Goal: Task Accomplishment & Management: Manage account settings

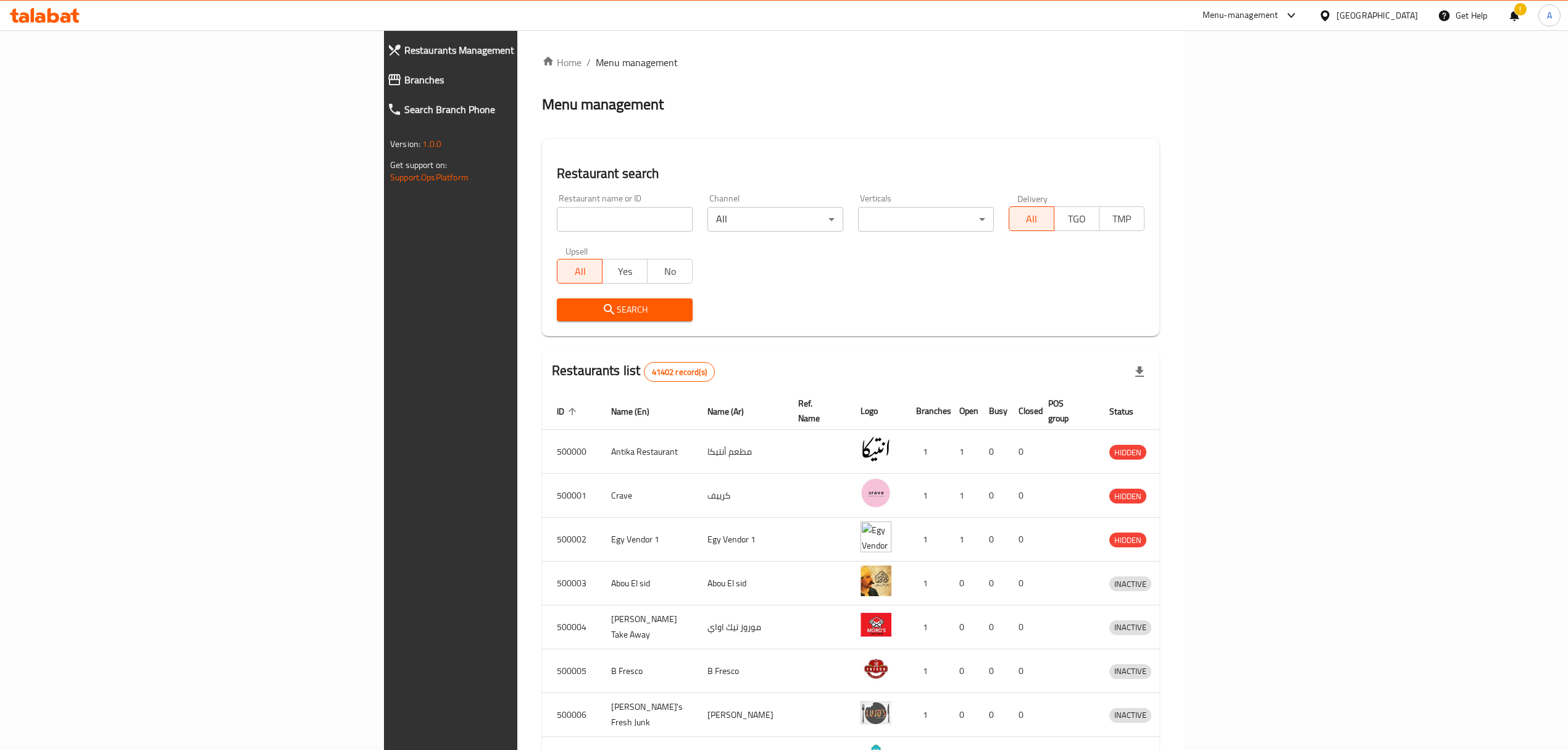
click at [557, 212] on input "search" at bounding box center [625, 219] width 136 height 25
click at [557, 219] on input "search" at bounding box center [625, 219] width 136 height 25
paste input "645906"
type input "645906"
click button "Search" at bounding box center [625, 309] width 136 height 23
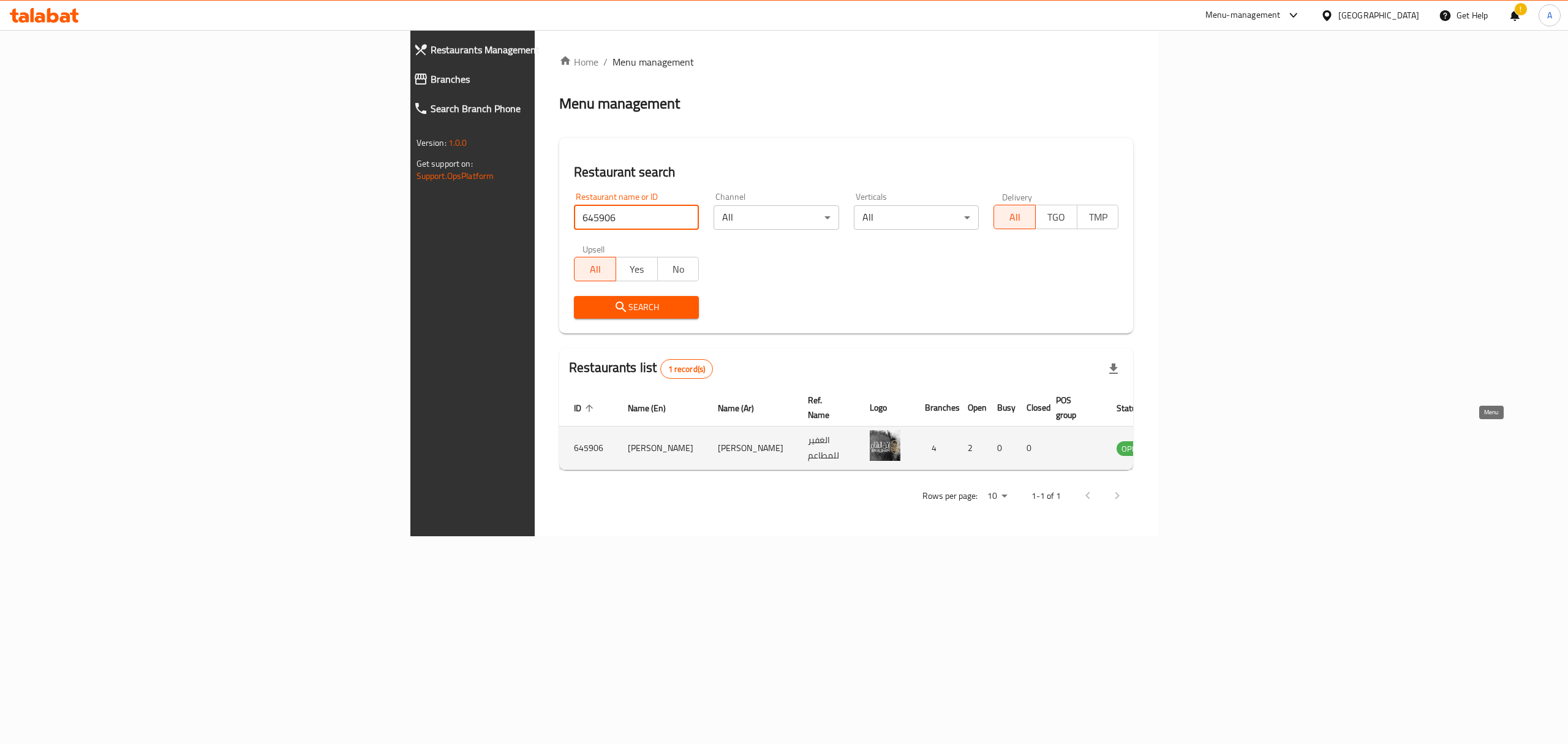
click at [1201, 440] on icon "enhanced table" at bounding box center [1193, 448] width 15 height 15
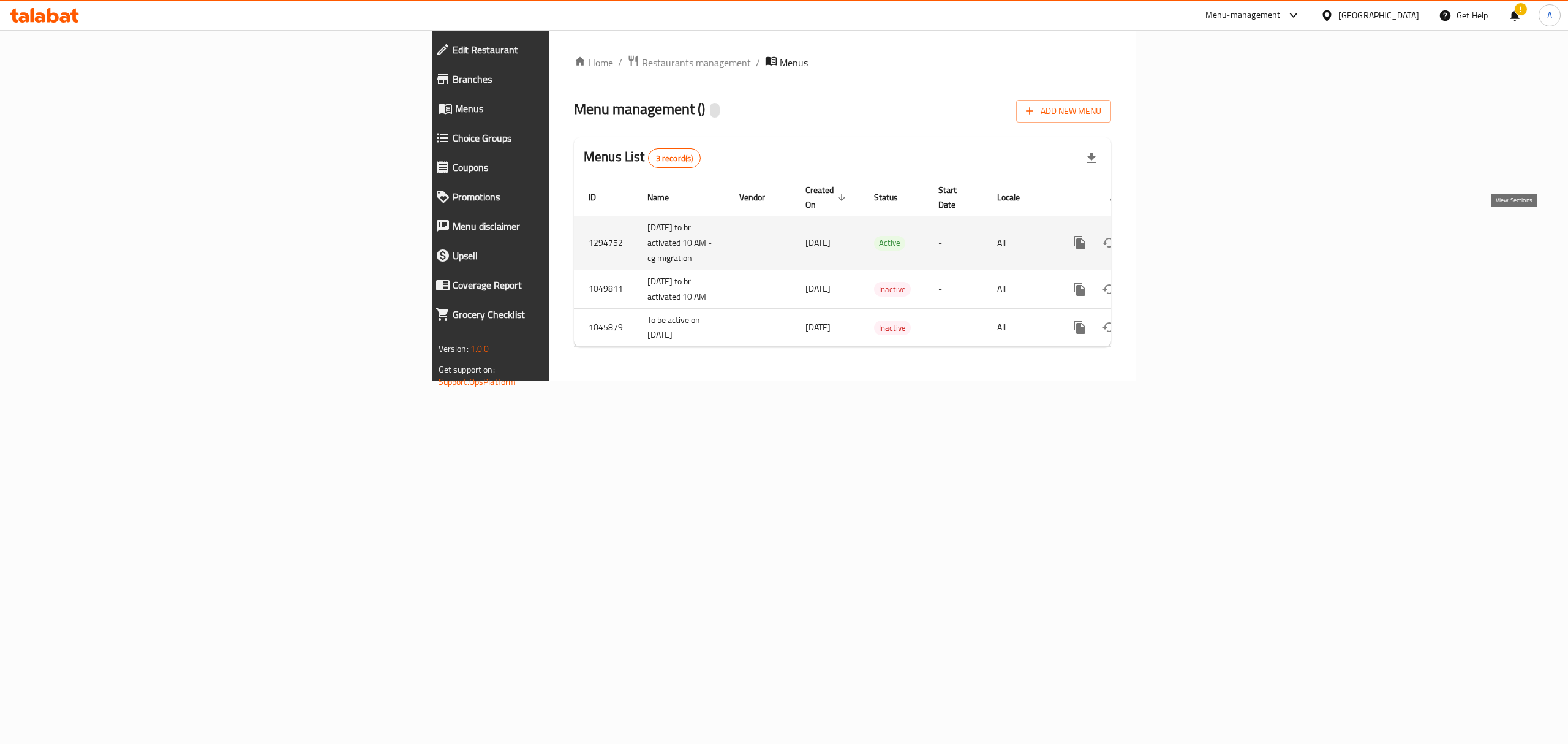
click at [1176, 235] on icon "enhanced table" at bounding box center [1168, 242] width 15 height 15
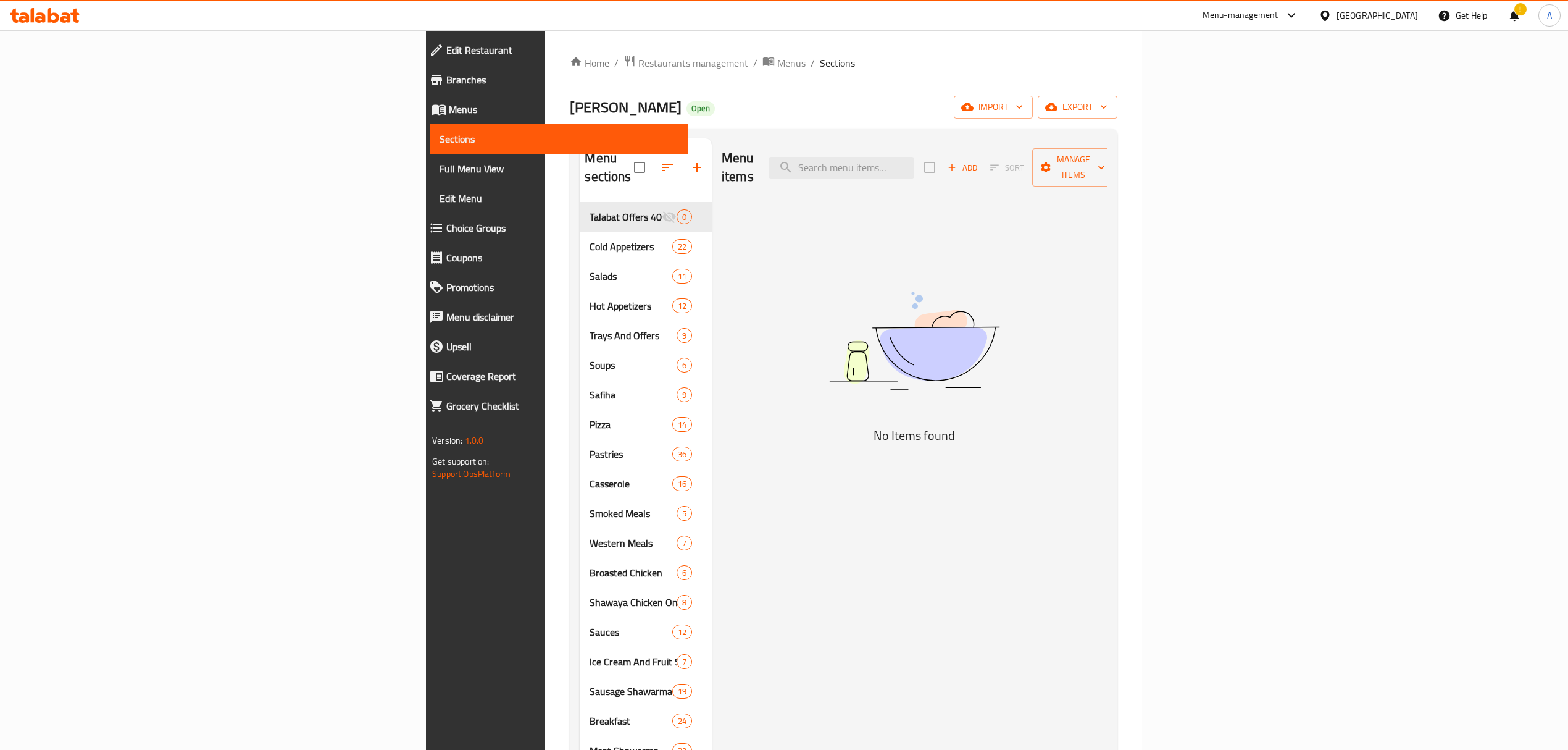
click at [419, 217] on link "Choice Groups" at bounding box center [553, 228] width 269 height 30
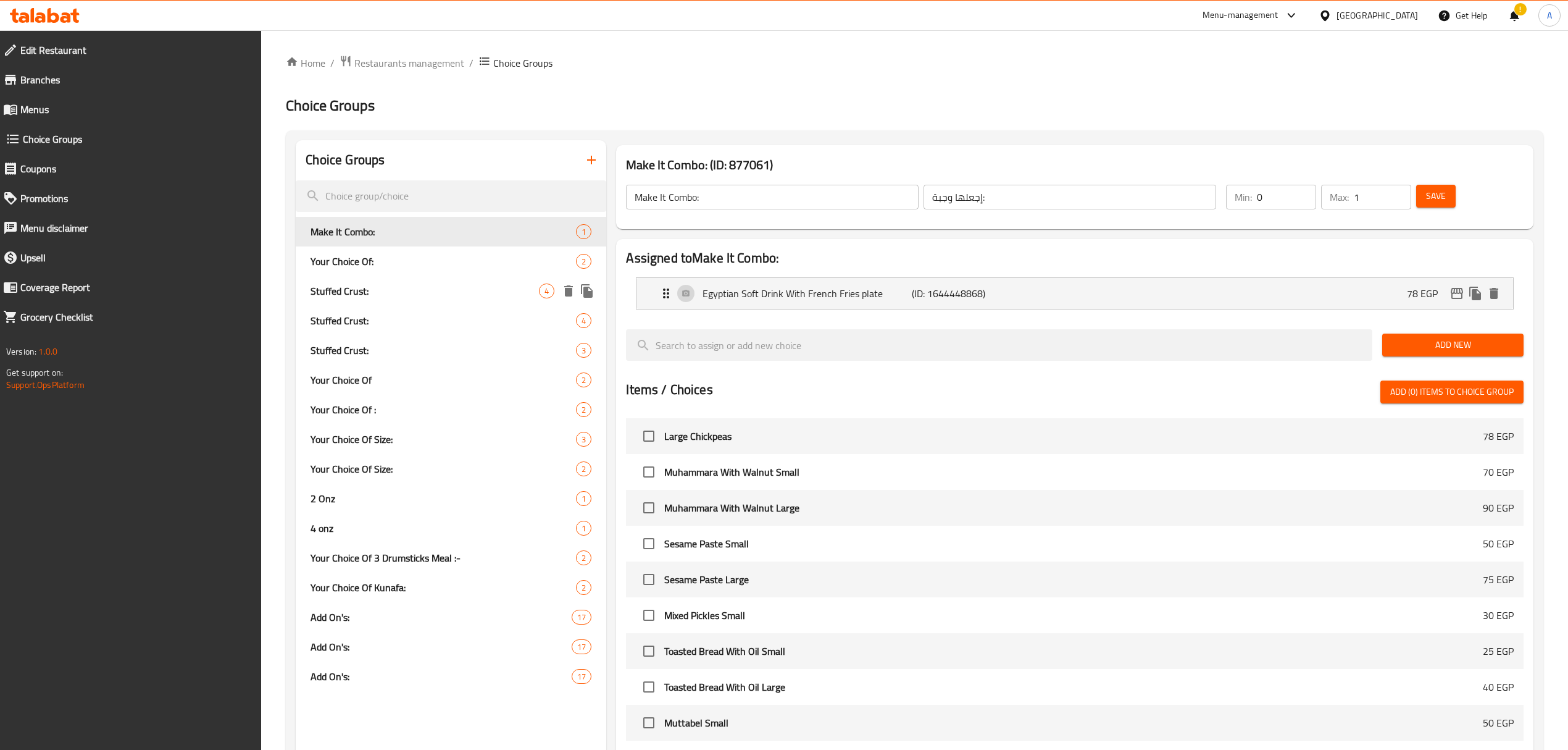
click at [374, 292] on span "Stuffed Crust:" at bounding box center [424, 290] width 228 height 15
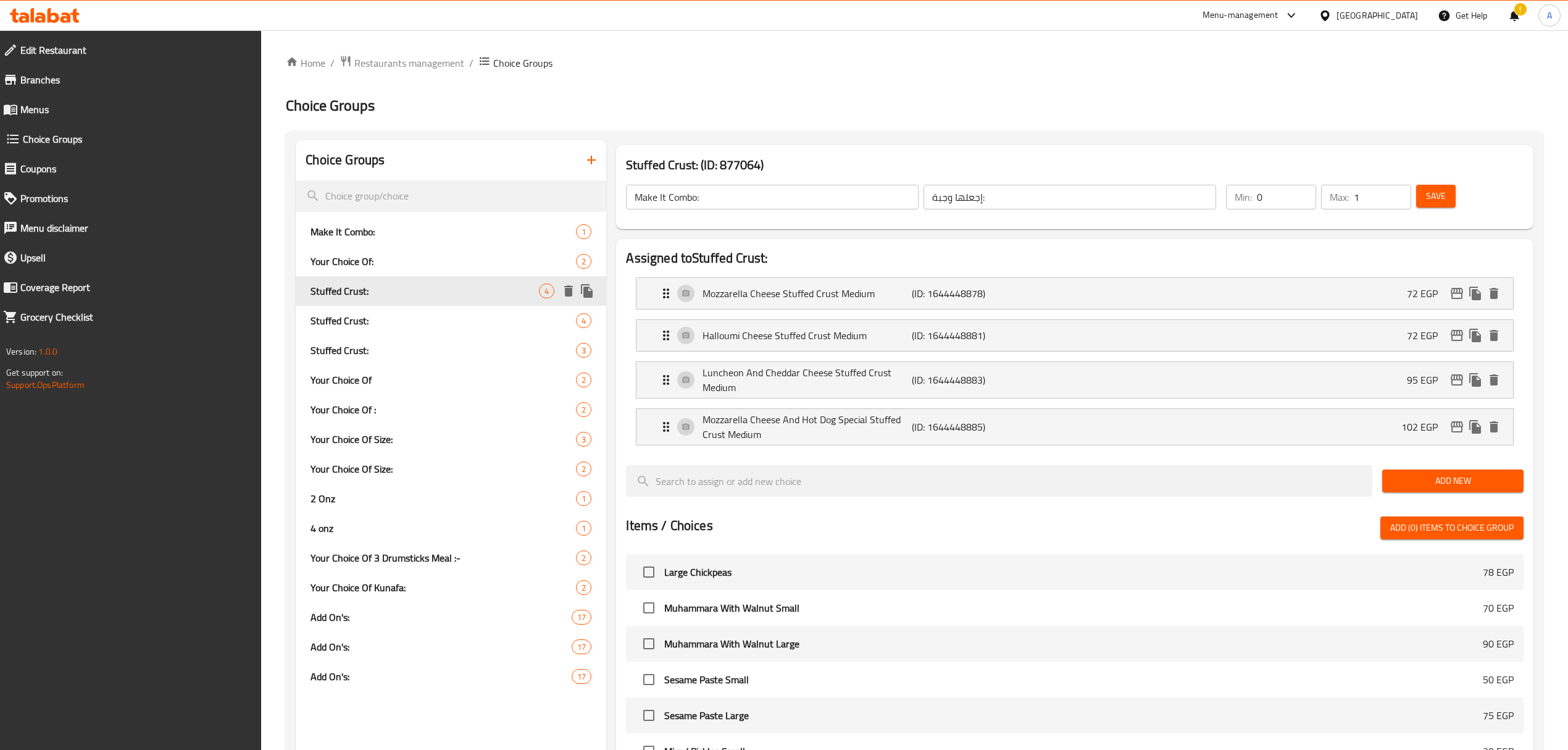
type input "Stuffed Crust:"
type input "محشوة الأطراف:"
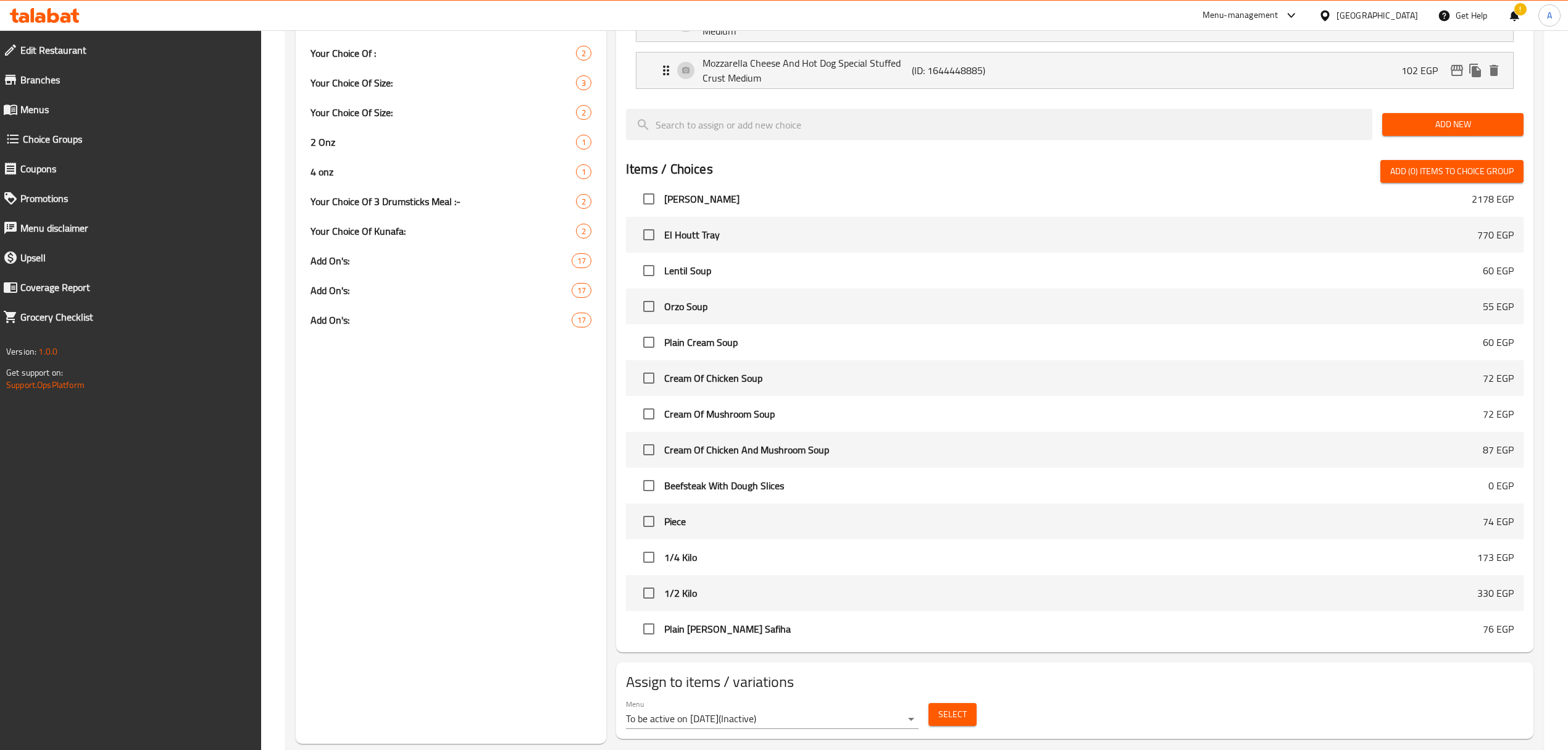
scroll to position [387, 0]
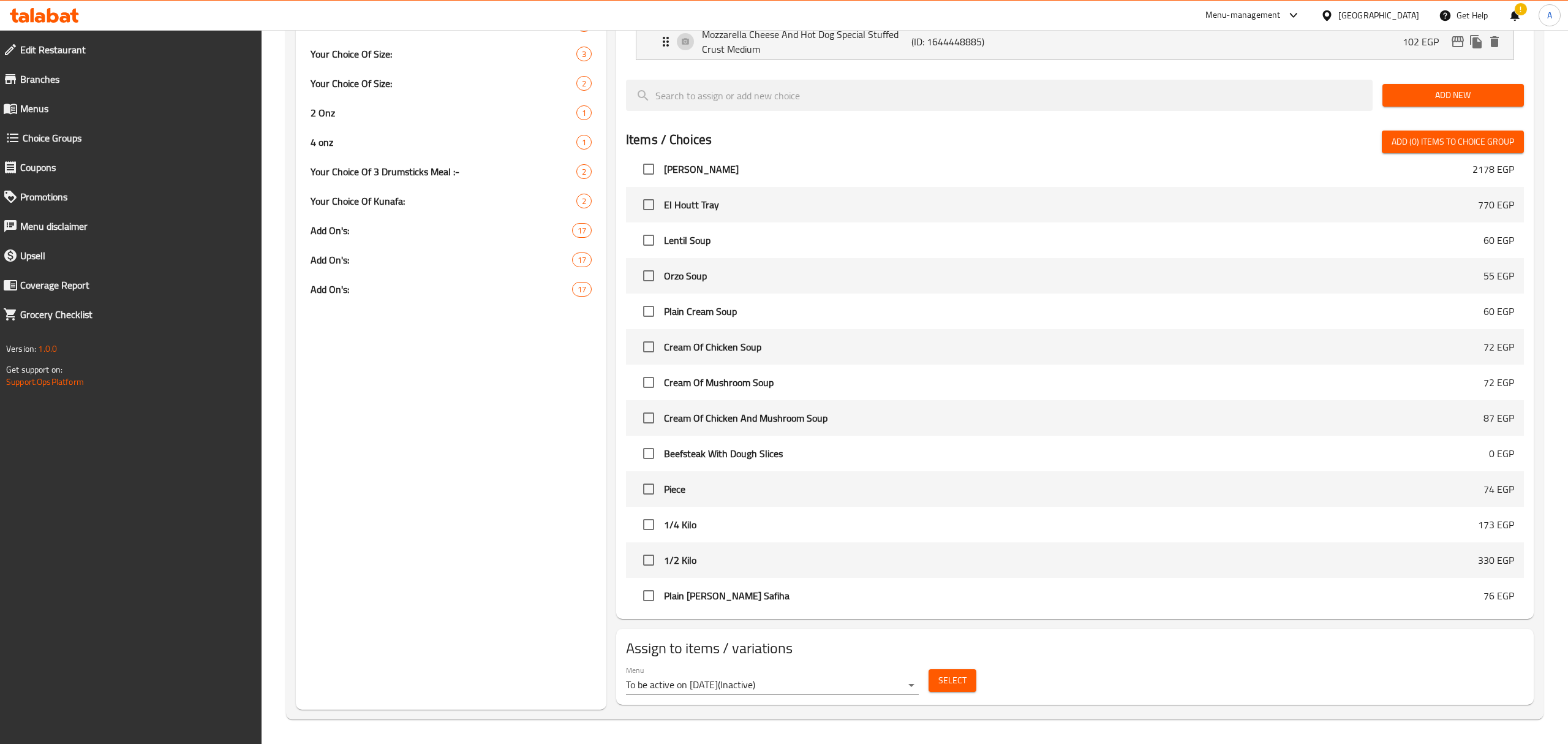
click at [887, 362] on body "​ Menu-management [GEOGRAPHIC_DATA] Get Help ! A Edit Restaurant Branches Menus…" at bounding box center [784, 5] width 1568 height 714
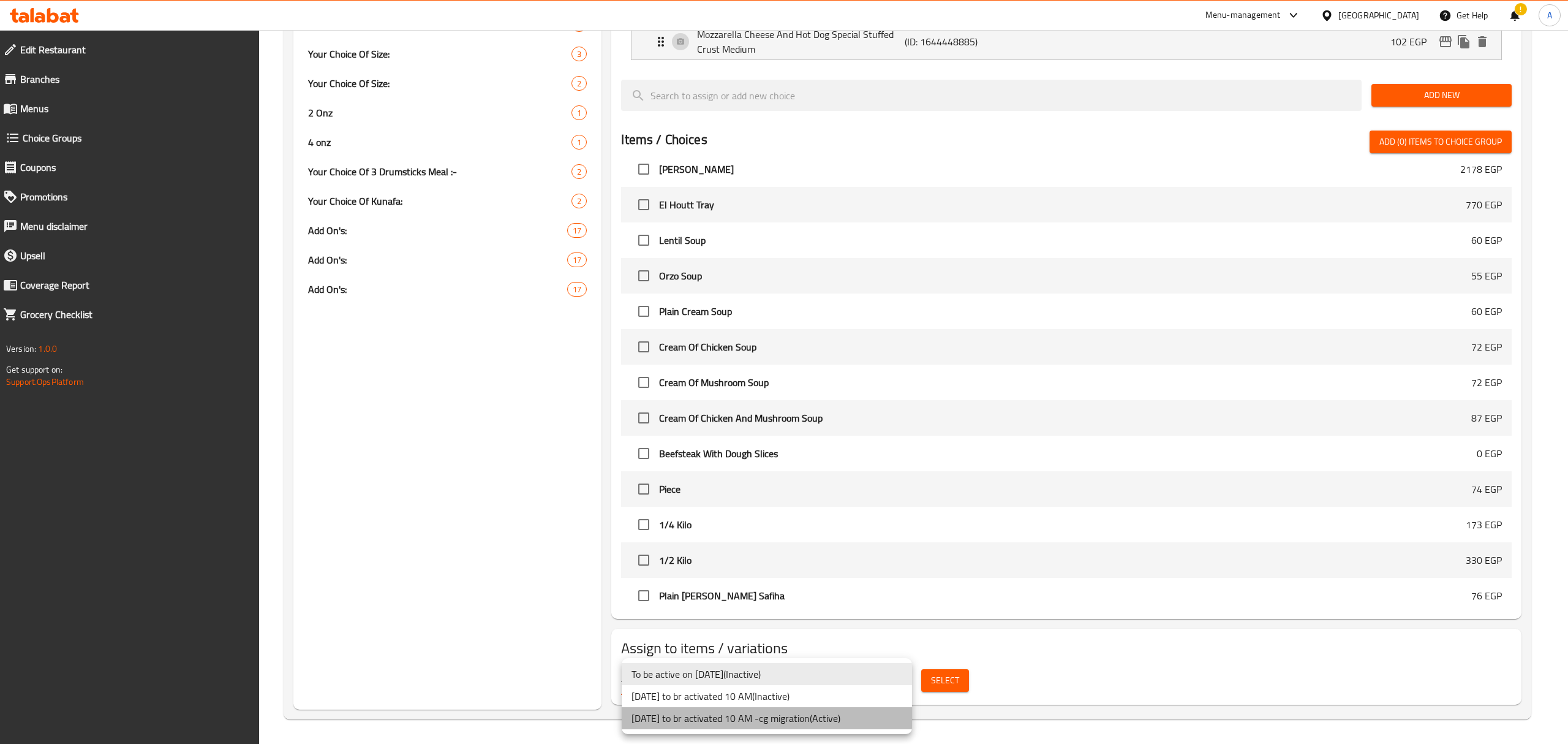
click at [816, 711] on li "[DATE] to br activated 10 AM -cg migration ( Active )" at bounding box center [767, 718] width 290 height 22
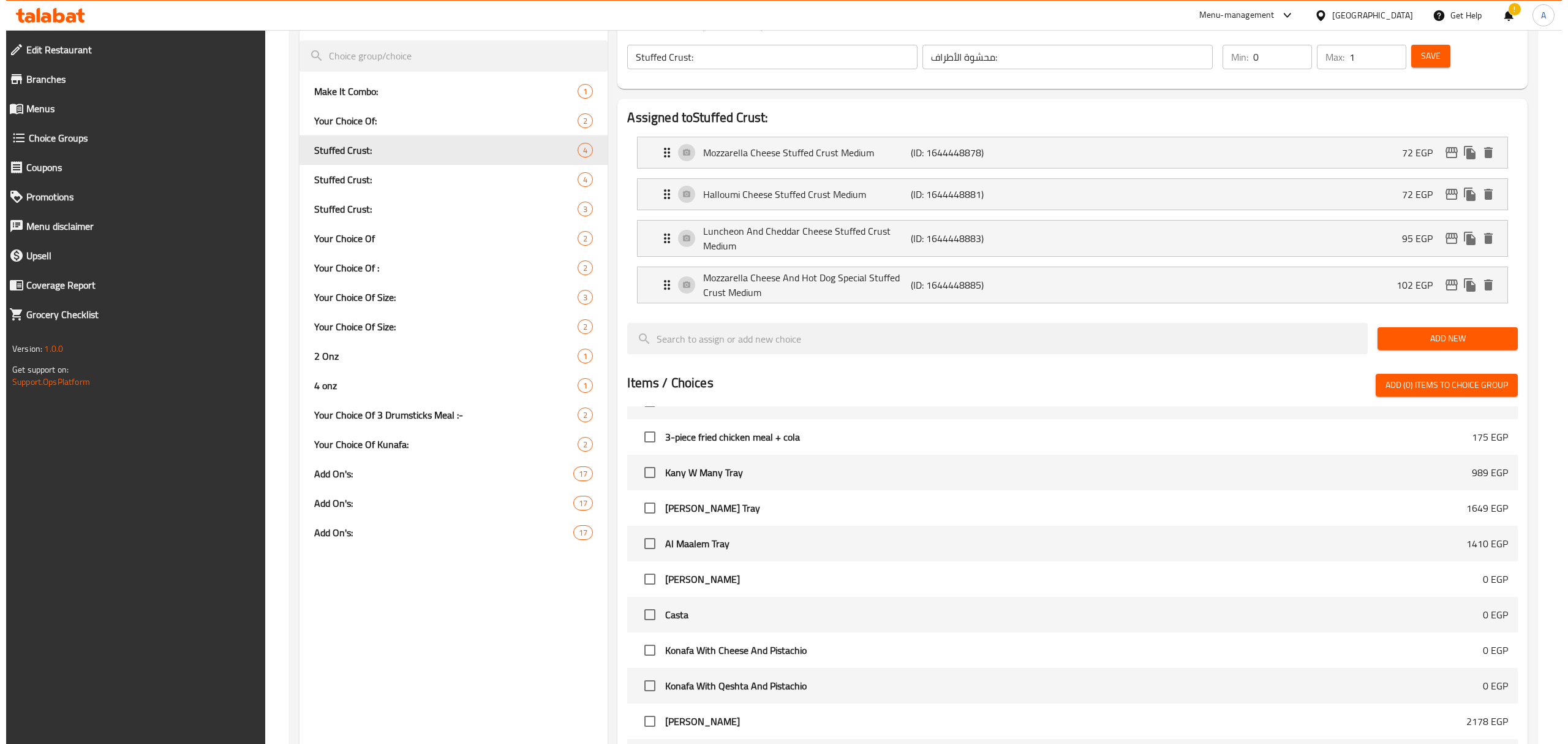
scroll to position [1552, 0]
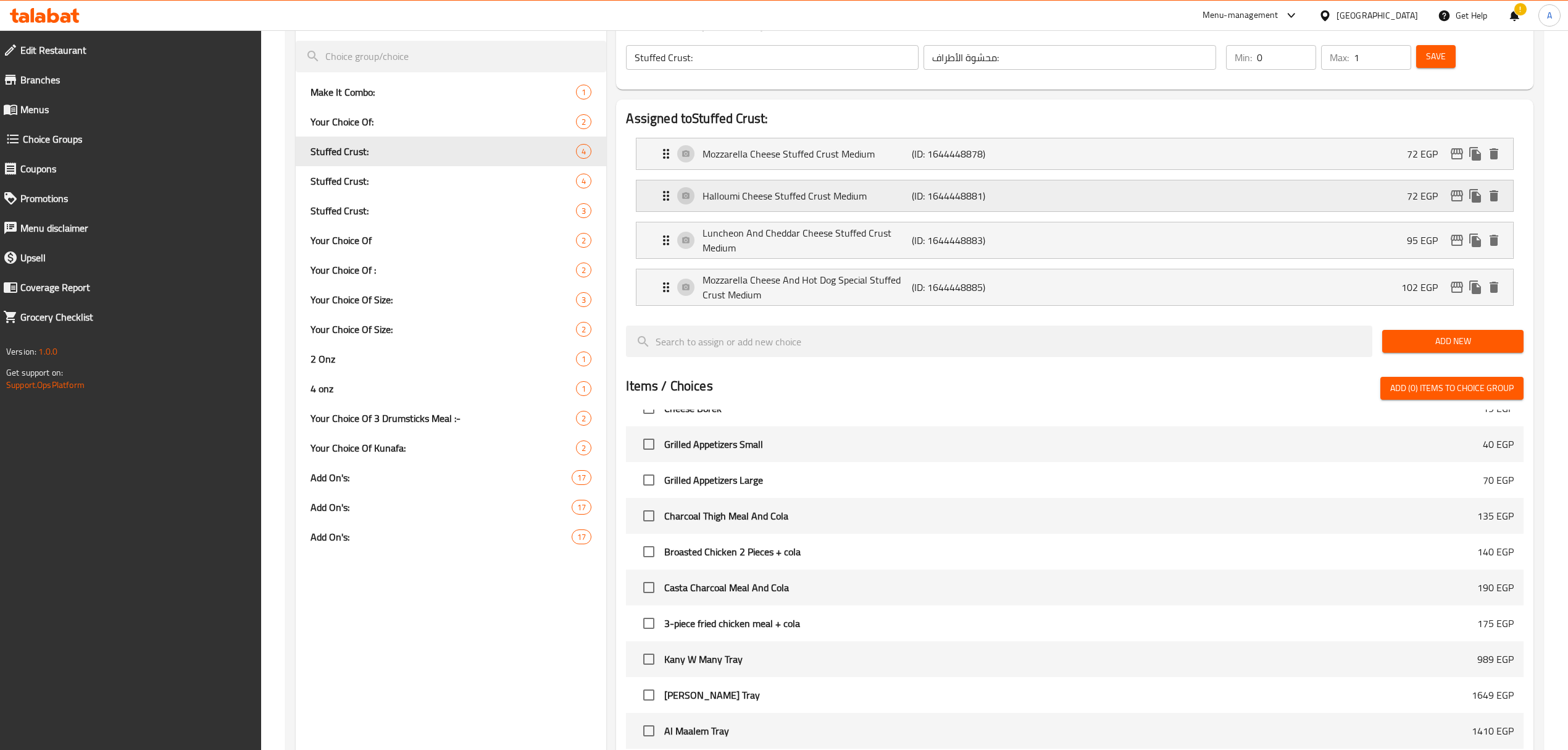
click at [833, 196] on p "Halloumi Cheese Stuffed Crust Medium" at bounding box center [807, 195] width 210 height 15
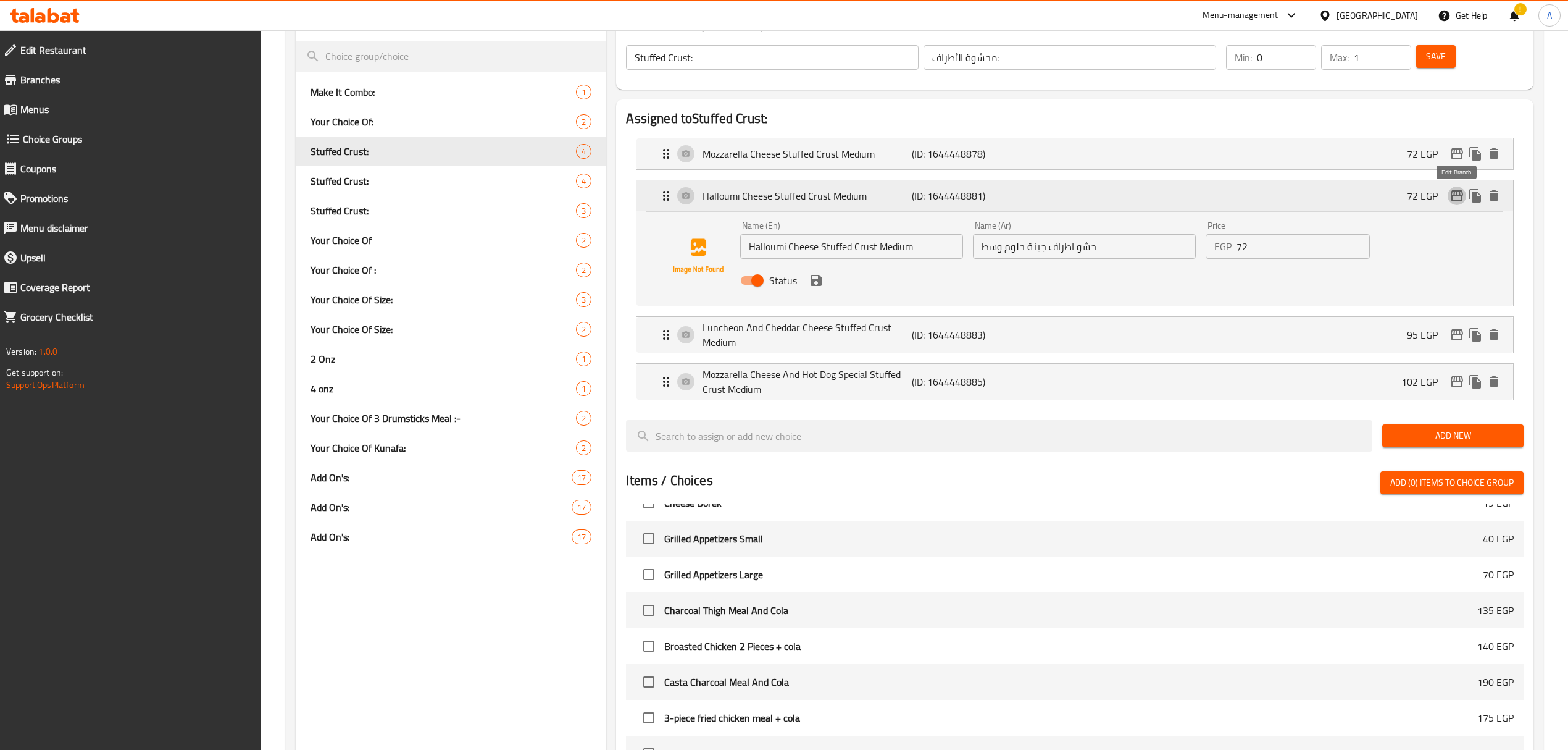
click at [1458, 195] on icon "edit" at bounding box center [1457, 195] width 15 height 15
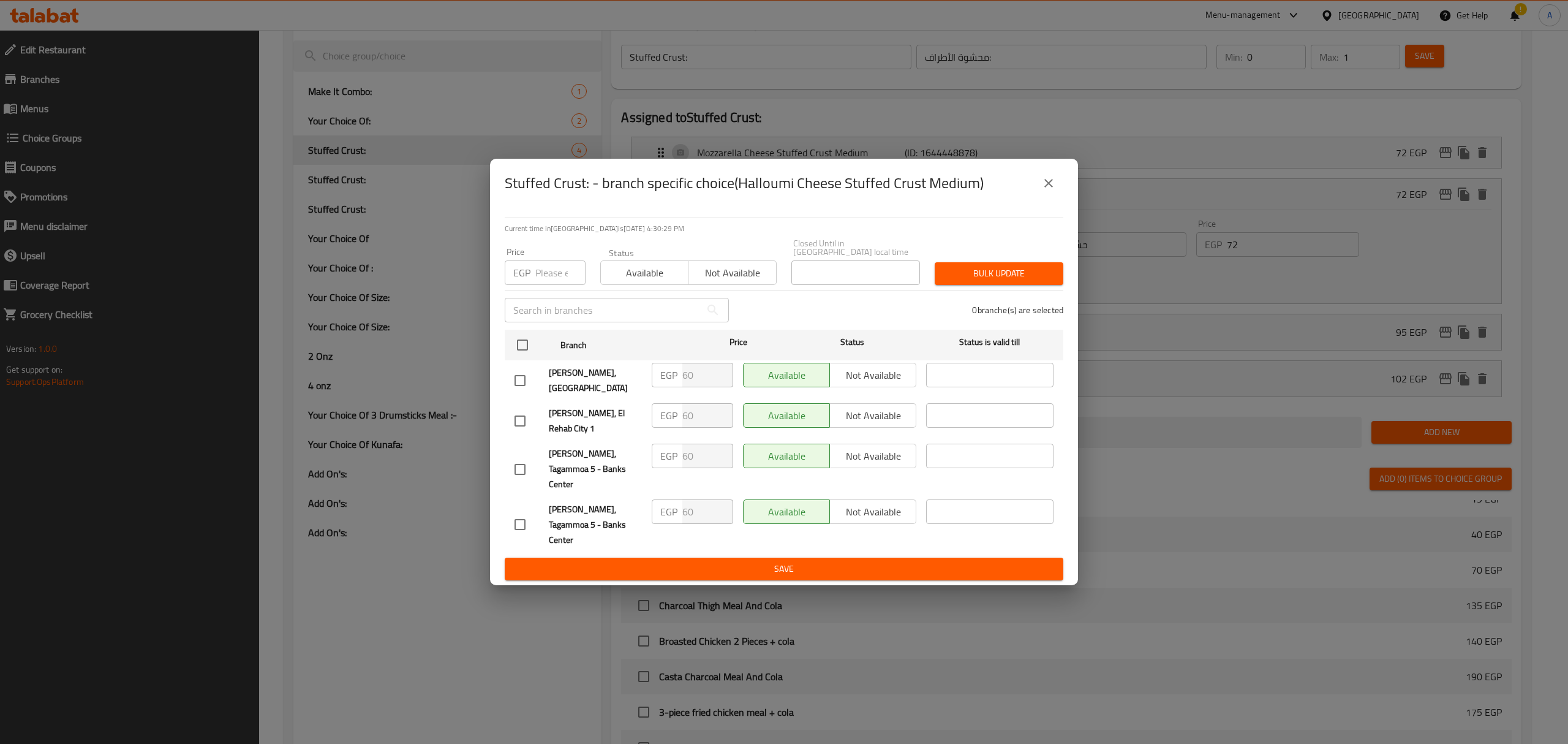
click at [555, 277] on input "number" at bounding box center [560, 273] width 50 height 25
type input "72"
click at [522, 358] on input "checkbox" at bounding box center [522, 345] width 26 height 26
checkbox input "true"
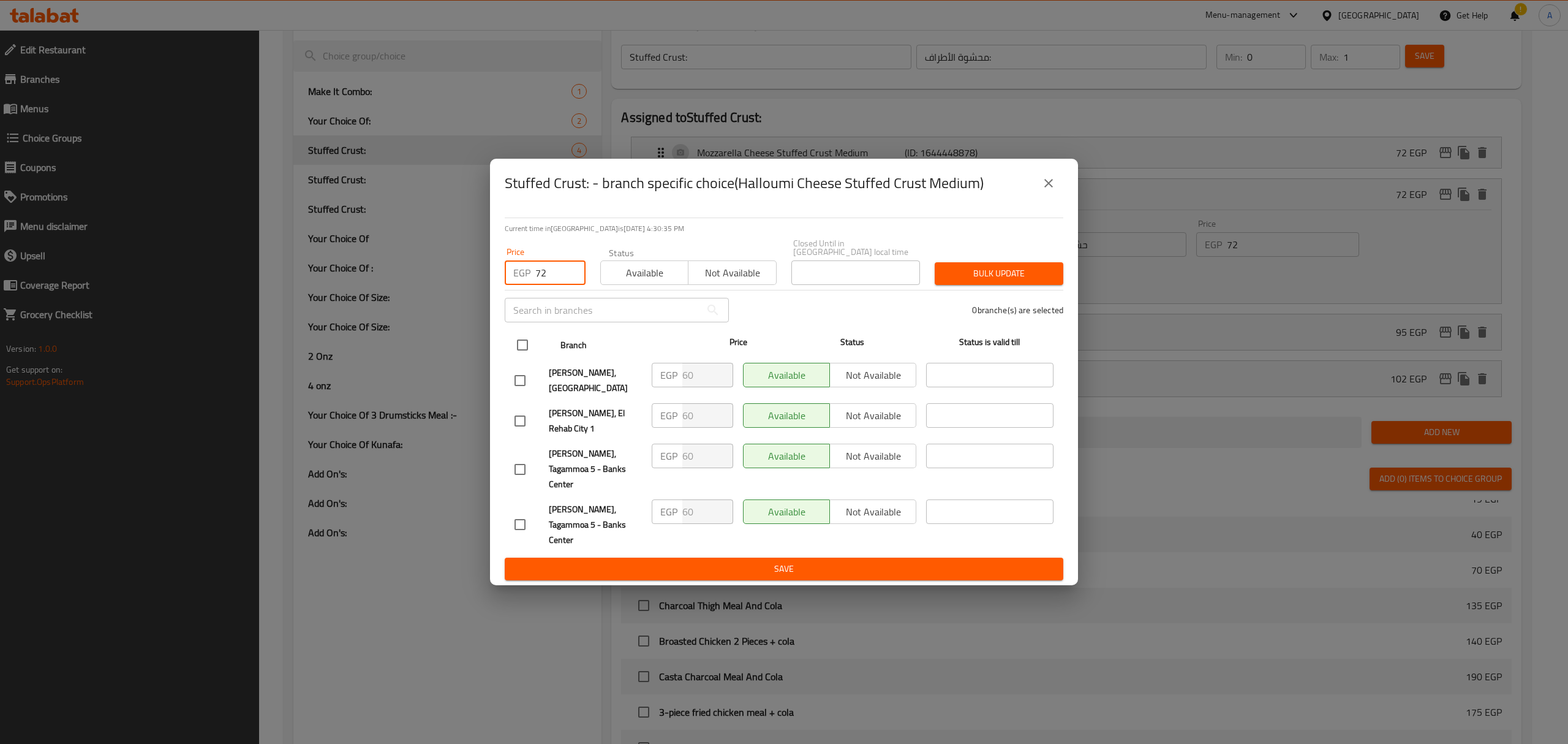
checkbox input "true"
click at [1007, 281] on span "Bulk update" at bounding box center [999, 274] width 109 height 16
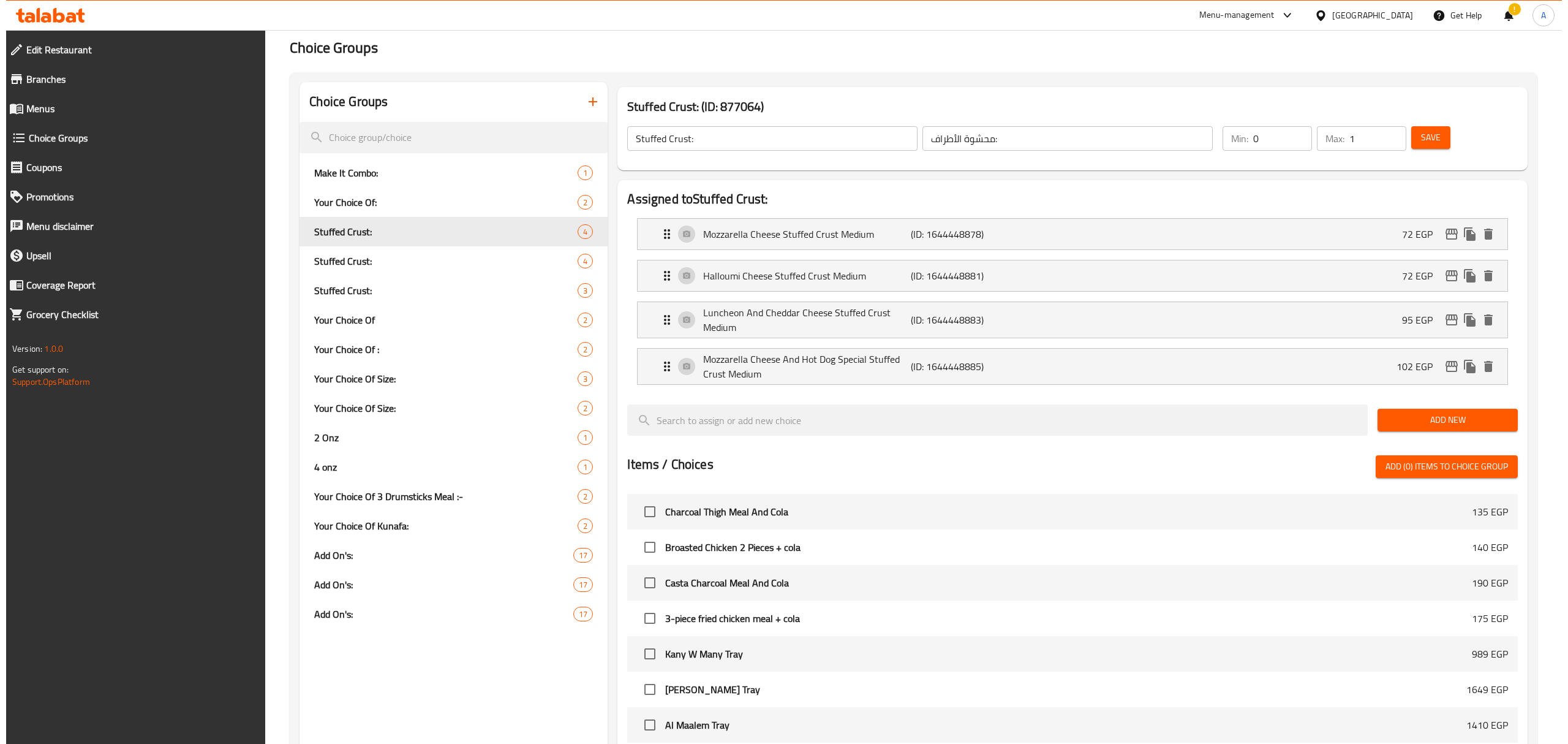
scroll to position [0, 0]
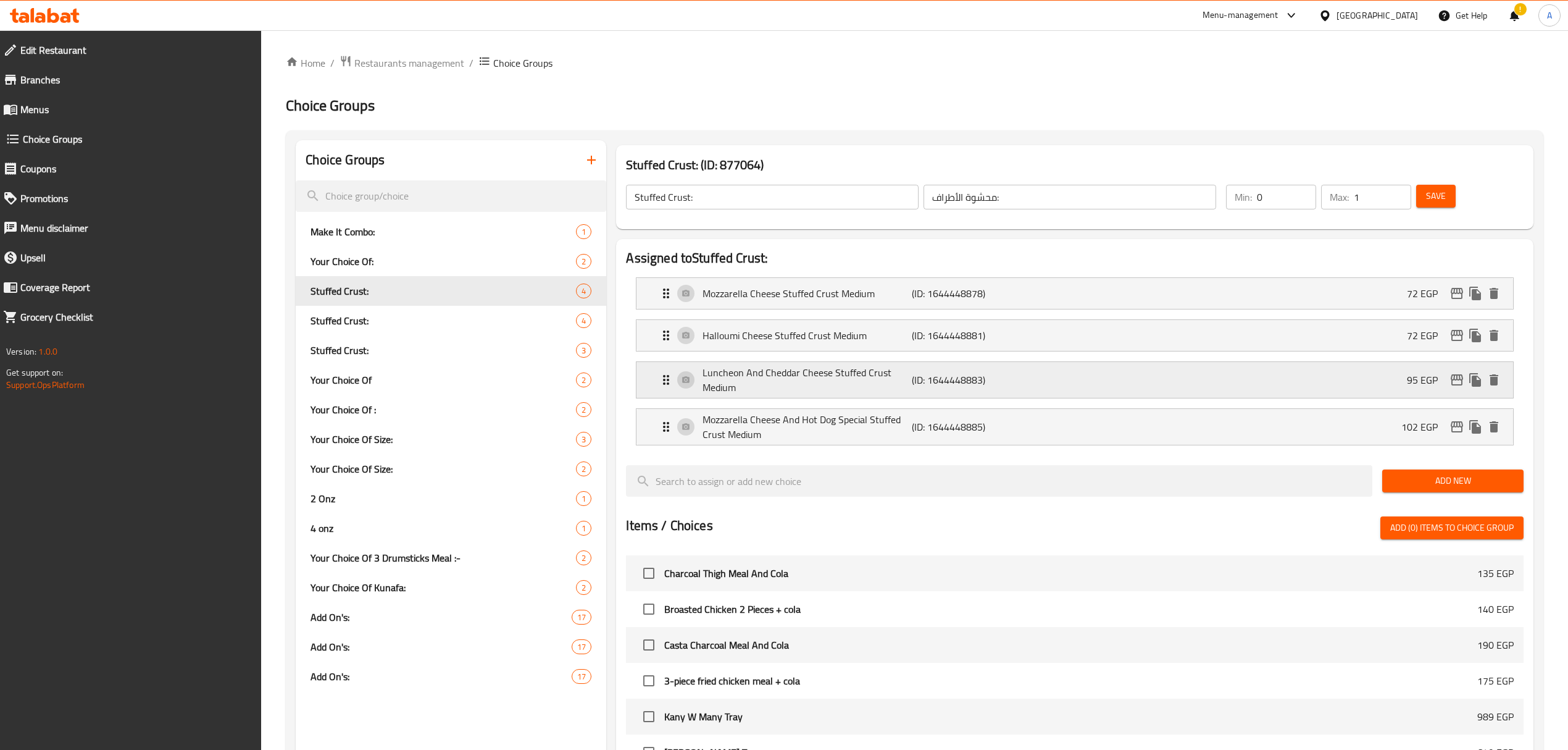
click at [1453, 385] on icon "edit" at bounding box center [1457, 380] width 15 height 15
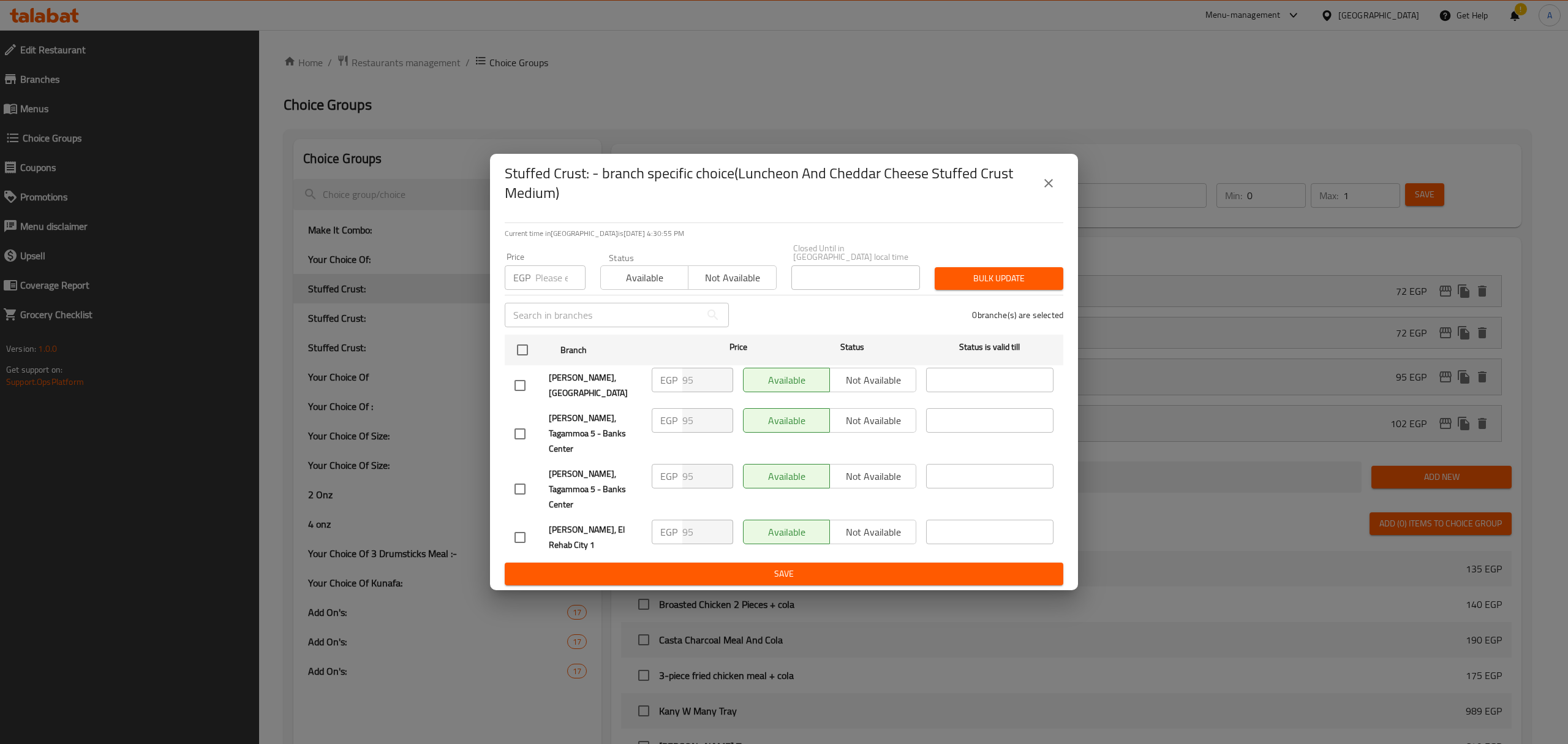
click at [533, 290] on div "EGP Price" at bounding box center [545, 278] width 81 height 25
type input "96"
click at [522, 363] on input "checkbox" at bounding box center [522, 350] width 26 height 26
checkbox input "true"
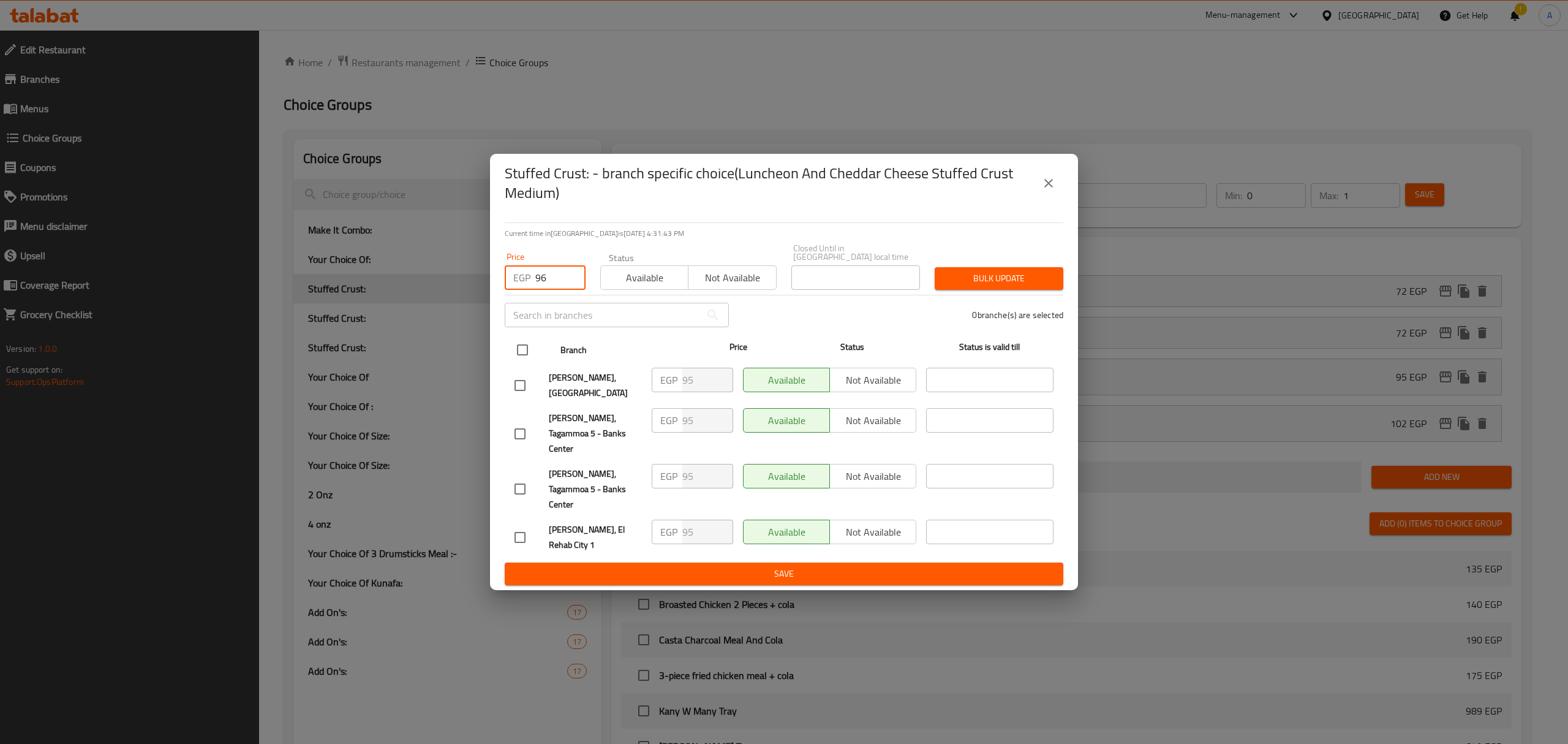
checkbox input "true"
click at [979, 286] on span "Bulk update" at bounding box center [999, 278] width 109 height 16
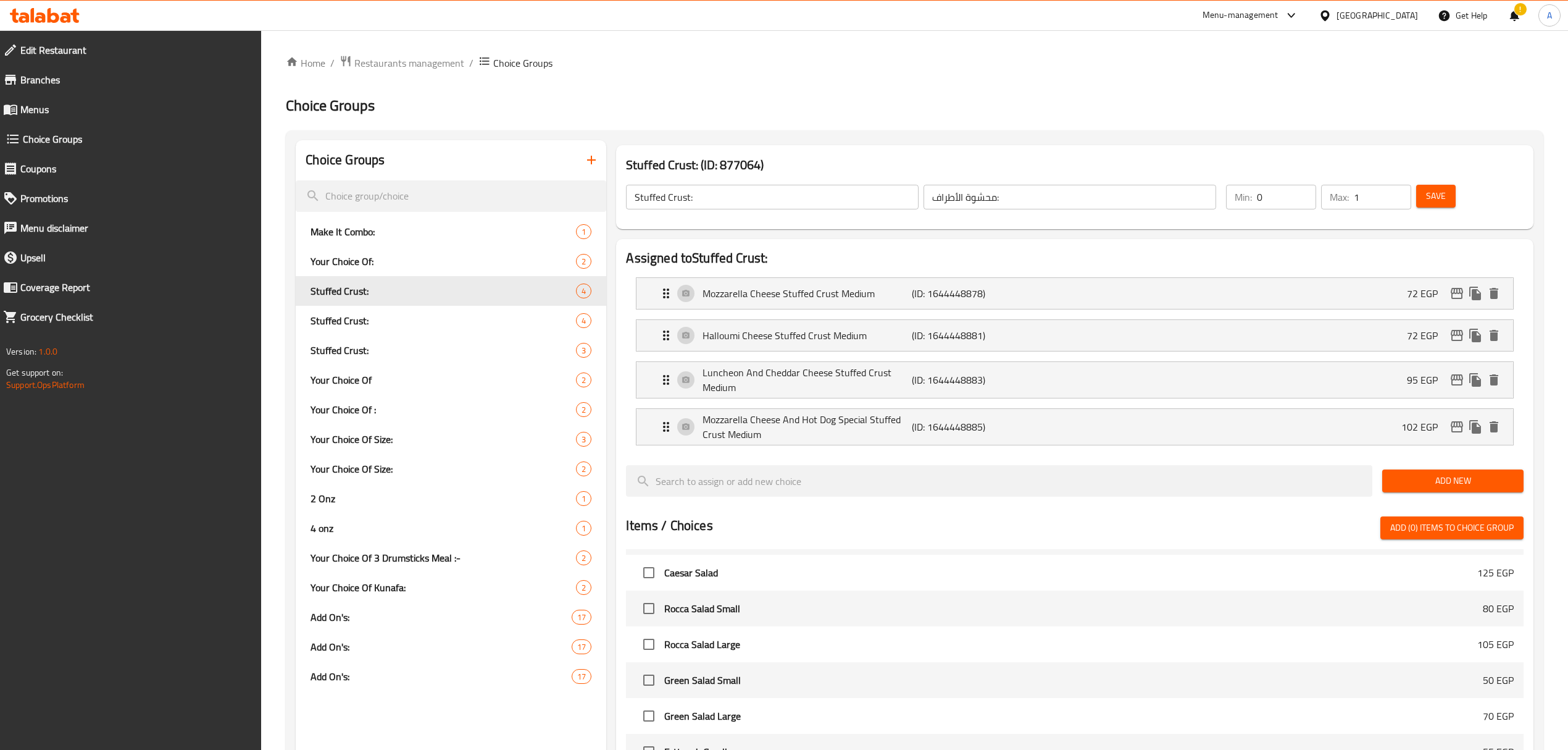
click at [30, 107] on span "Menus" at bounding box center [136, 109] width 232 height 15
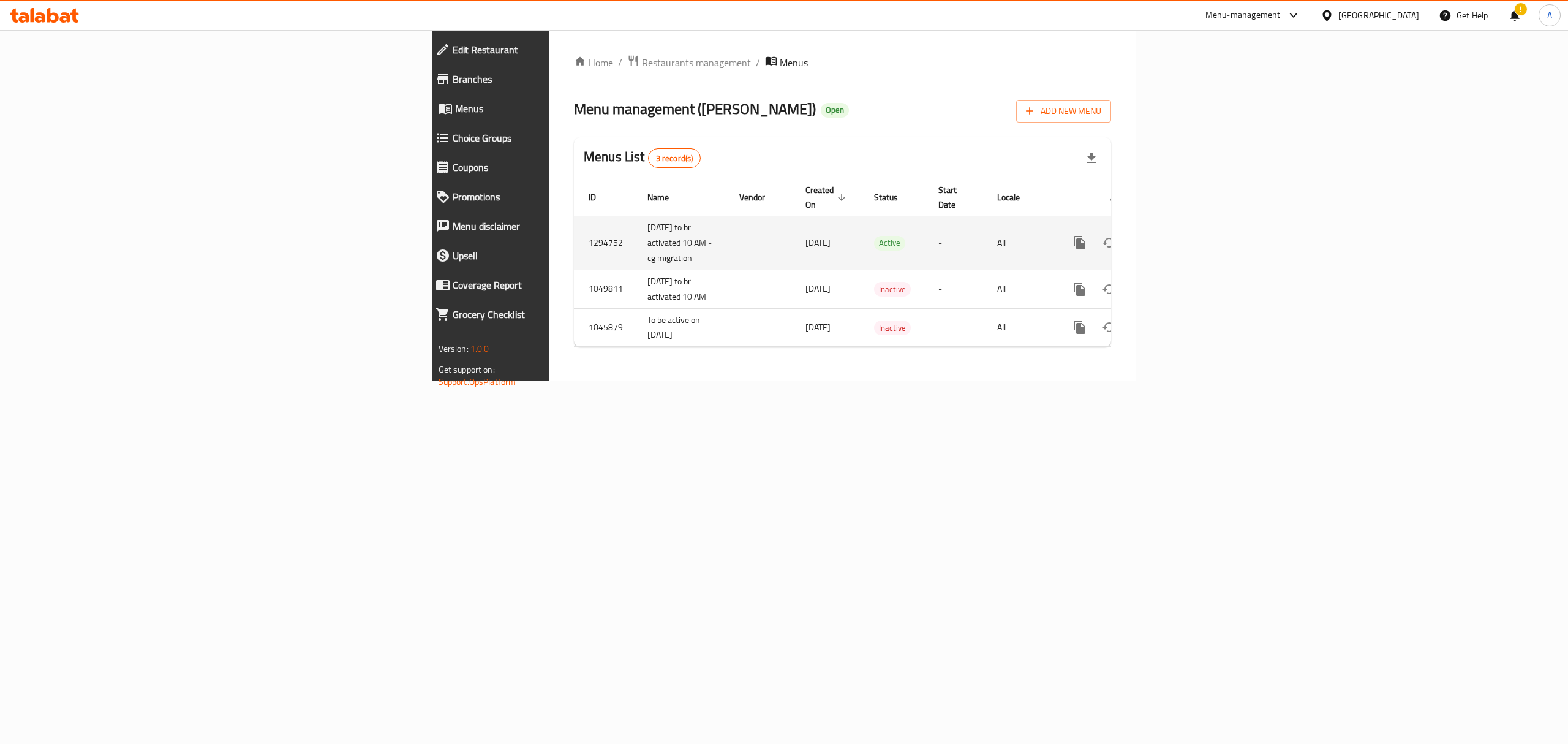
click at [1176, 235] on icon "enhanced table" at bounding box center [1168, 242] width 15 height 15
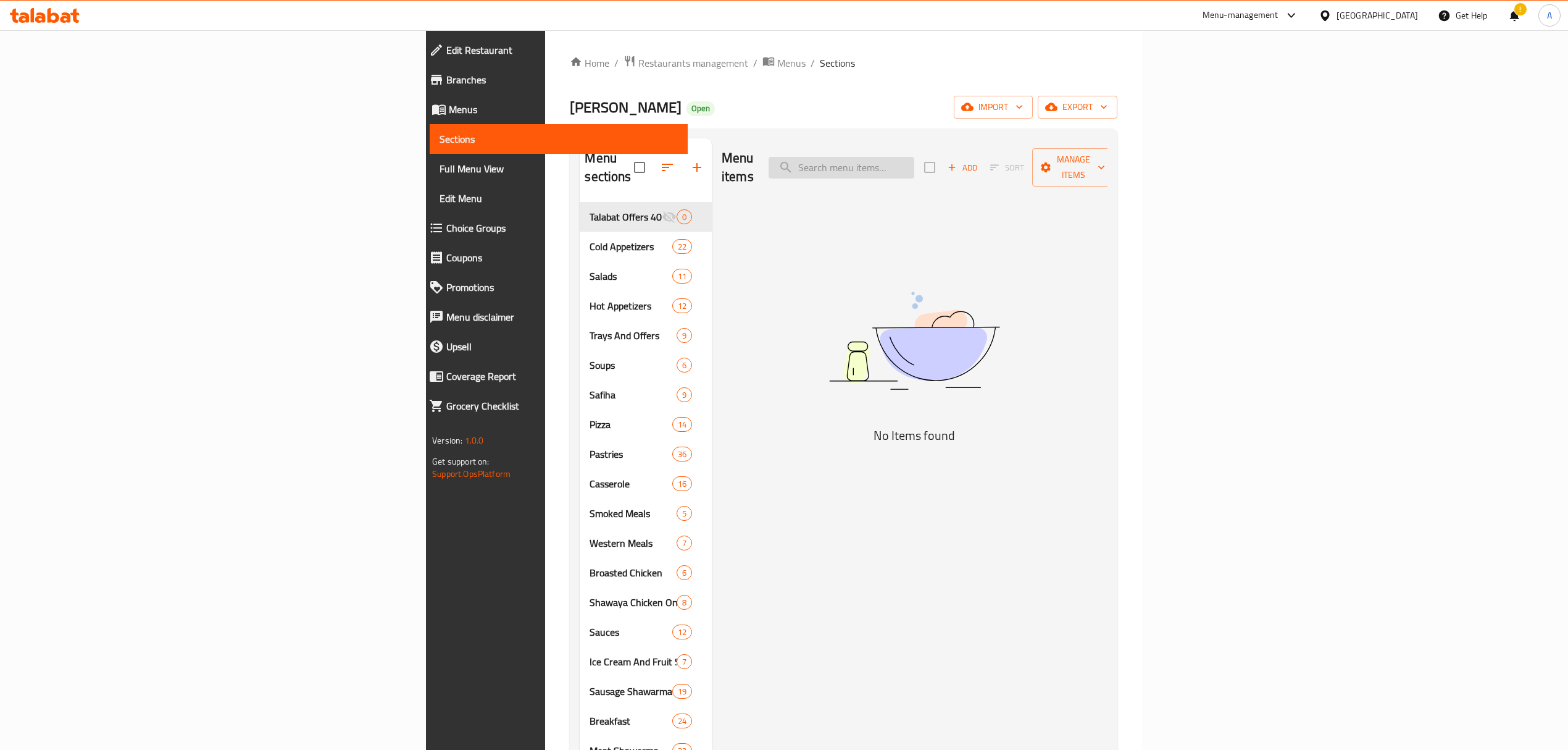
click at [914, 157] on input "search" at bounding box center [841, 167] width 146 height 21
paste input "صفيحه مخاصي وسناسل"
drag, startPoint x: 989, startPoint y: 162, endPoint x: 934, endPoint y: 161, distance: 55.0
click at [914, 161] on input "صفيحه مخاصي" at bounding box center [841, 167] width 146 height 21
click at [914, 162] on input "صفيحه" at bounding box center [841, 167] width 146 height 21
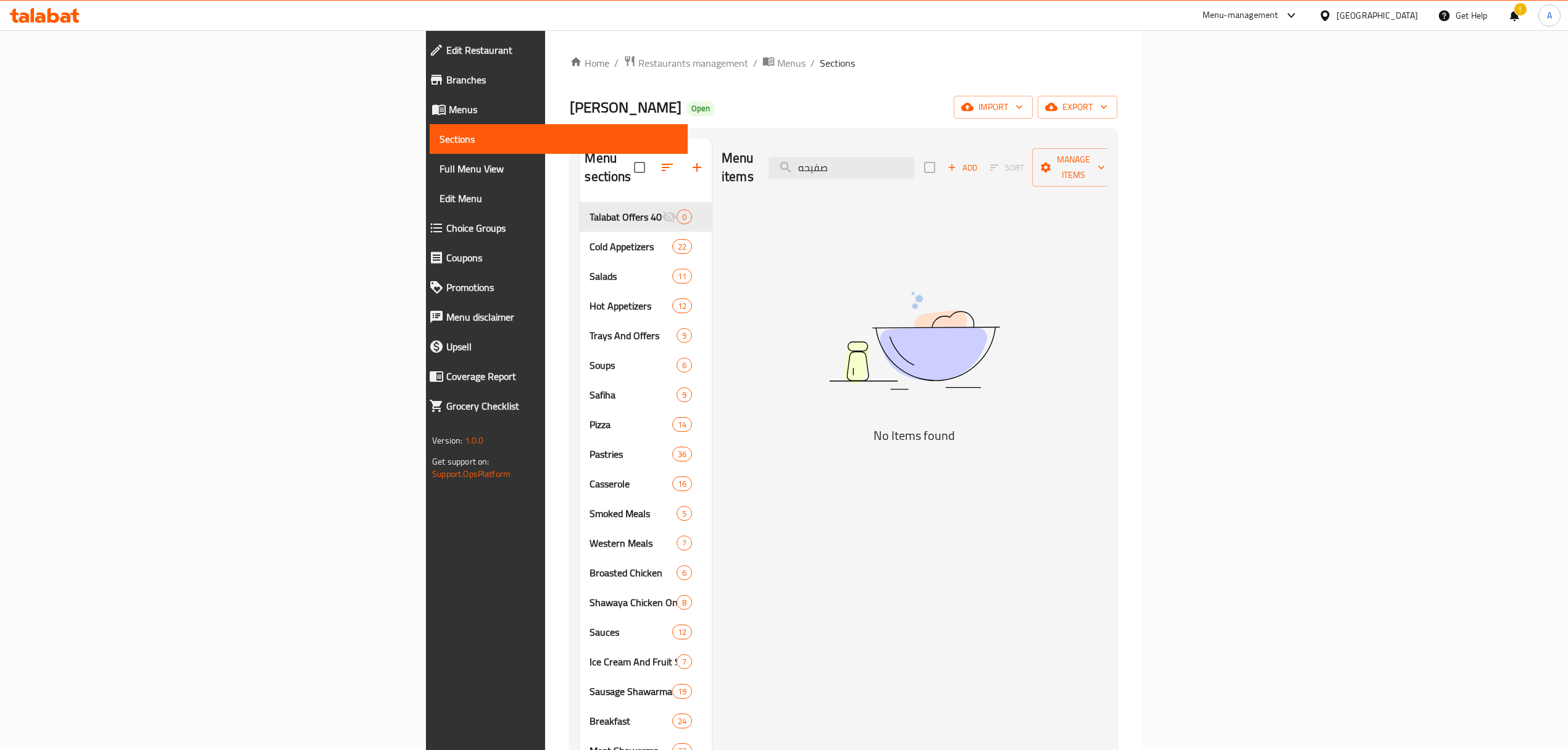
click at [1003, 144] on div "Menu items صفيحه Add Sort Manage items" at bounding box center [914, 168] width 386 height 59
click at [914, 158] on input "صفيحه" at bounding box center [841, 167] width 146 height 21
paste input "[PERSON_NAME] [PERSON_NAME]"
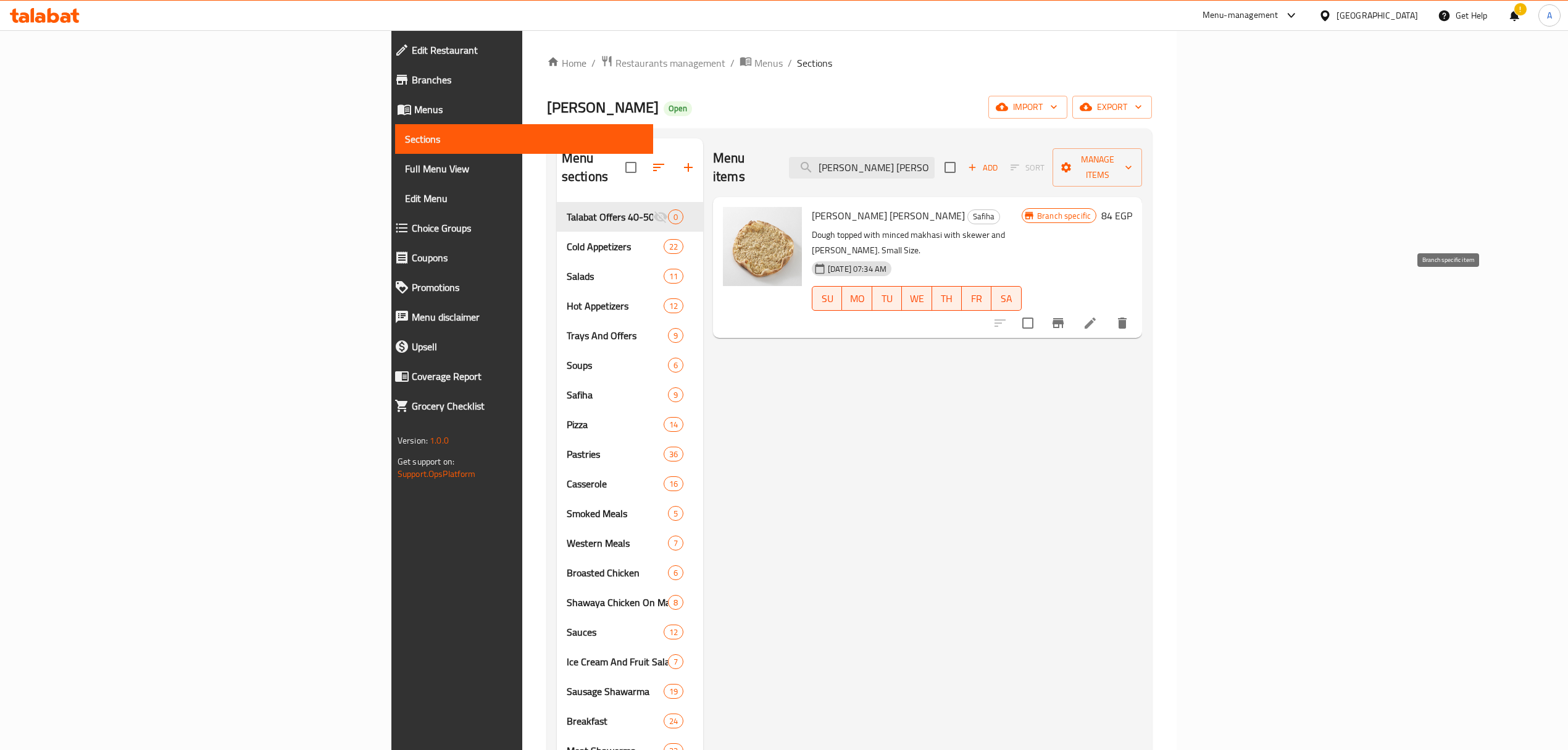
type input "[PERSON_NAME] [PERSON_NAME]"
click at [1073, 308] on button "Branch-specific-item" at bounding box center [1058, 323] width 30 height 30
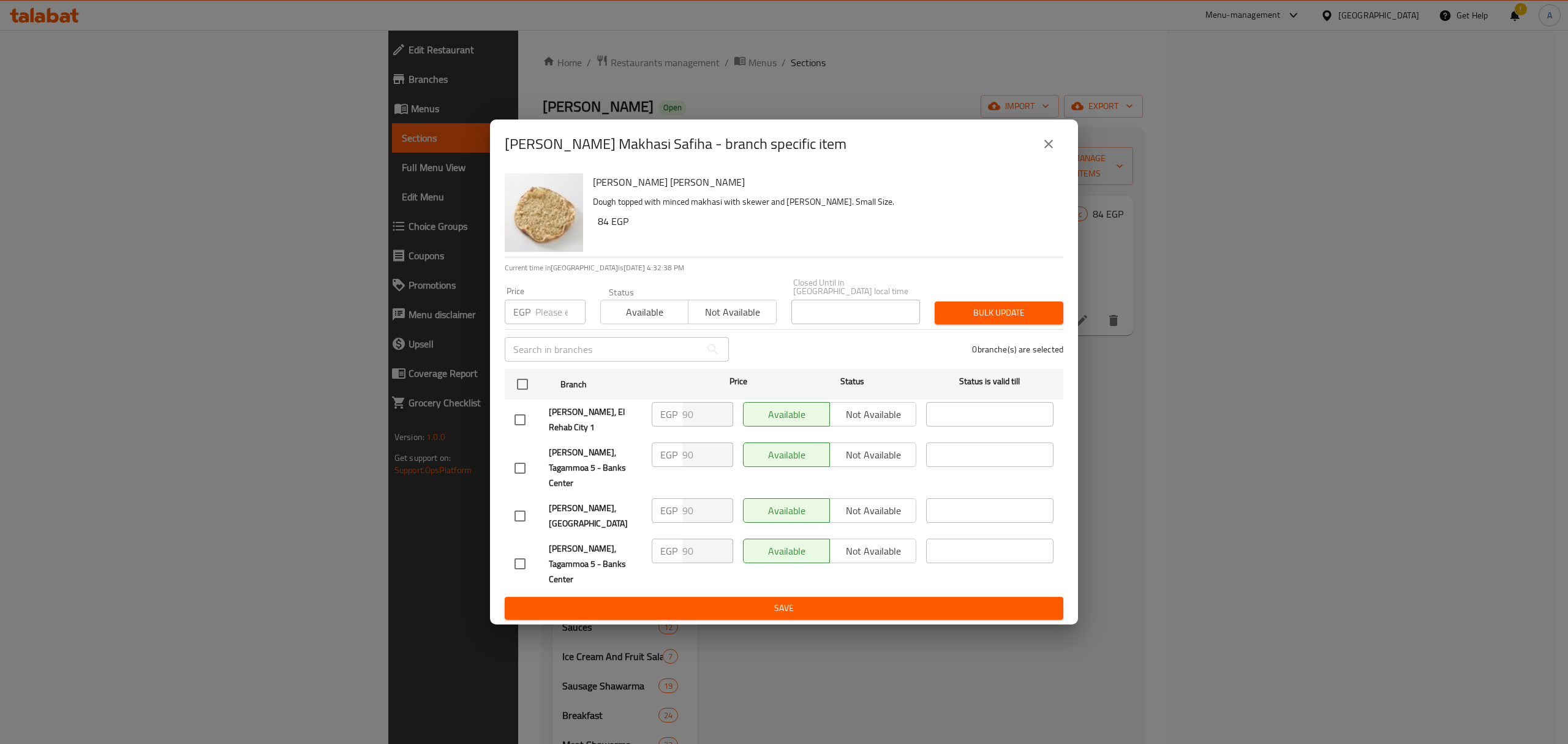
click at [545, 324] on input "number" at bounding box center [560, 312] width 50 height 25
type input "84"
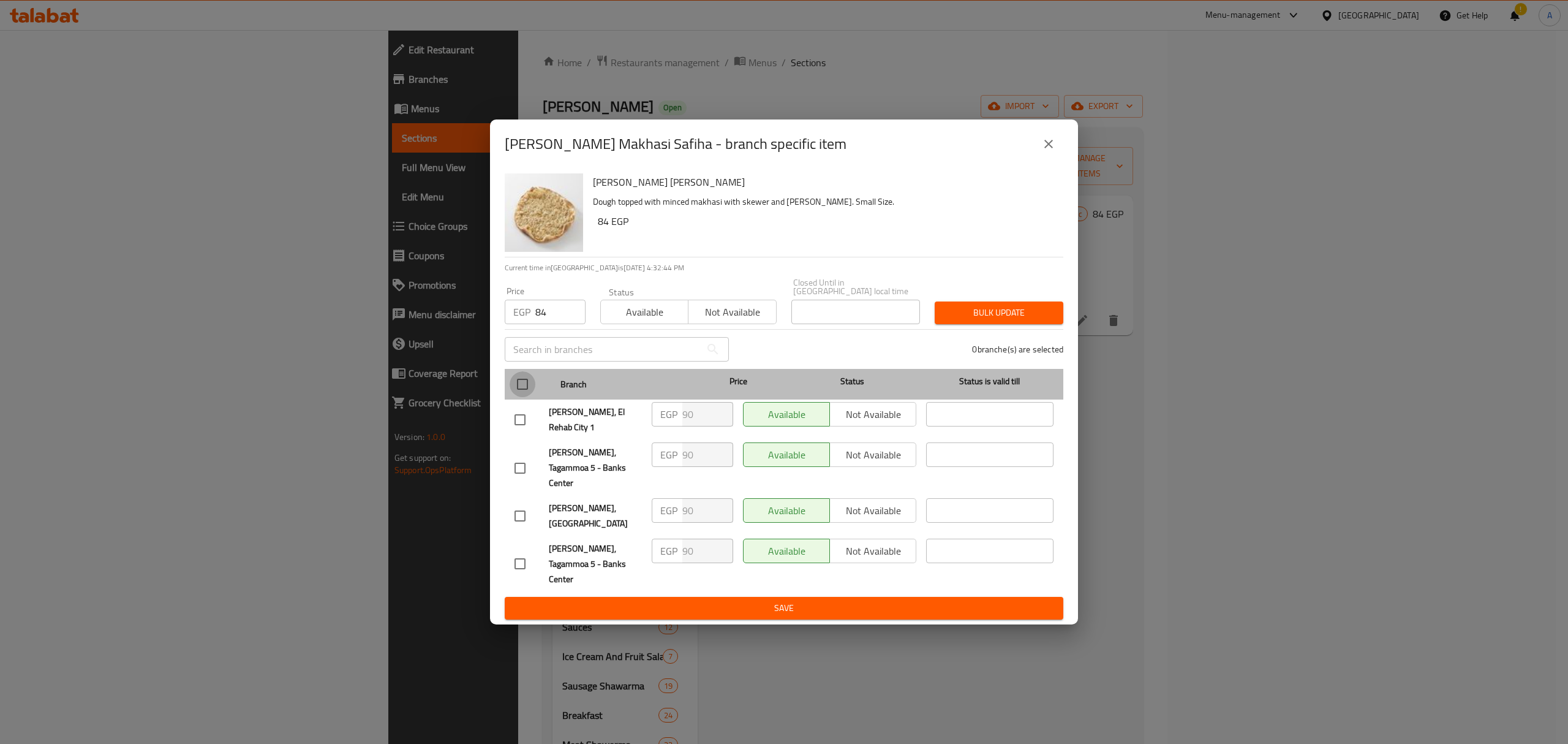
click at [525, 397] on input "checkbox" at bounding box center [522, 384] width 26 height 26
checkbox input "true"
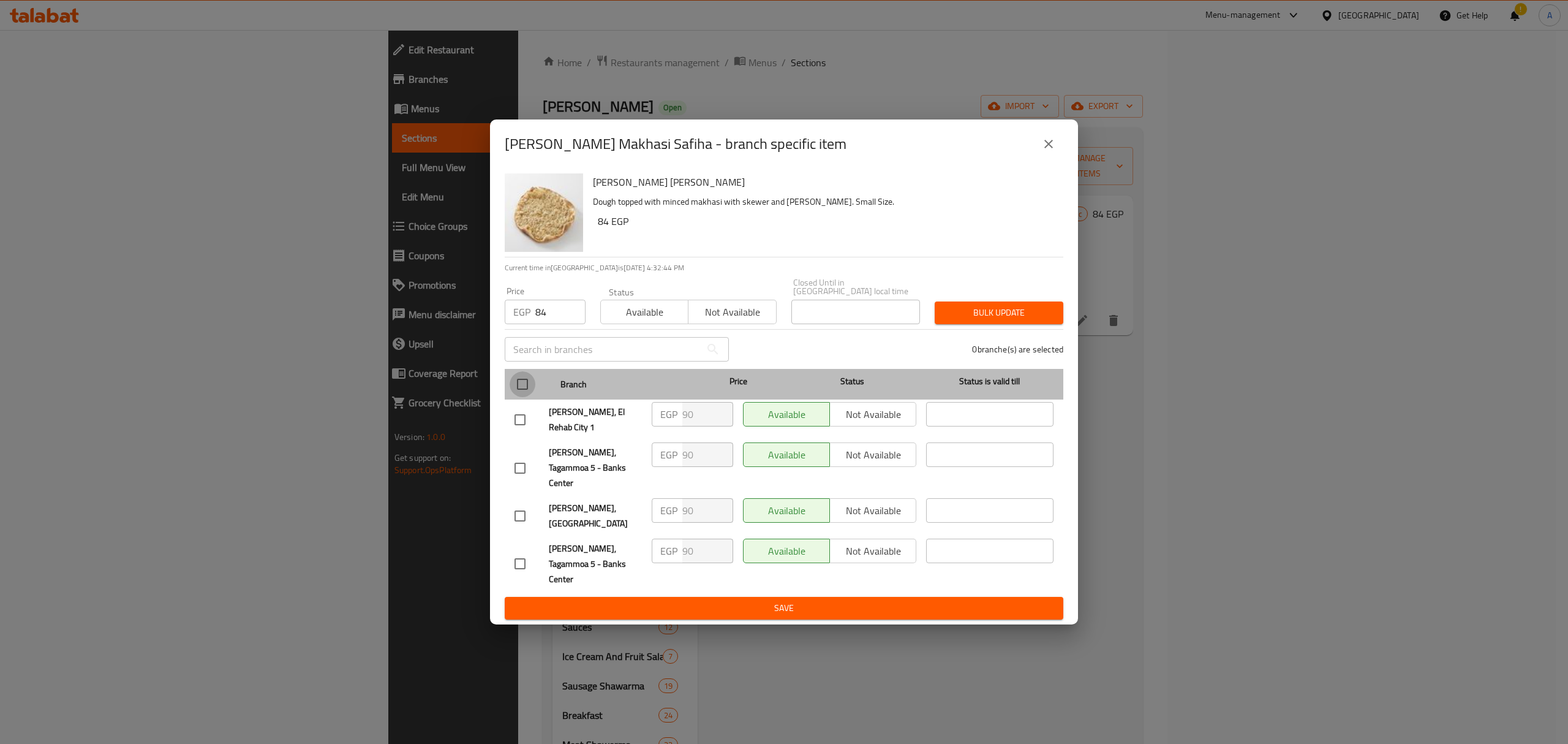
checkbox input "true"
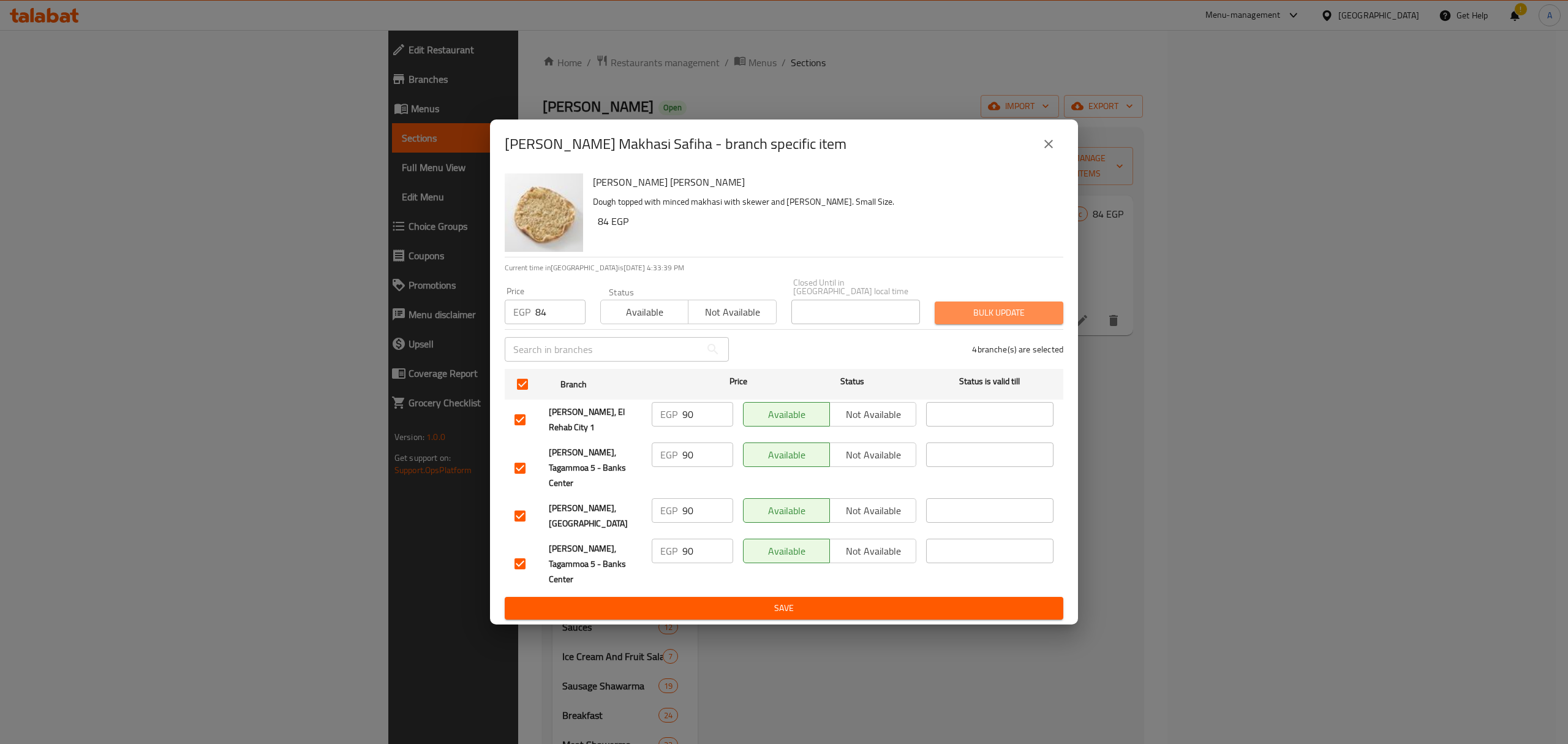
click at [988, 320] on span "Bulk update" at bounding box center [999, 313] width 109 height 16
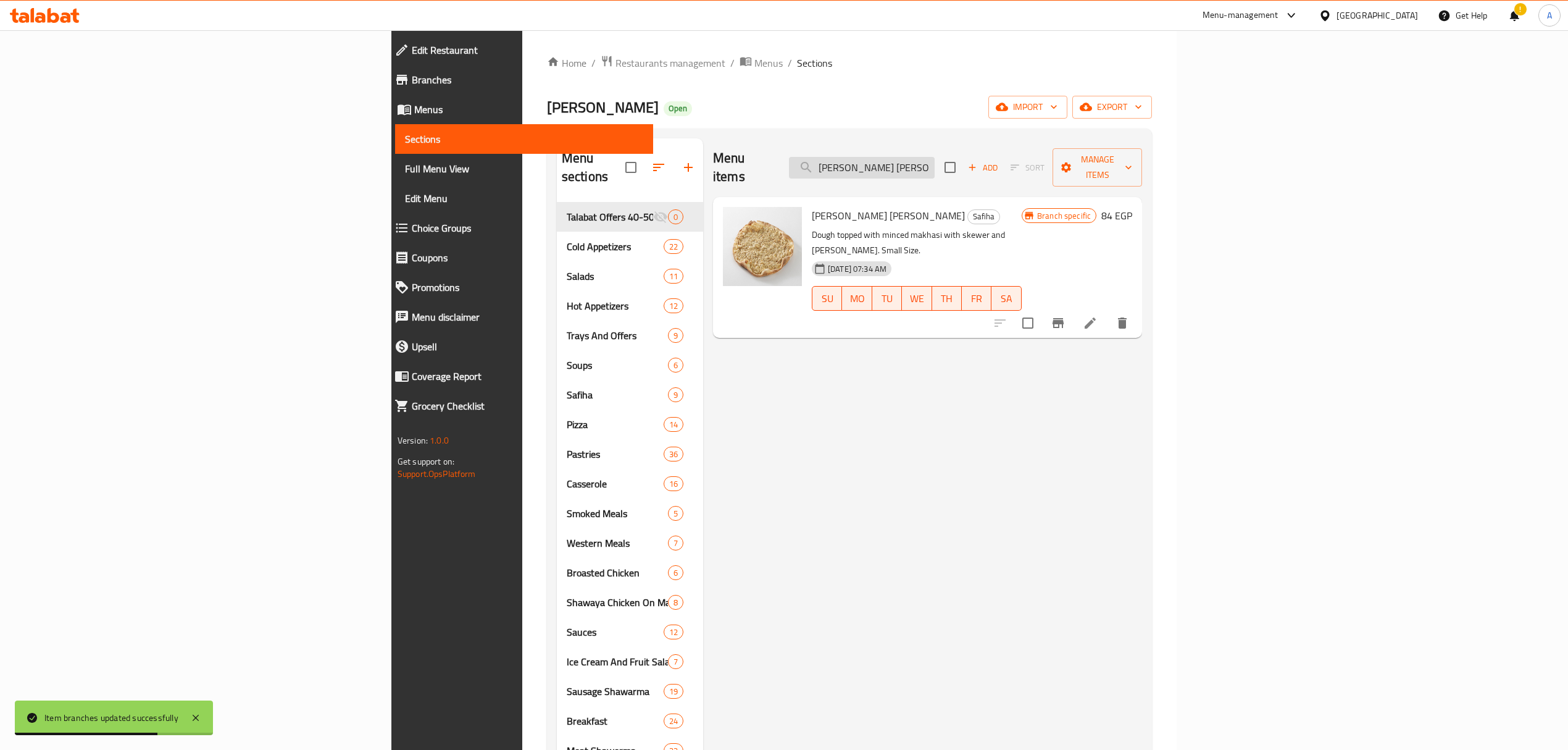
click at [934, 161] on input "[PERSON_NAME] [PERSON_NAME]" at bounding box center [862, 167] width 146 height 21
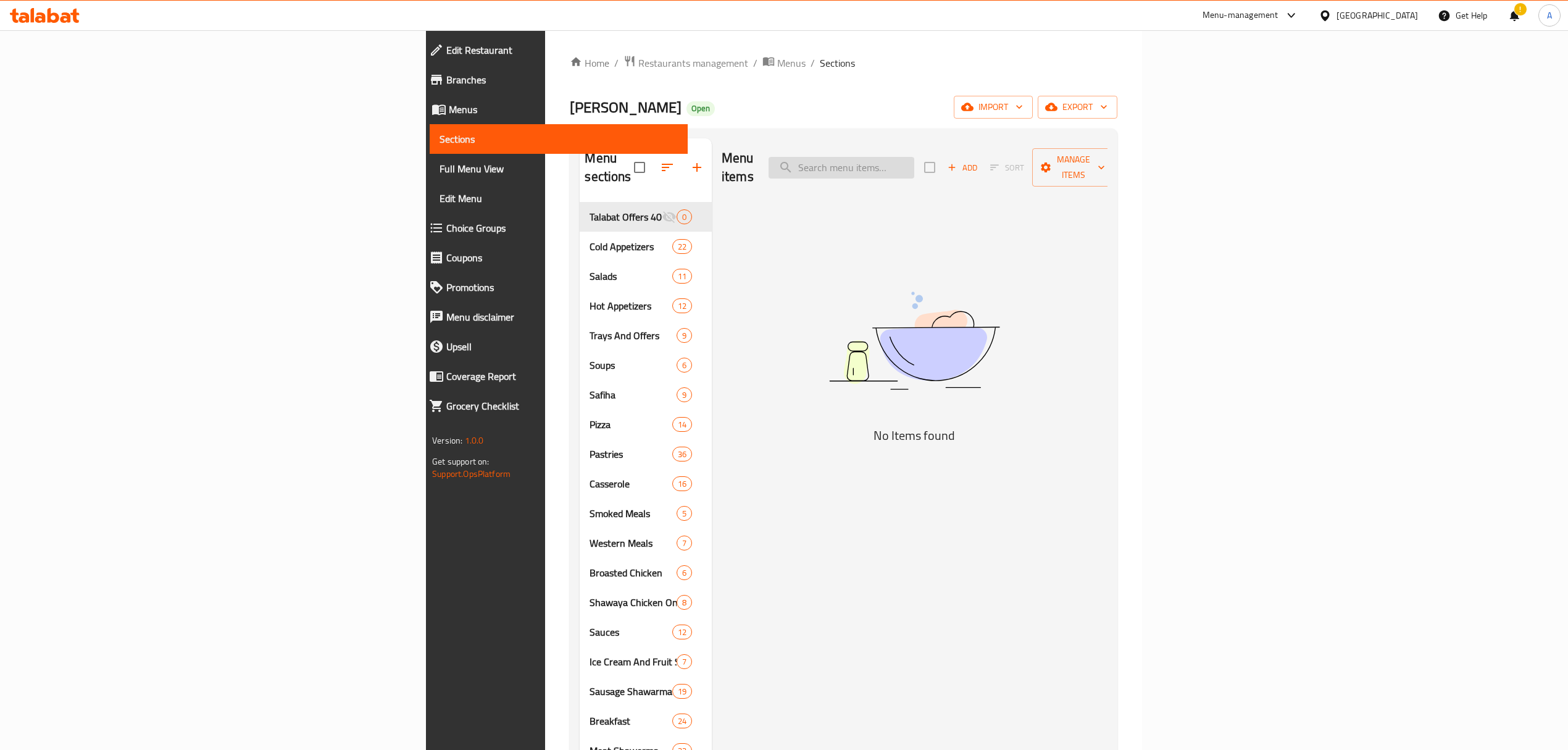
click at [914, 157] on input "search" at bounding box center [841, 167] width 146 height 21
paste input "لبن بخيار"
type input "لبن بخيار"
click at [914, 157] on input "لبن بخيار" at bounding box center [841, 167] width 146 height 21
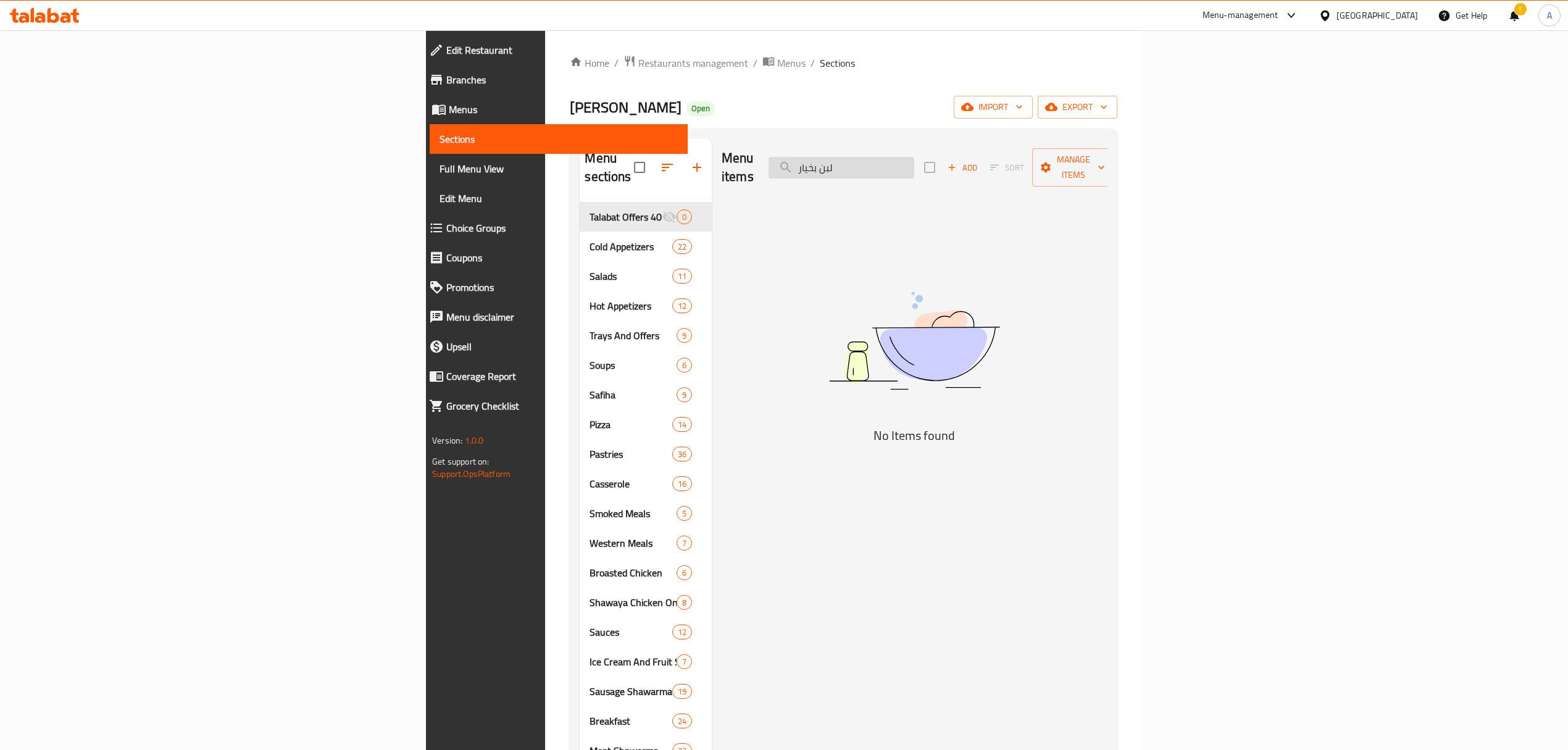
click at [914, 157] on input "لبن بخيار" at bounding box center [841, 167] width 146 height 21
click at [914, 157] on input "search" at bounding box center [841, 167] width 146 height 21
paste input "لبن بخيار"
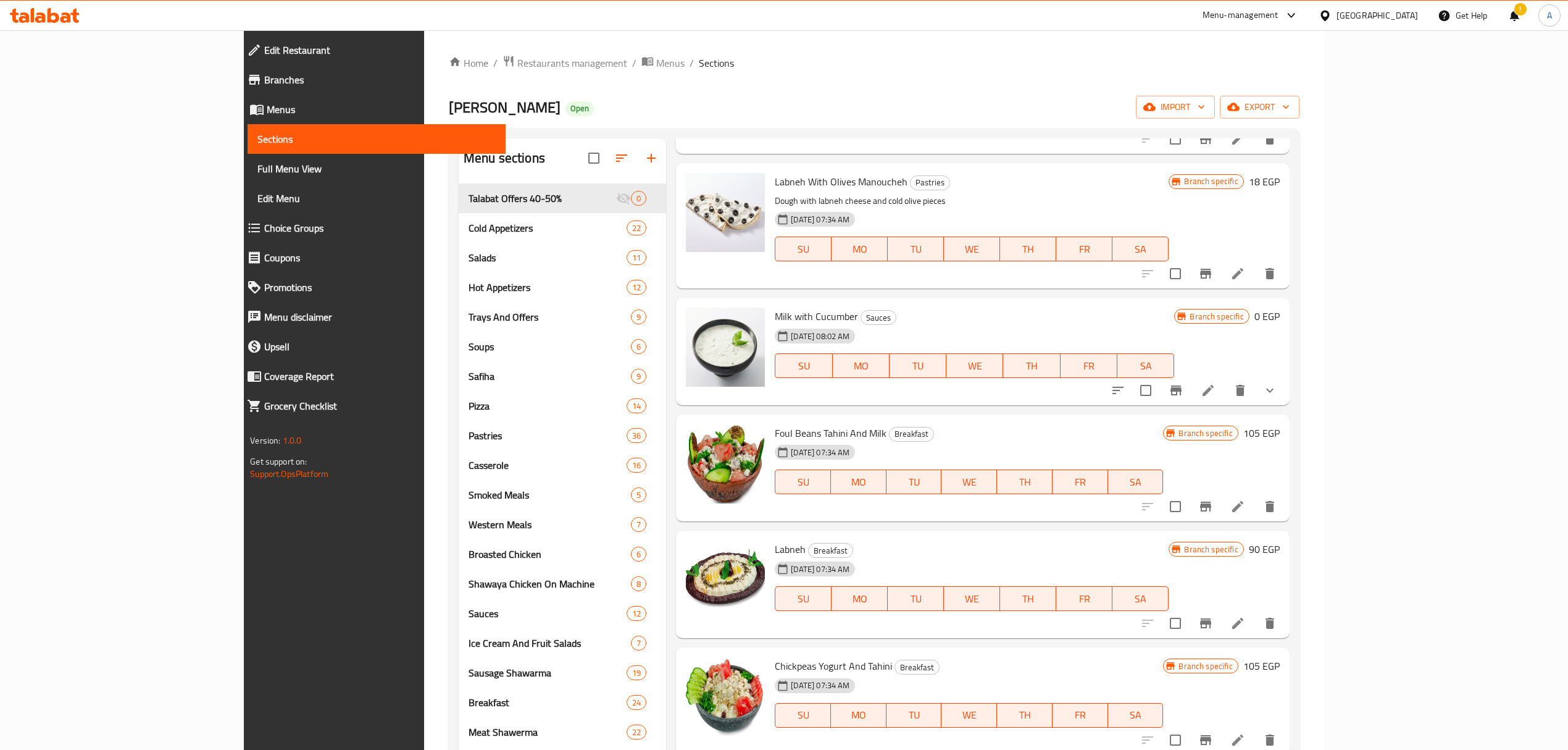
scroll to position [307, 0]
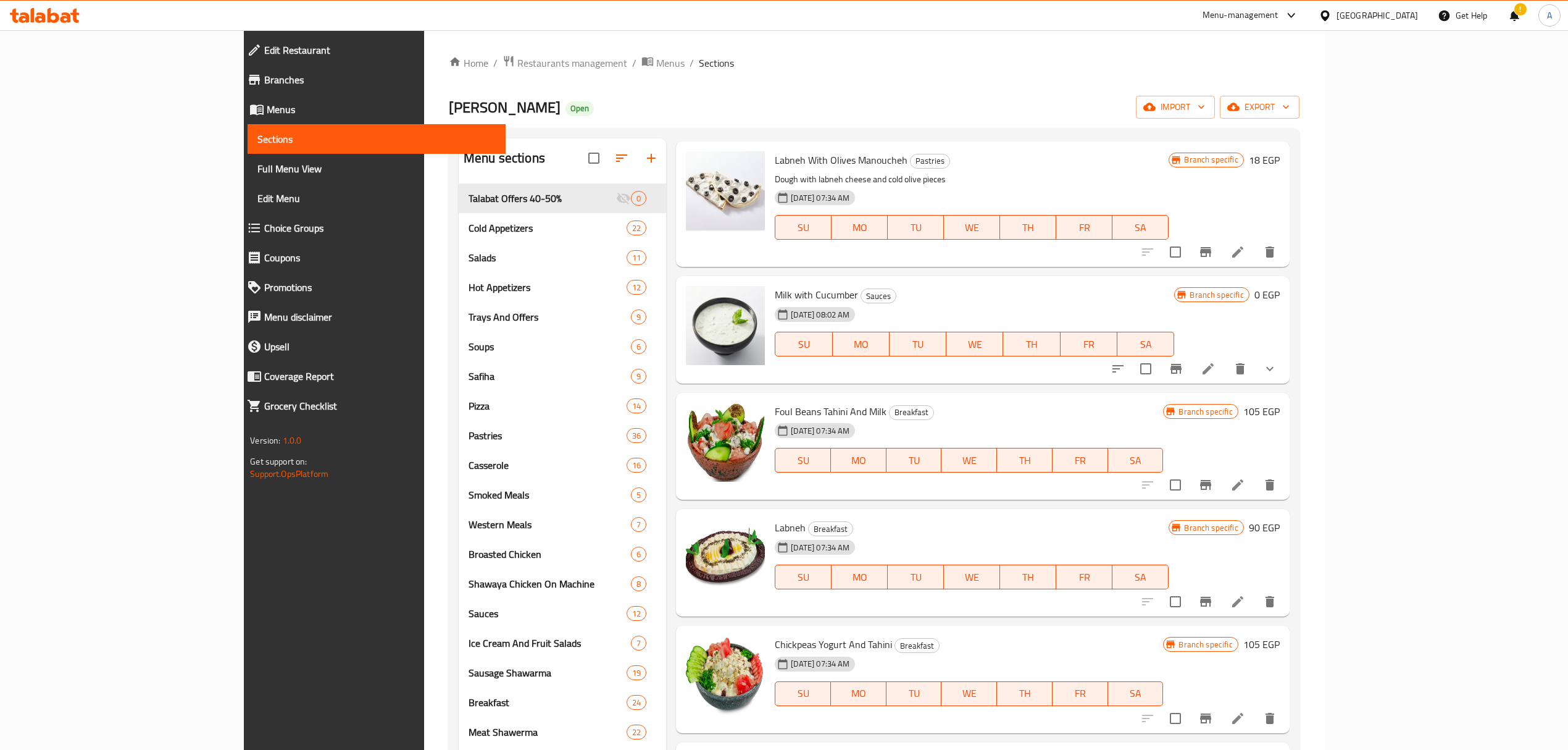
type input "لبن"
click at [1277, 371] on icon "show more" at bounding box center [1269, 368] width 15 height 15
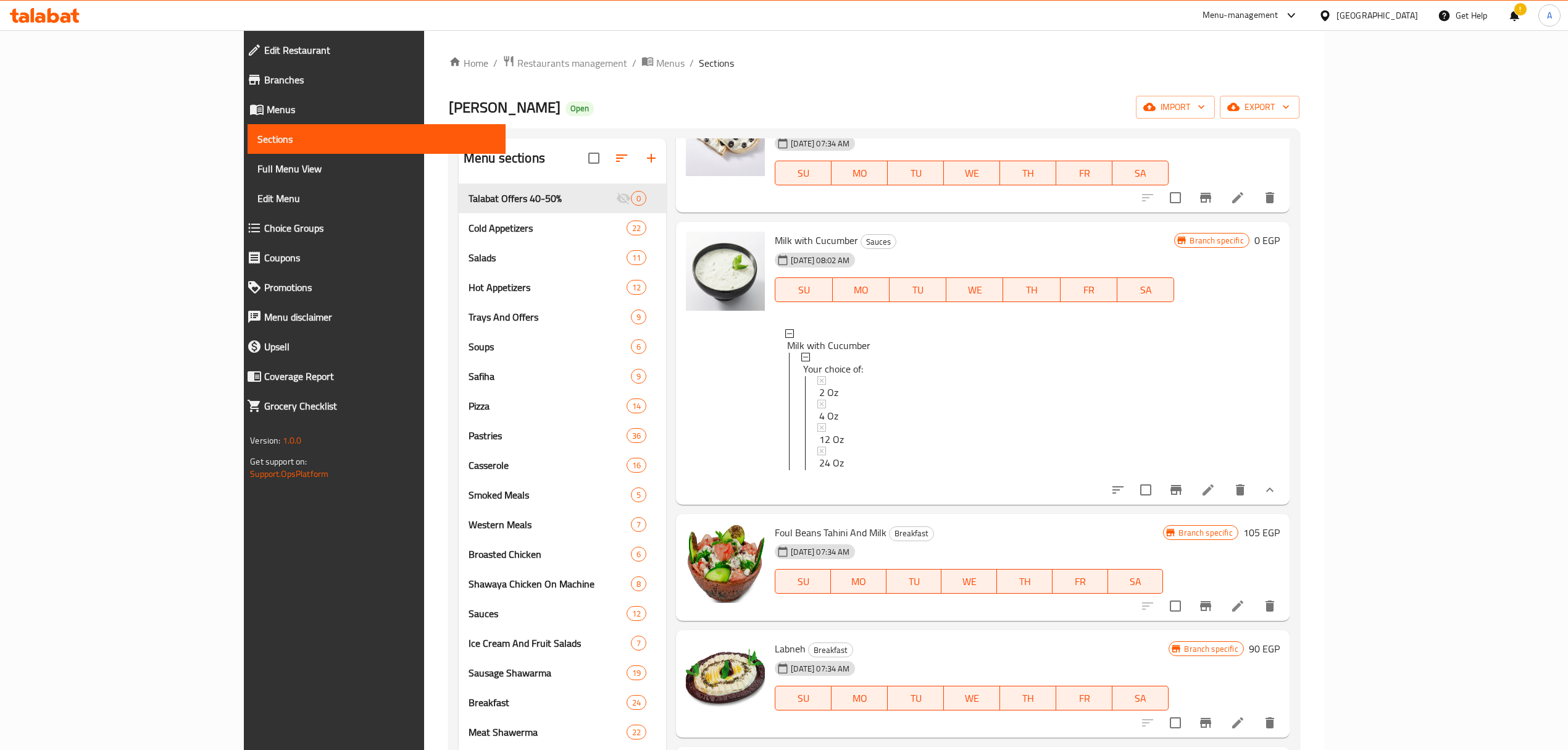
scroll to position [389, 0]
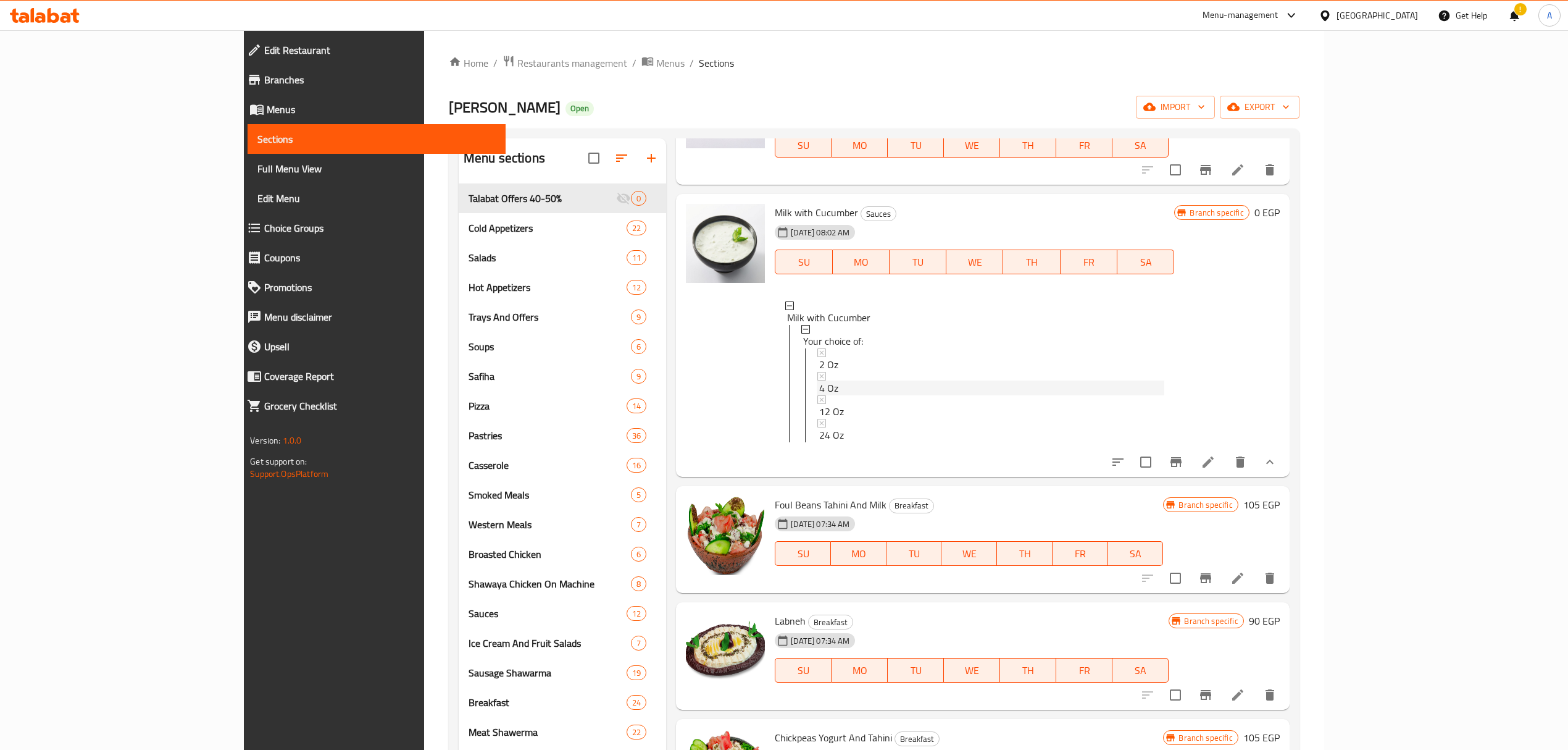
click at [819, 387] on div "4 Oz" at bounding box center [992, 387] width 345 height 15
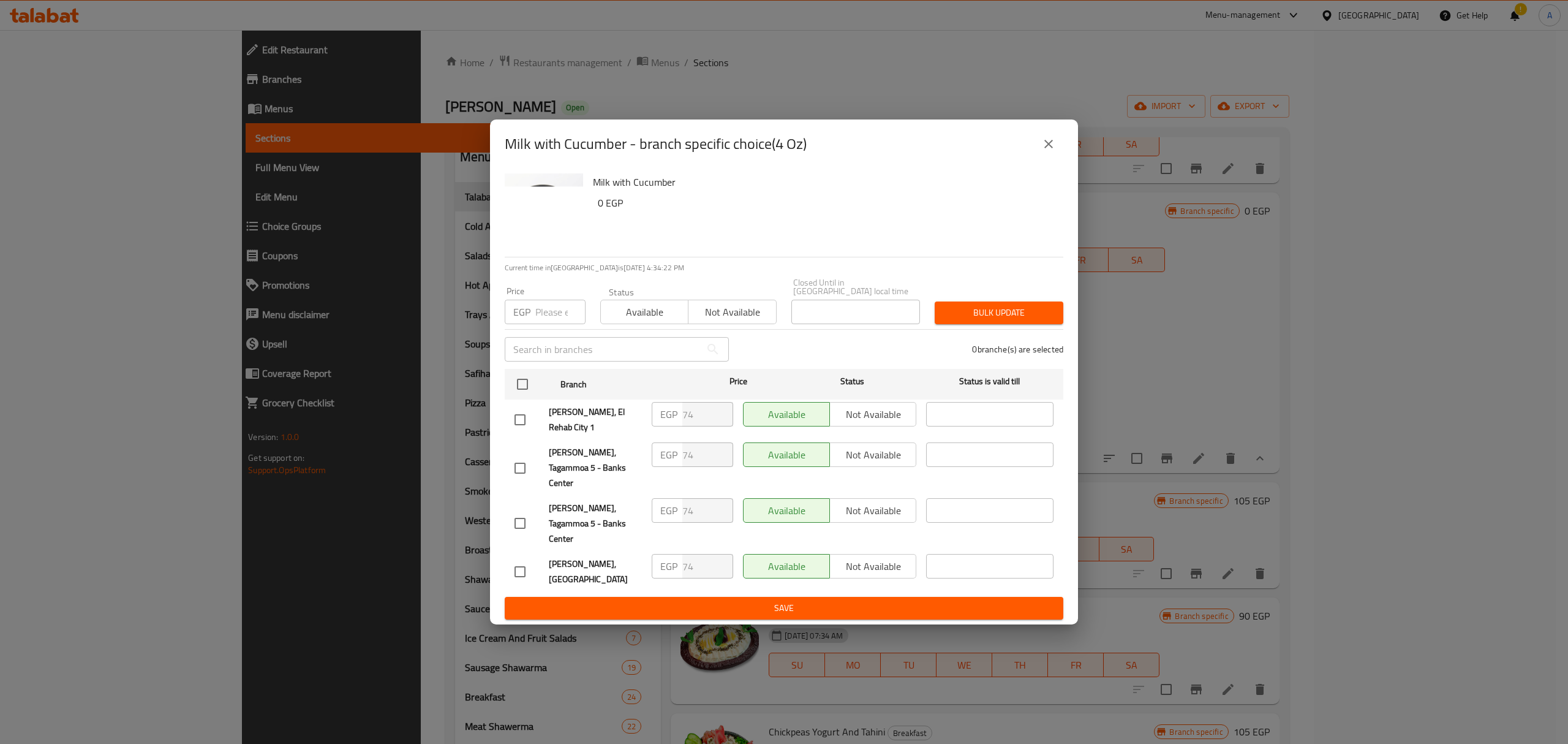
click at [1049, 151] on icon "close" at bounding box center [1048, 144] width 15 height 15
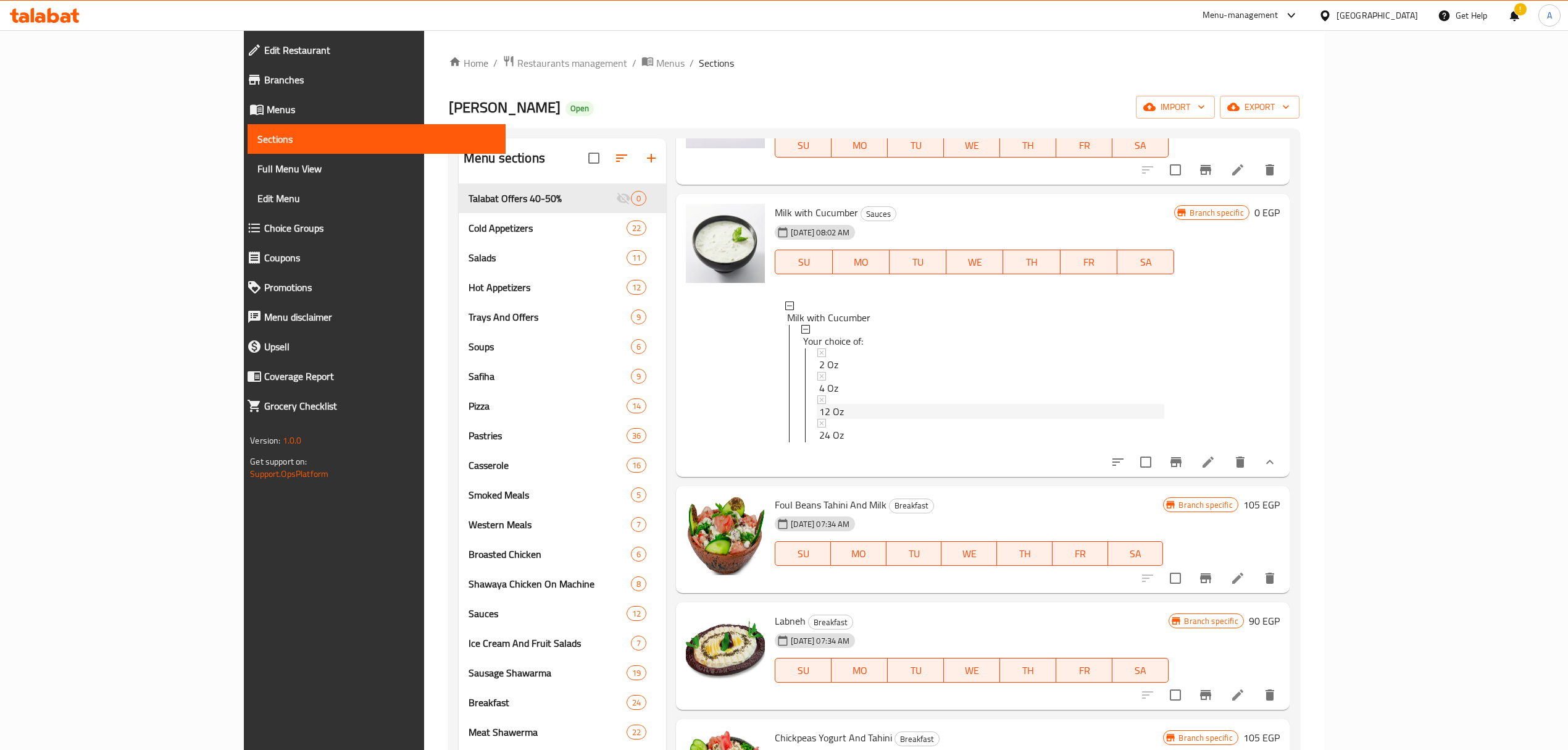
click at [819, 409] on div "12 Oz" at bounding box center [992, 411] width 345 height 15
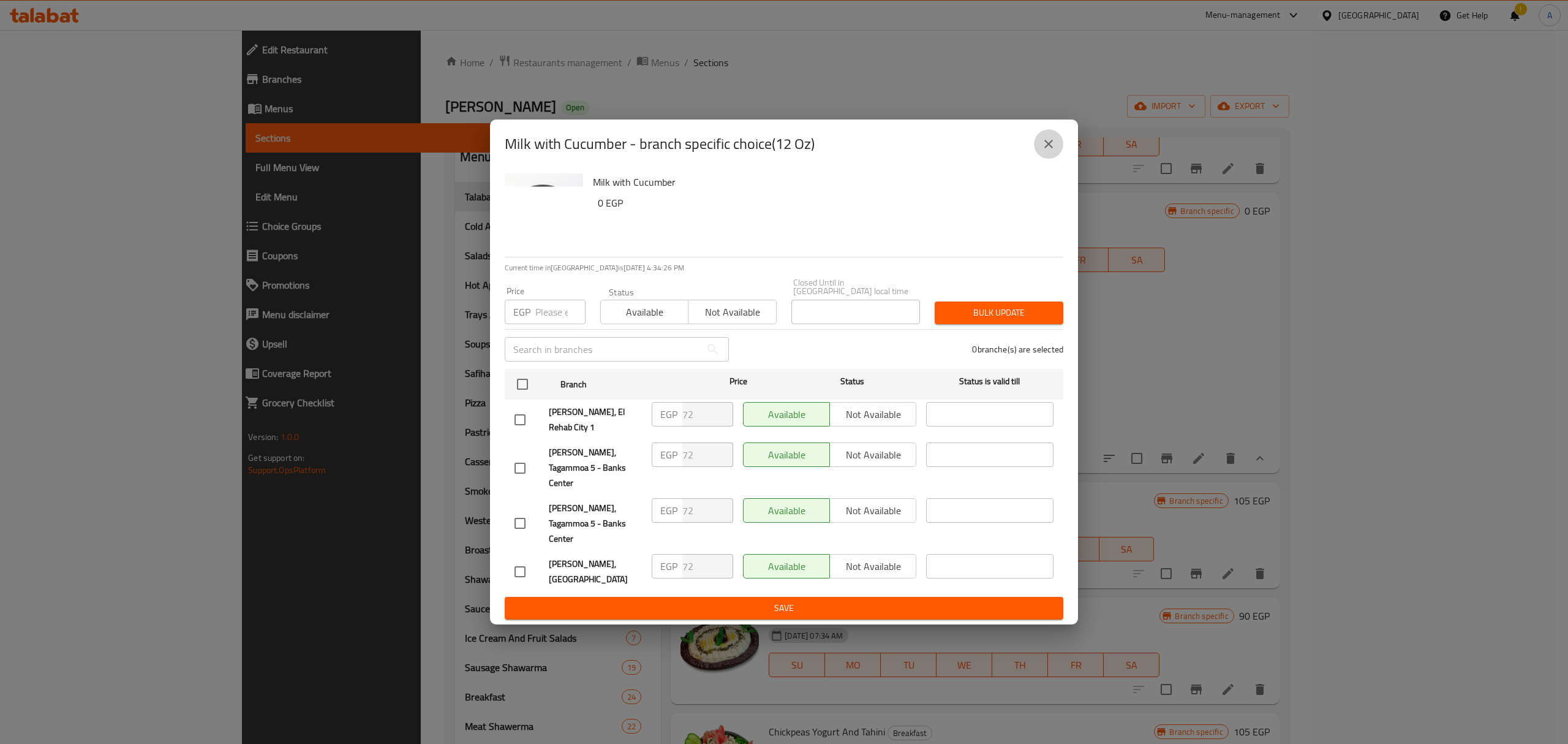
click at [1037, 159] on button "close" at bounding box center [1048, 144] width 30 height 30
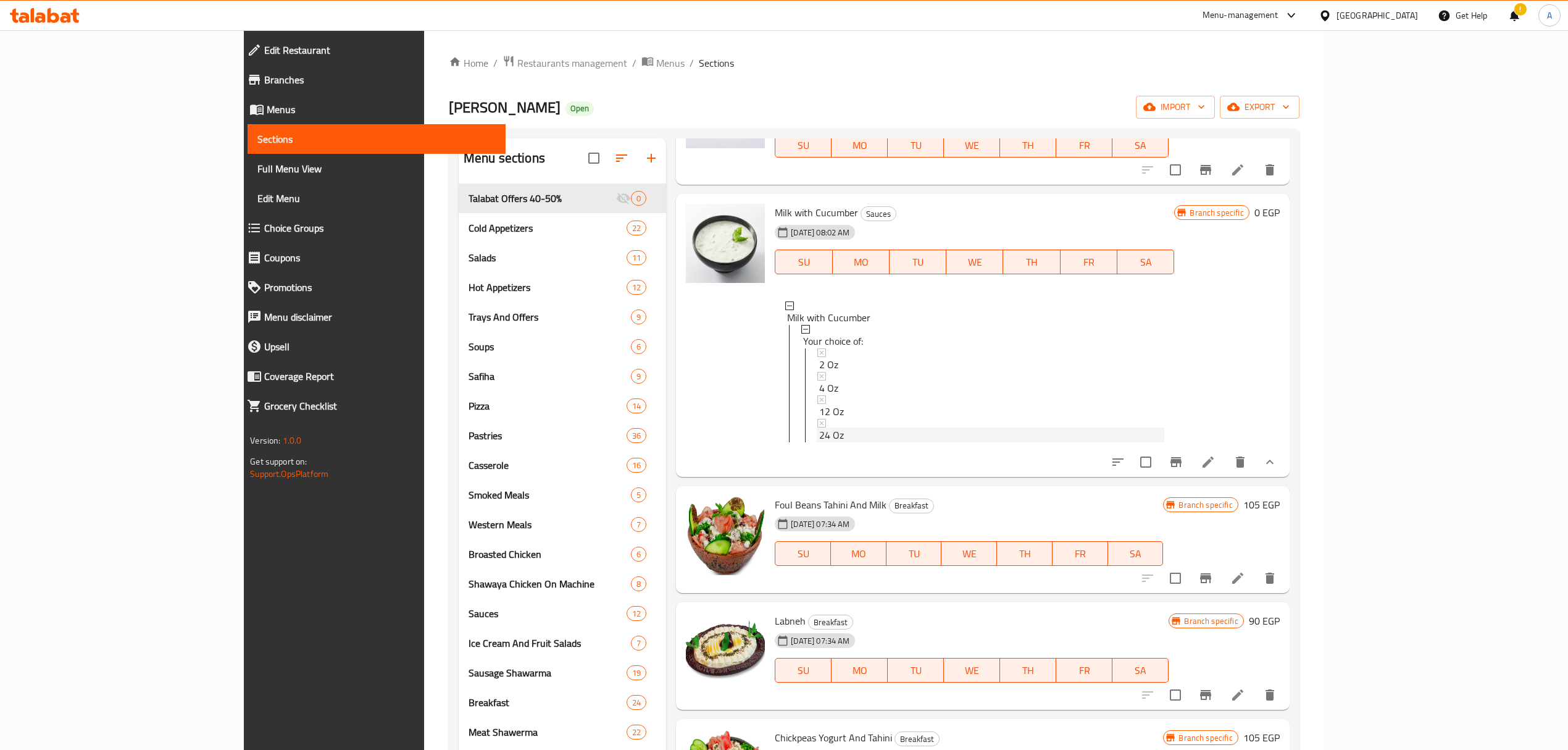
click at [819, 431] on div "24 Oz" at bounding box center [992, 435] width 345 height 15
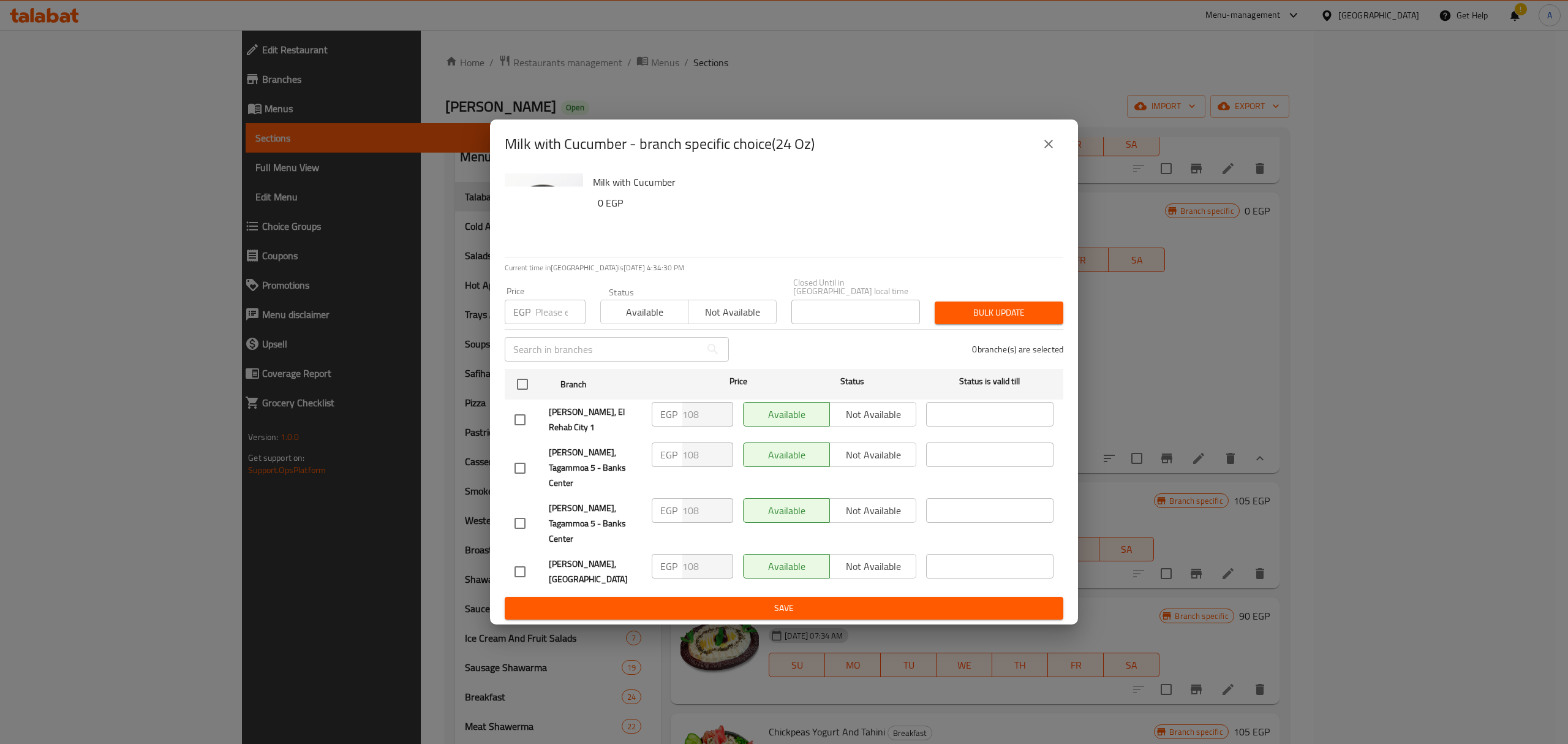
click at [1050, 151] on icon "close" at bounding box center [1048, 144] width 15 height 15
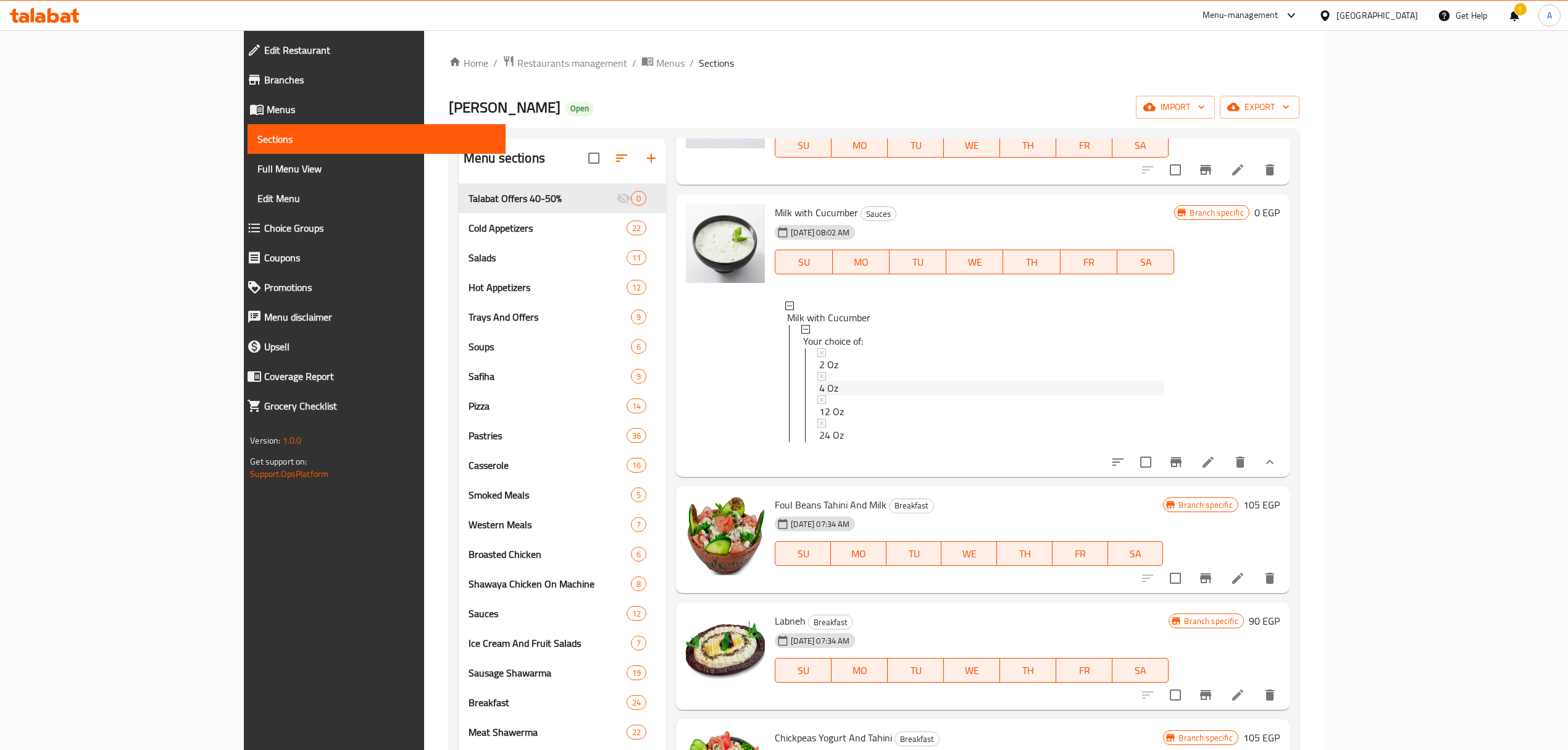
click at [819, 389] on div "4 Oz" at bounding box center [992, 387] width 345 height 15
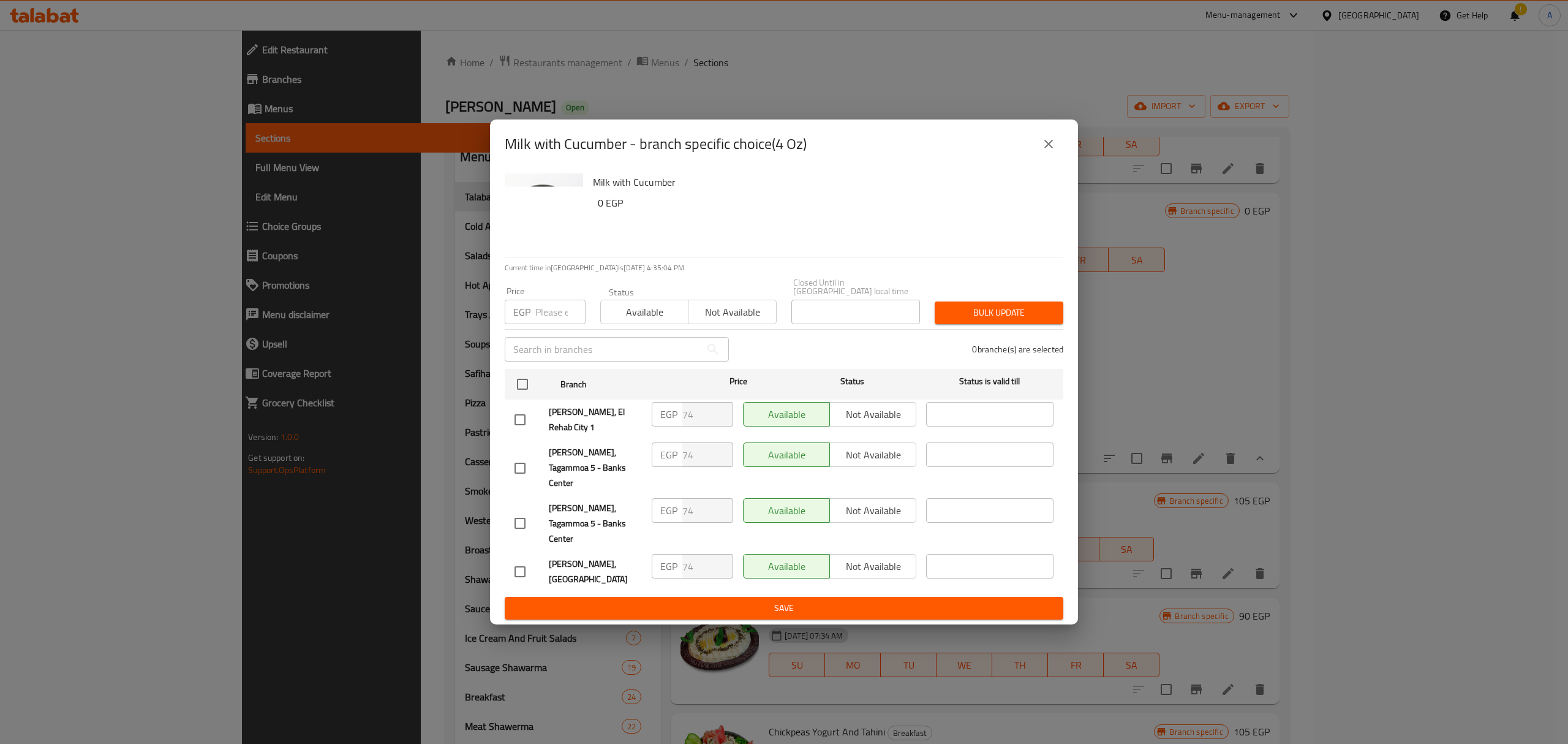
click at [1043, 151] on icon "close" at bounding box center [1048, 144] width 15 height 15
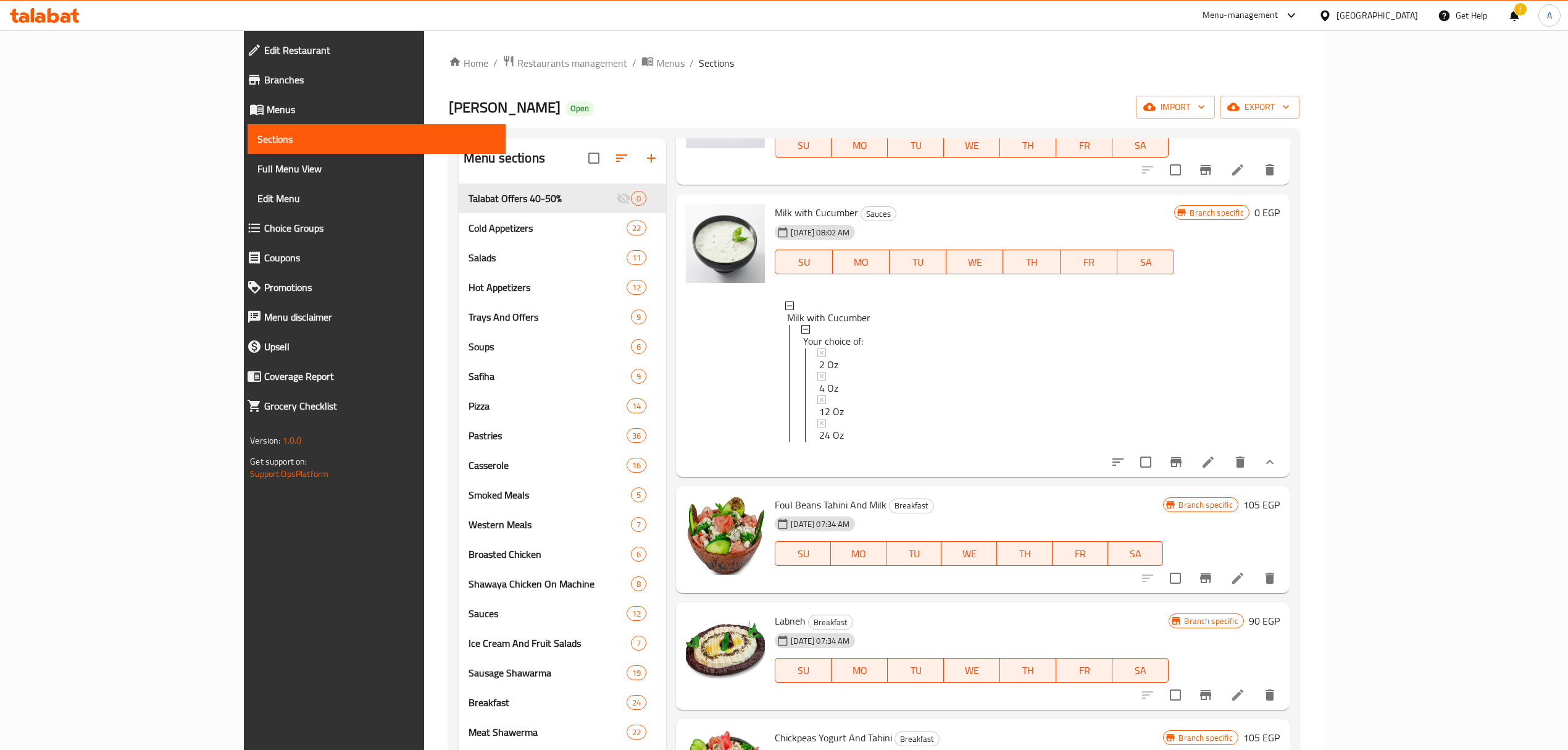
click at [831, 389] on div "4 Oz" at bounding box center [992, 387] width 345 height 15
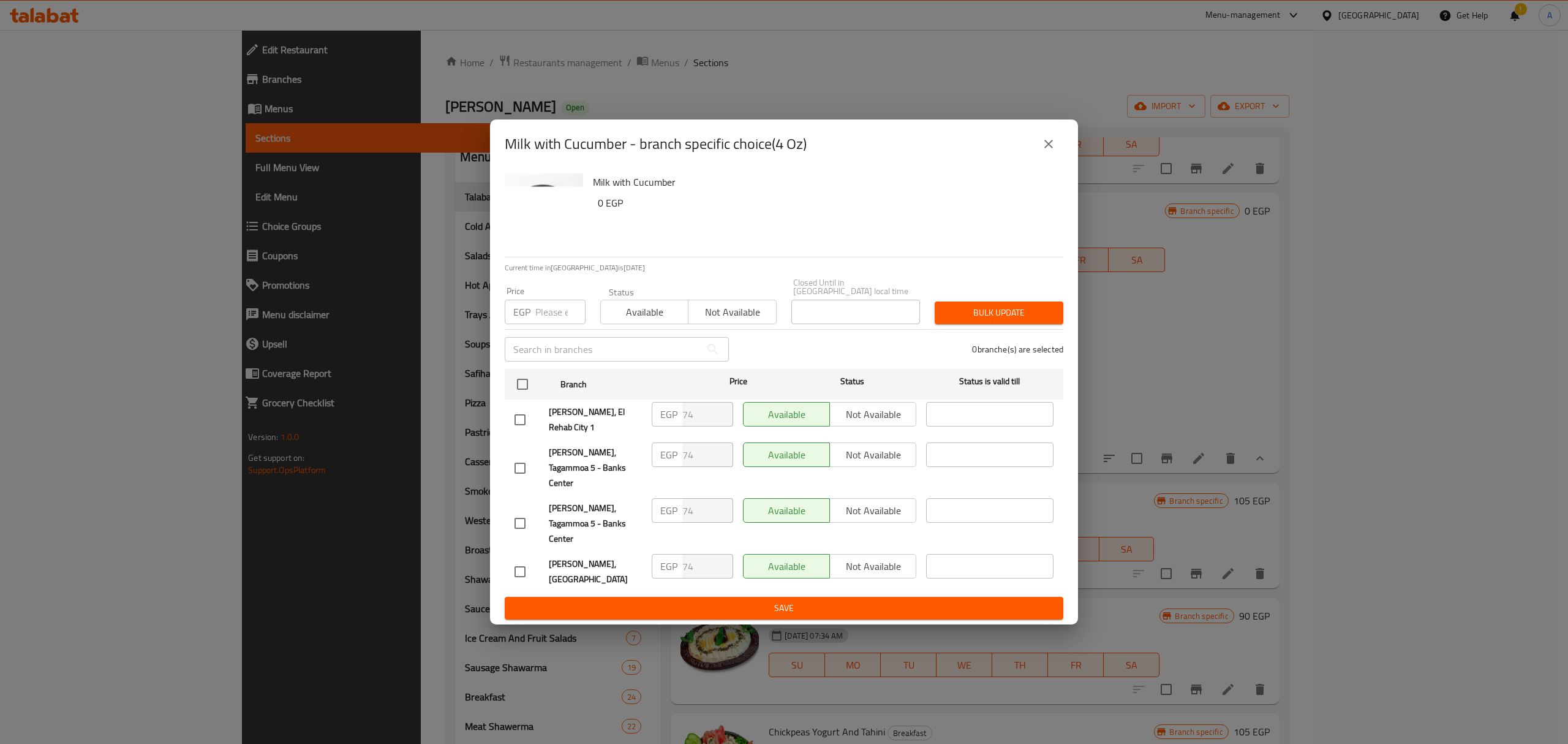
click at [546, 324] on input "number" at bounding box center [560, 312] width 50 height 25
click at [1048, 149] on icon "close" at bounding box center [1048, 143] width 8 height 8
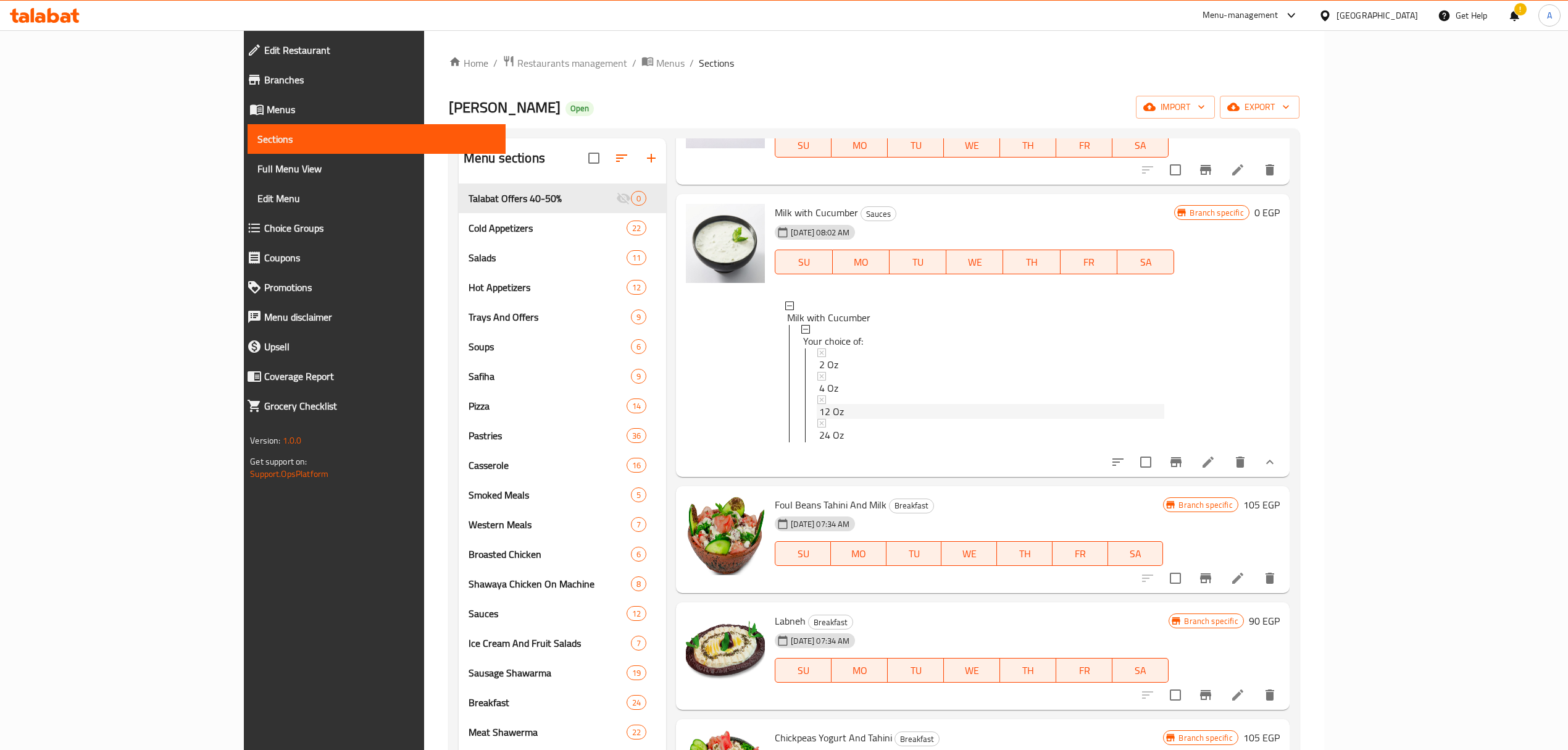
click at [819, 411] on span "12 Oz" at bounding box center [831, 411] width 25 height 15
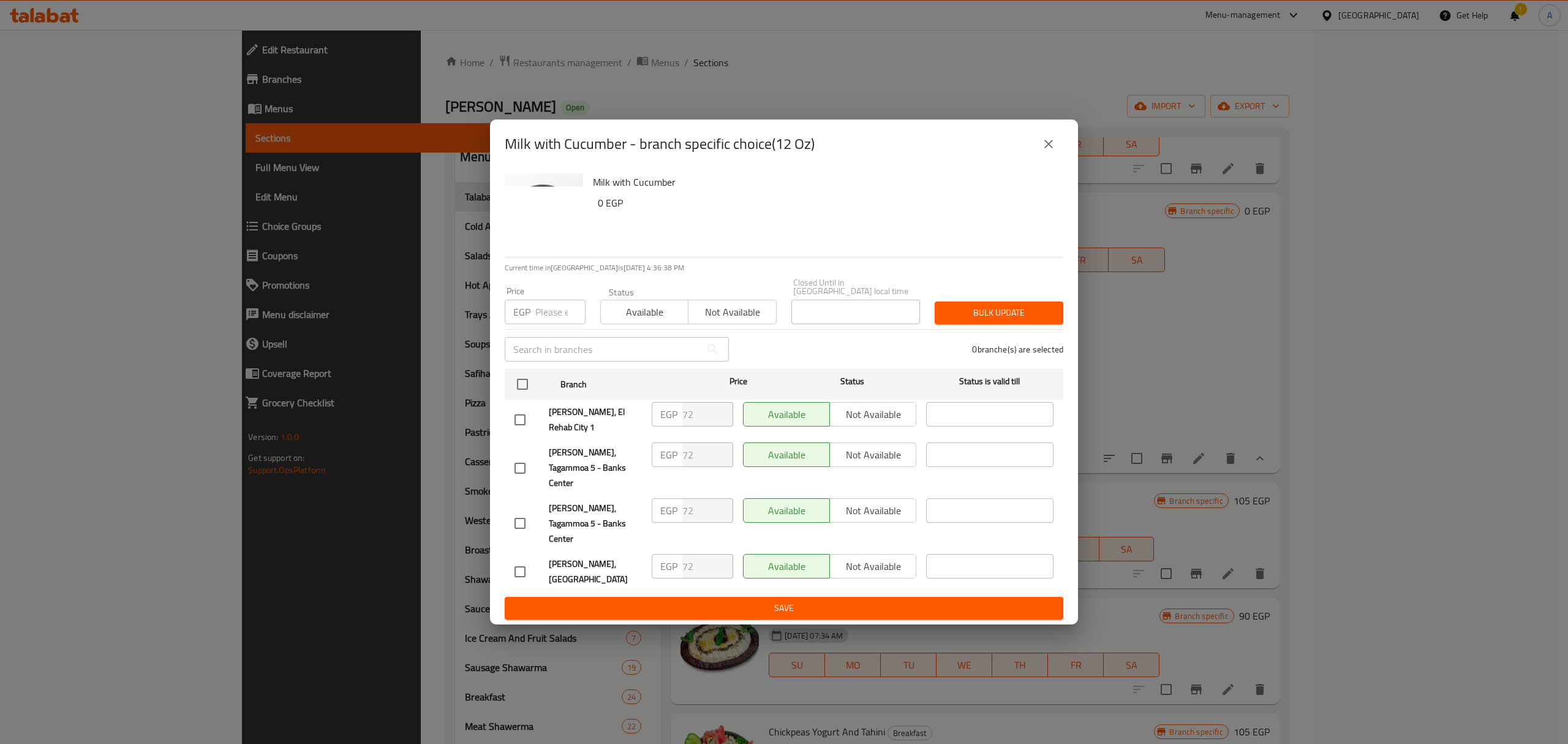
click at [1049, 151] on icon "close" at bounding box center [1048, 144] width 15 height 15
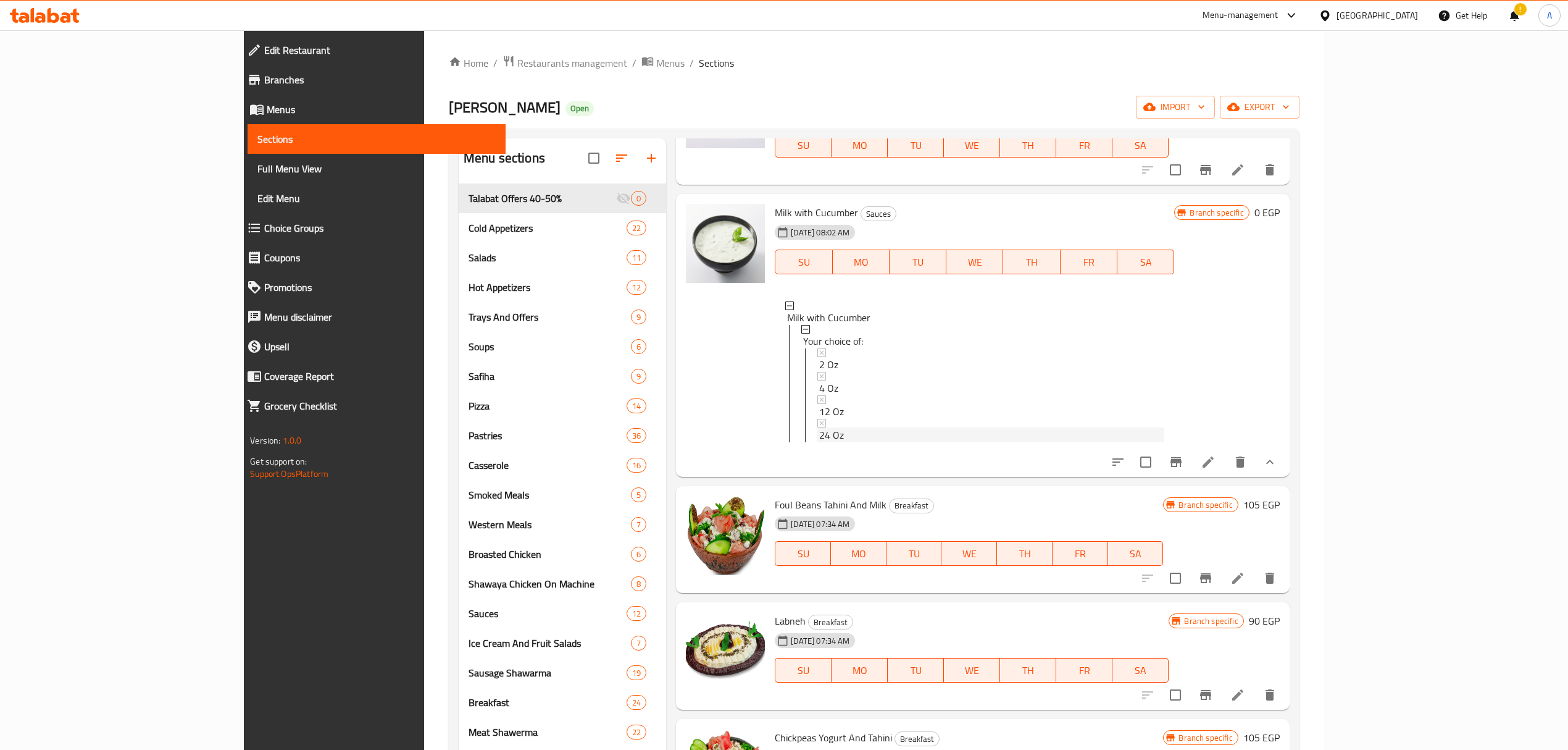
click at [819, 439] on div "24 Oz" at bounding box center [992, 435] width 345 height 15
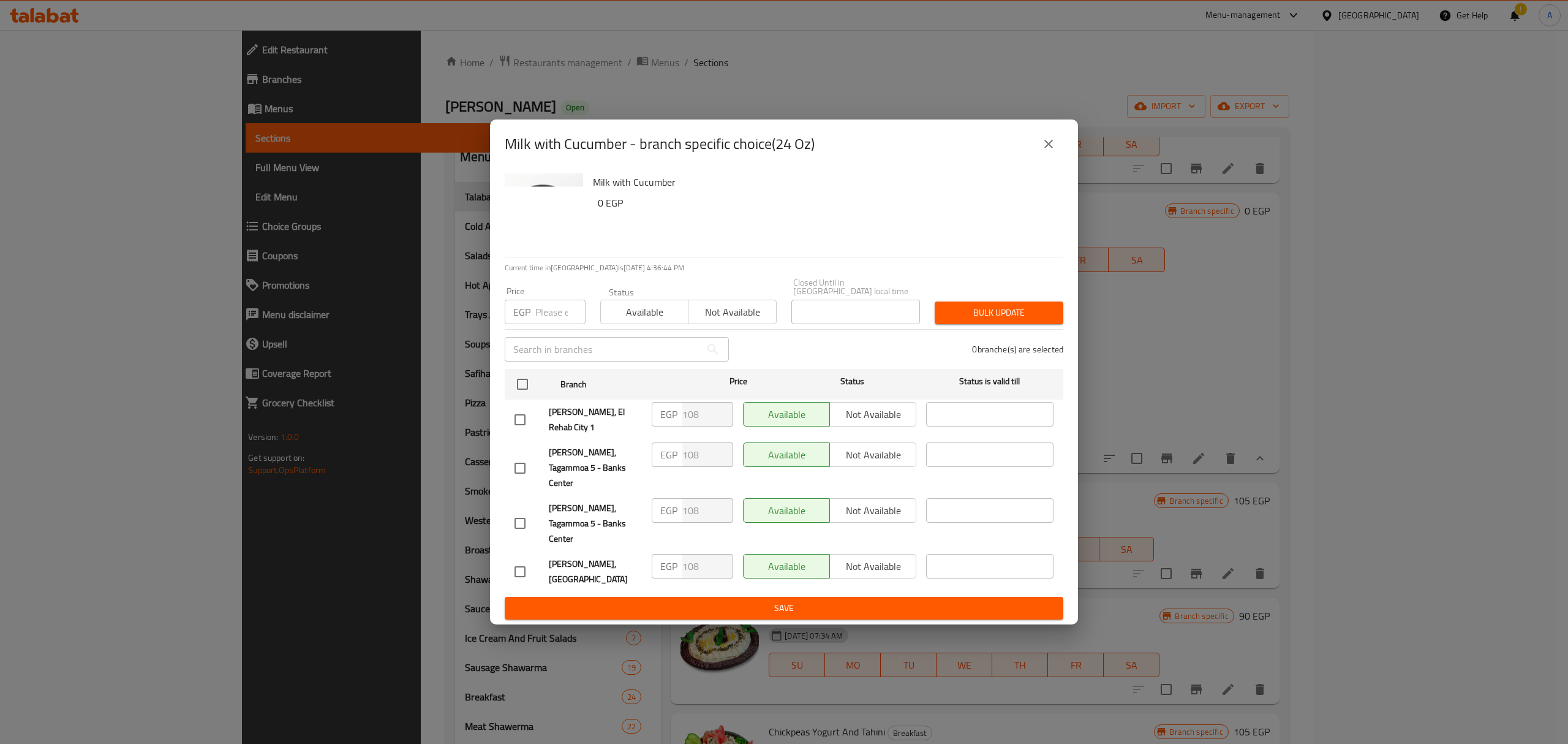
click at [1055, 159] on button "close" at bounding box center [1048, 144] width 30 height 30
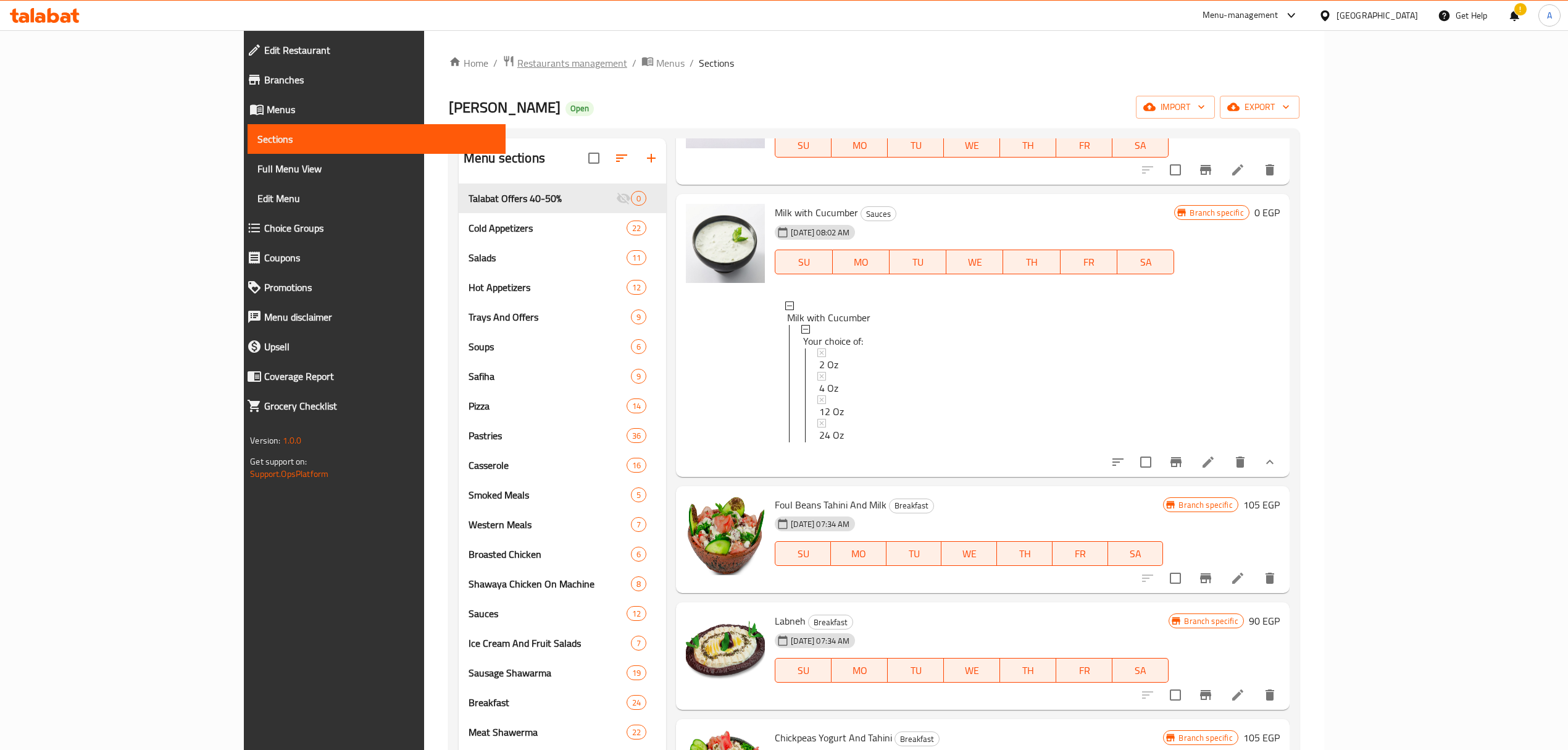
click at [517, 69] on span "Restaurants management" at bounding box center [572, 62] width 110 height 15
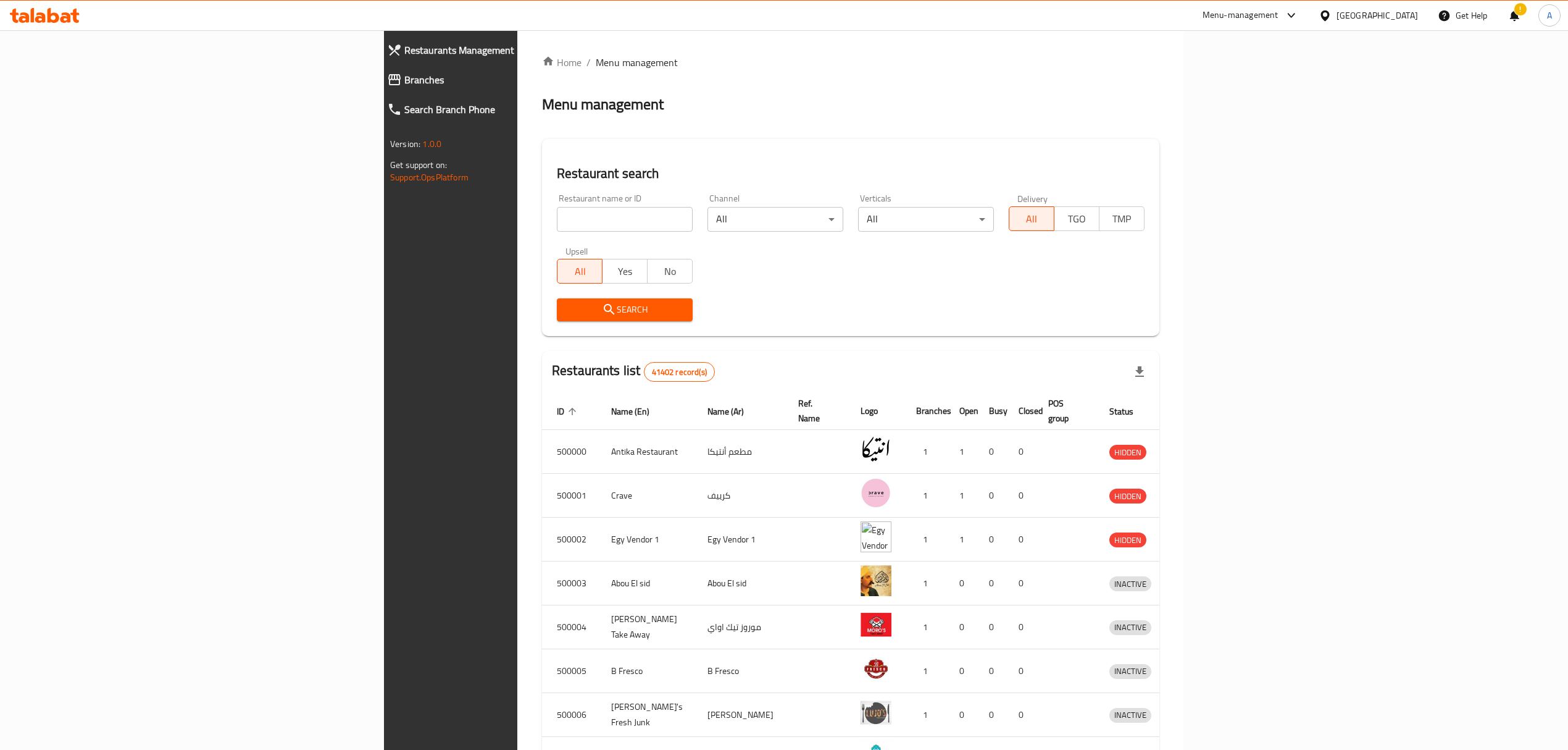
click at [557, 223] on input "search" at bounding box center [625, 219] width 136 height 25
paste input "509678"
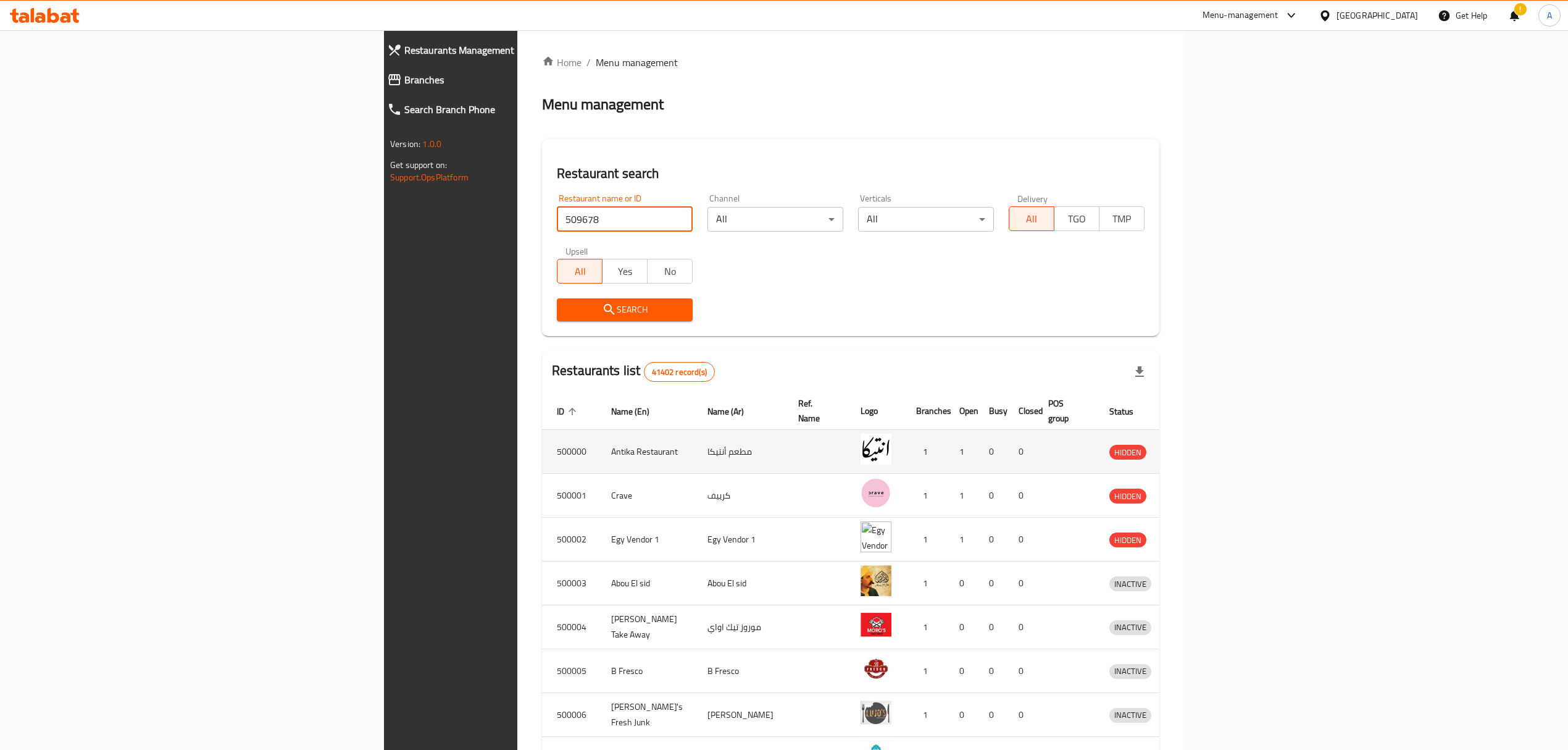
type input "509678"
click button "Search" at bounding box center [625, 309] width 136 height 23
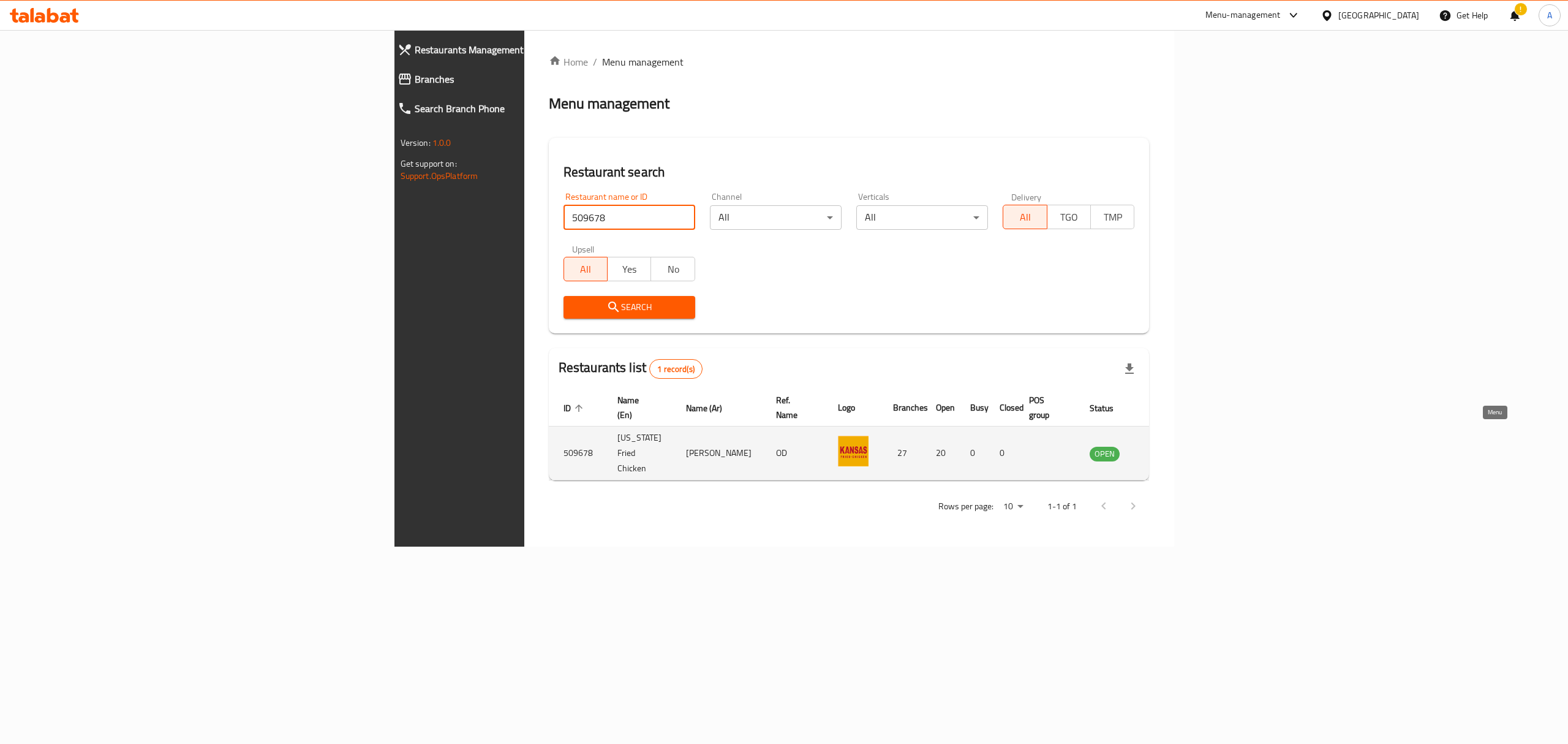
click at [1174, 446] on icon "enhanced table" at bounding box center [1166, 453] width 15 height 15
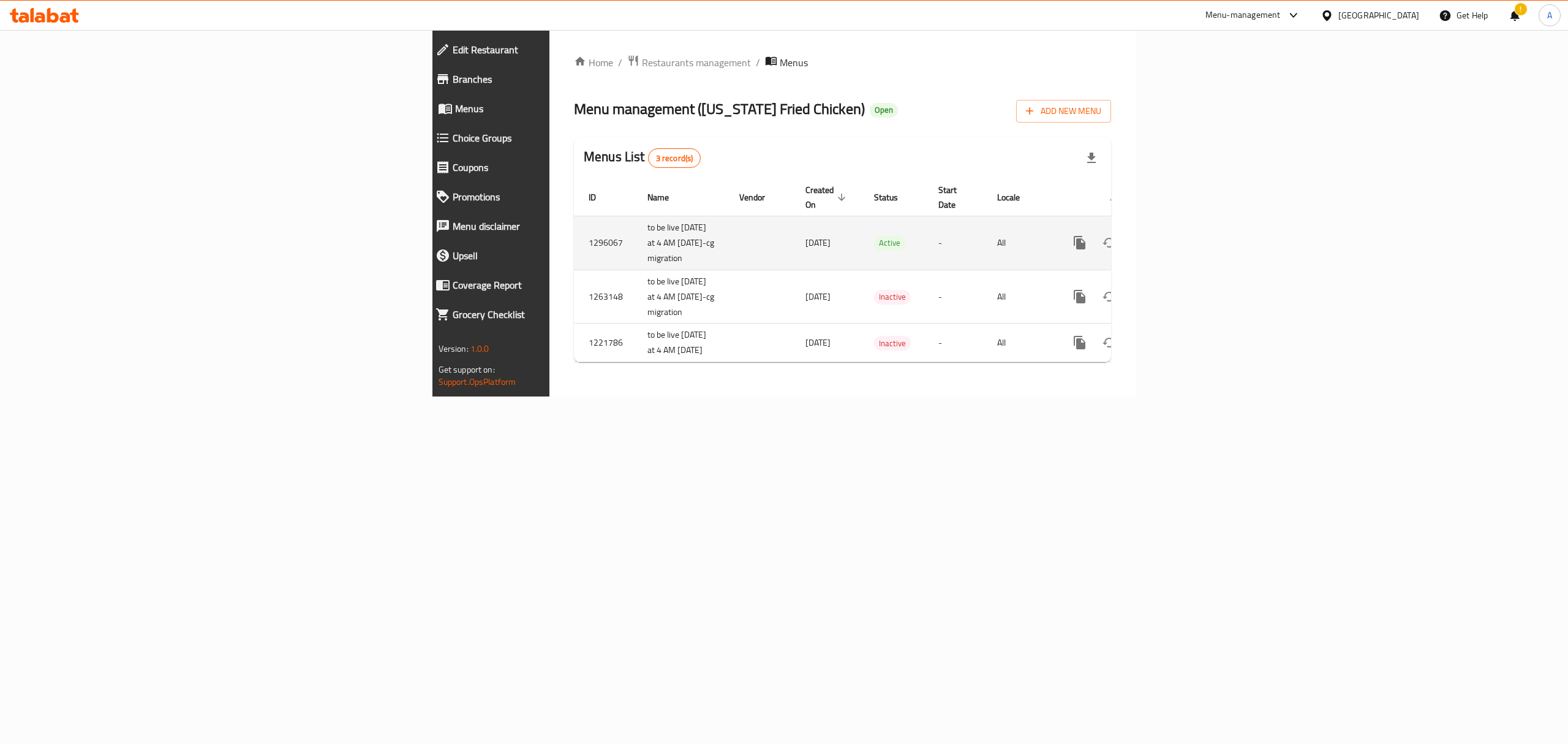
click at [1183, 243] on link "enhanced table" at bounding box center [1168, 243] width 30 height 30
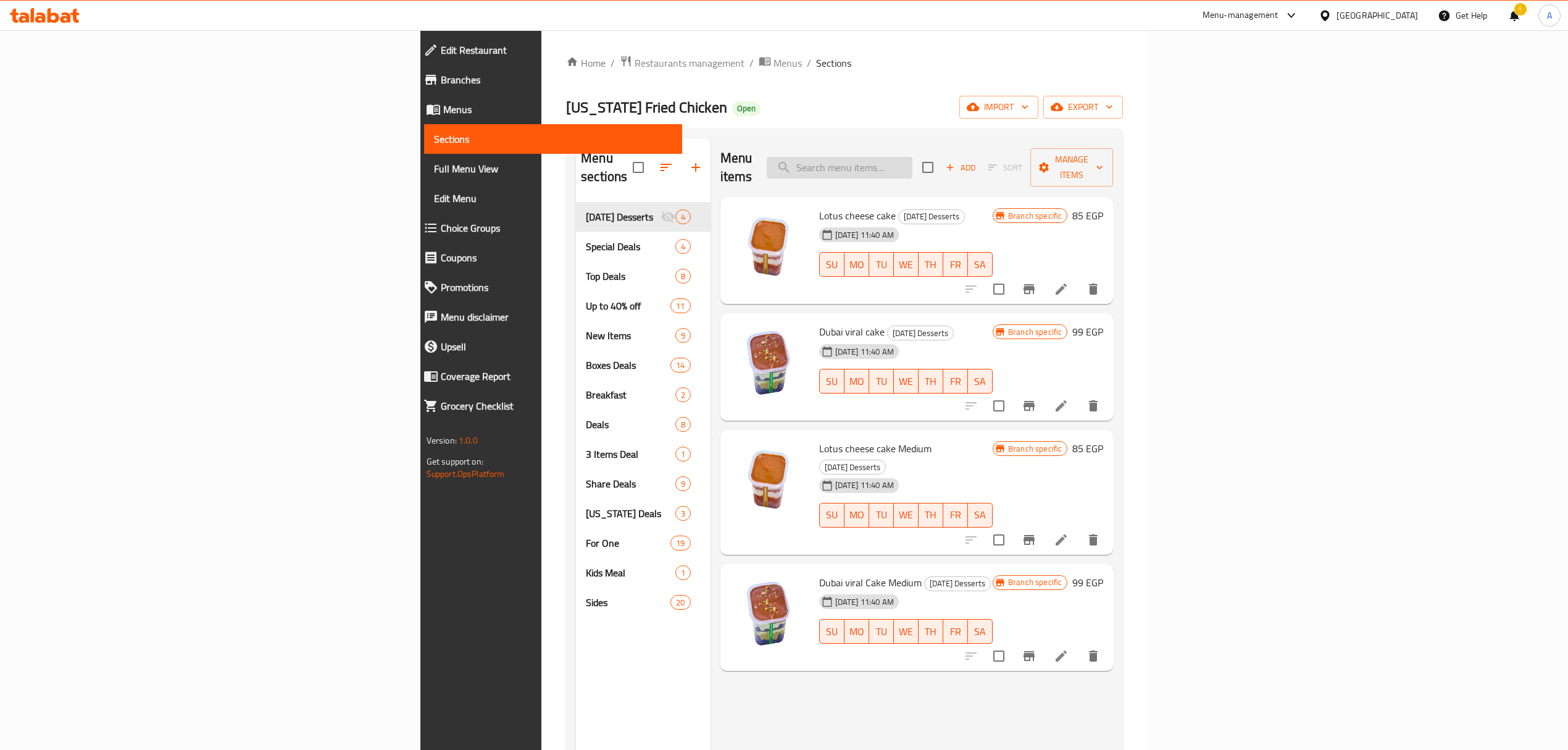
click at [912, 160] on input "search" at bounding box center [839, 167] width 146 height 21
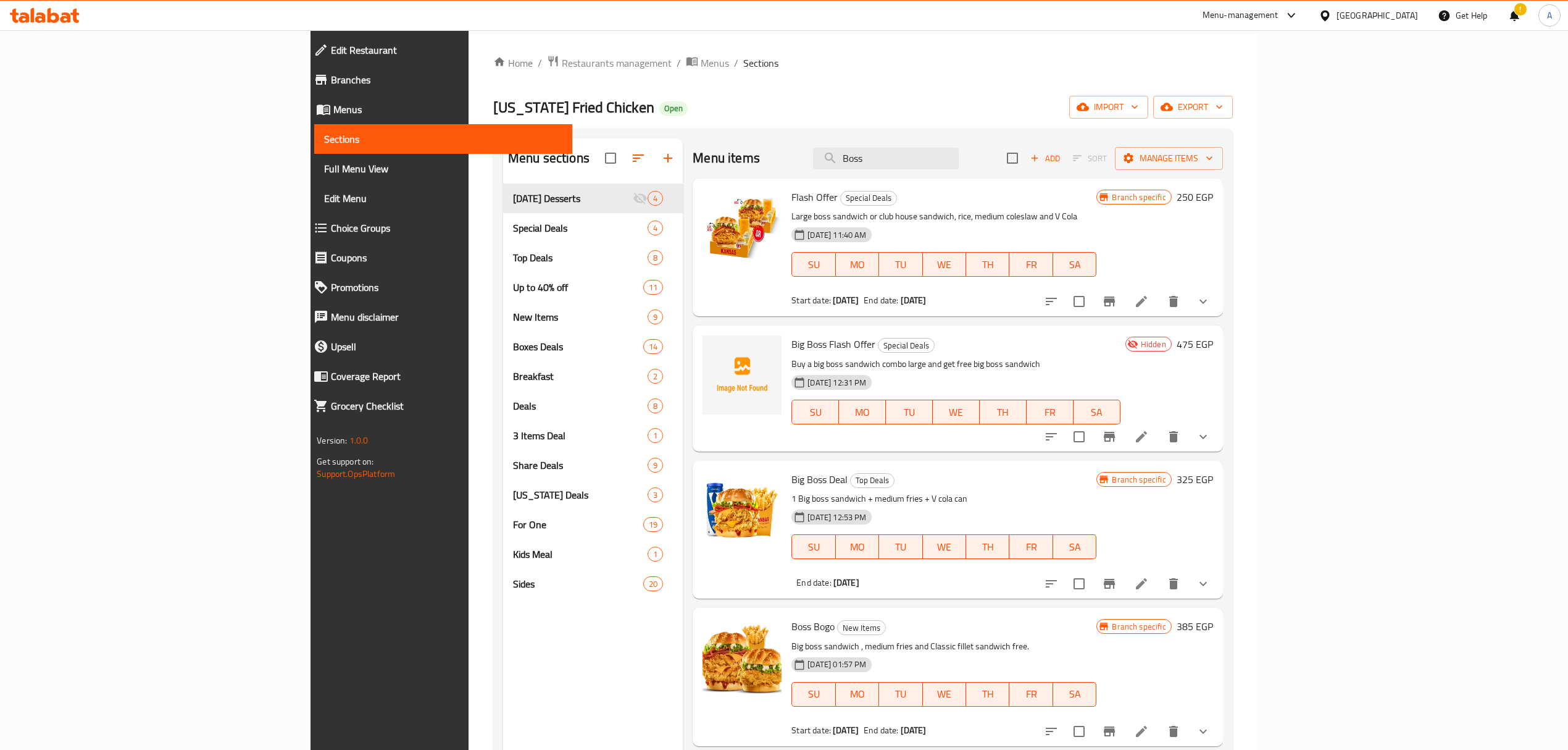
type input "Boss"
click at [561, 61] on span "Restaurants management" at bounding box center [616, 62] width 110 height 15
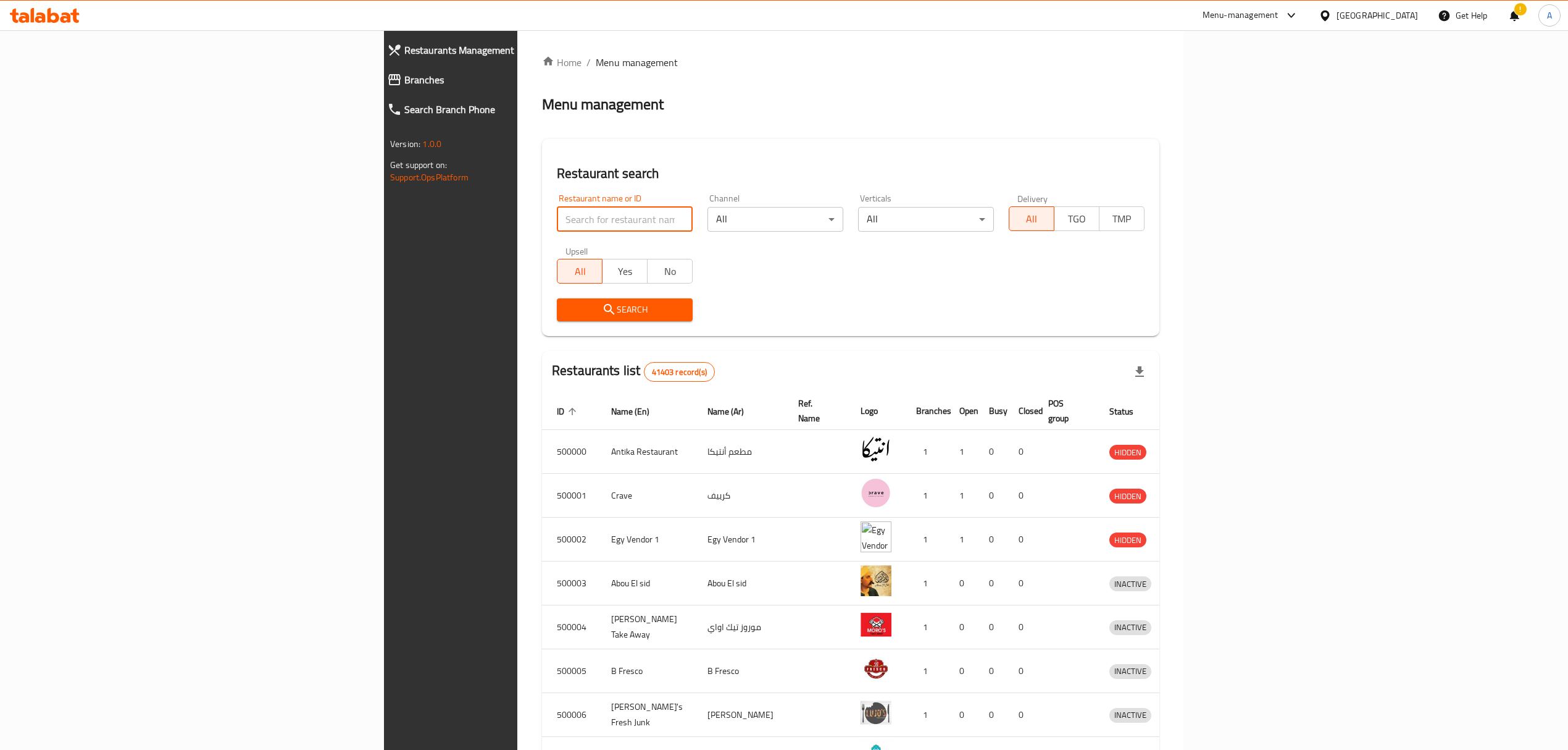
click at [557, 208] on input "search" at bounding box center [625, 219] width 136 height 25
paste input "645906"
type input "645906"
click button "Search" at bounding box center [625, 309] width 136 height 23
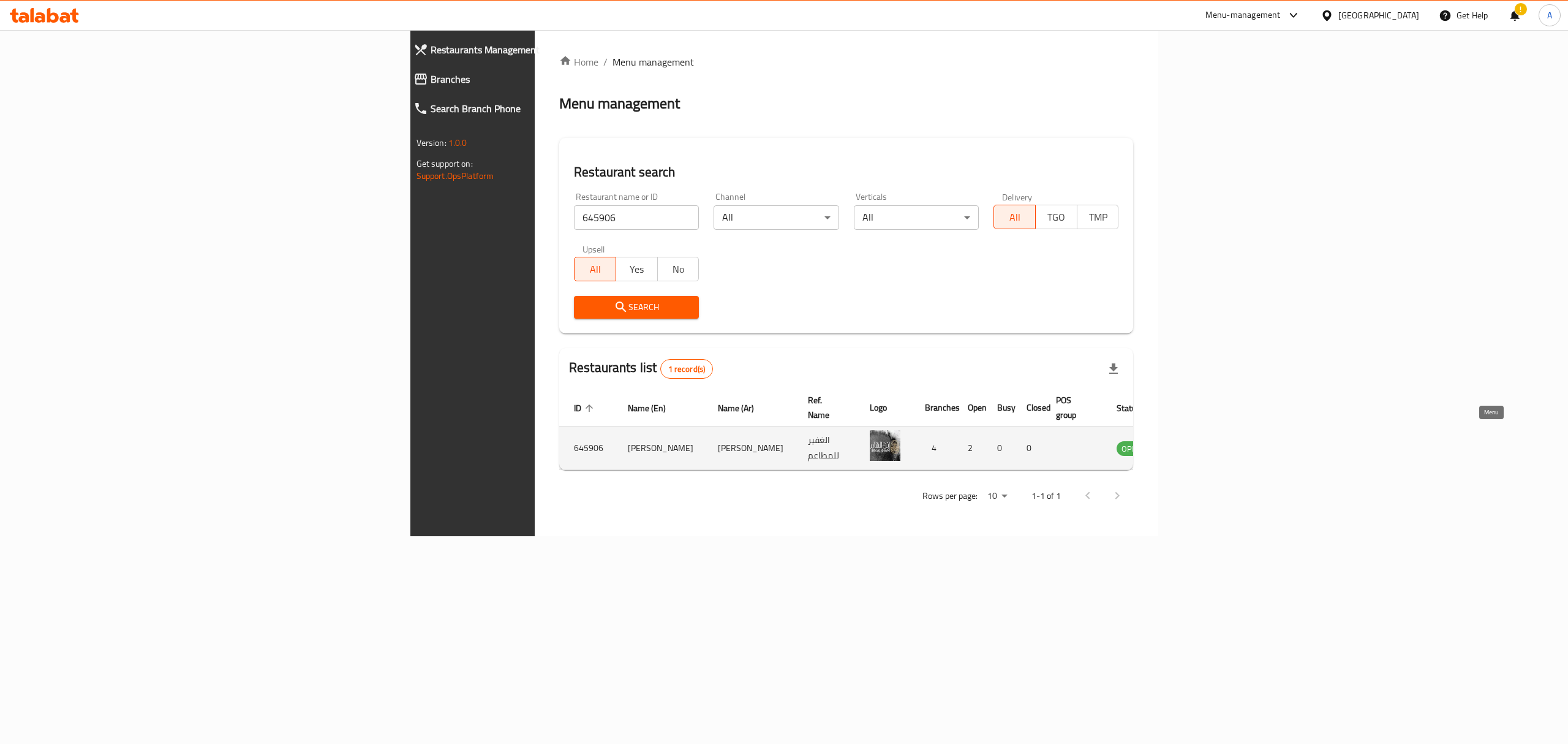
click at [1200, 444] on icon "enhanced table" at bounding box center [1193, 449] width 14 height 10
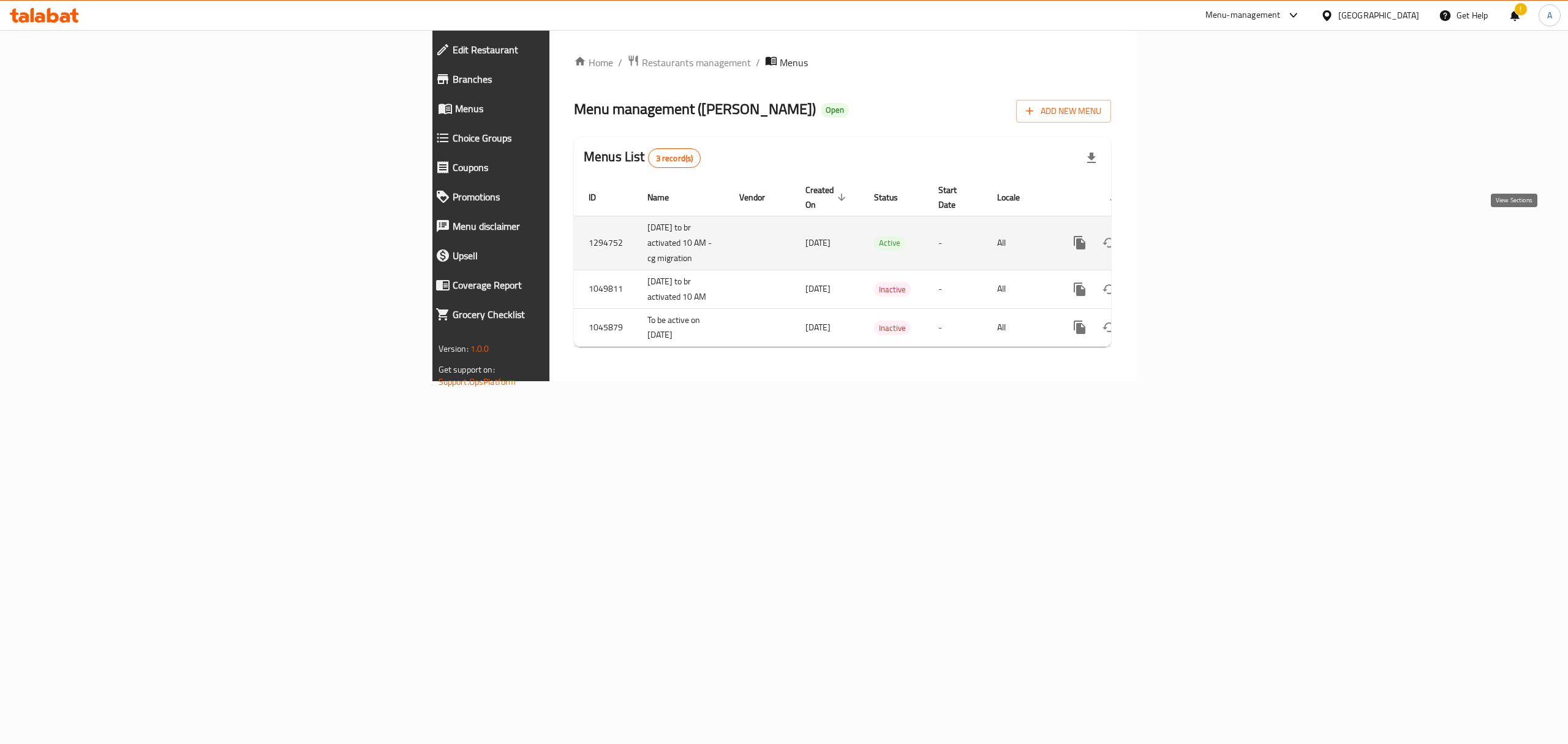
click at [1183, 228] on link "enhanced table" at bounding box center [1168, 243] width 30 height 30
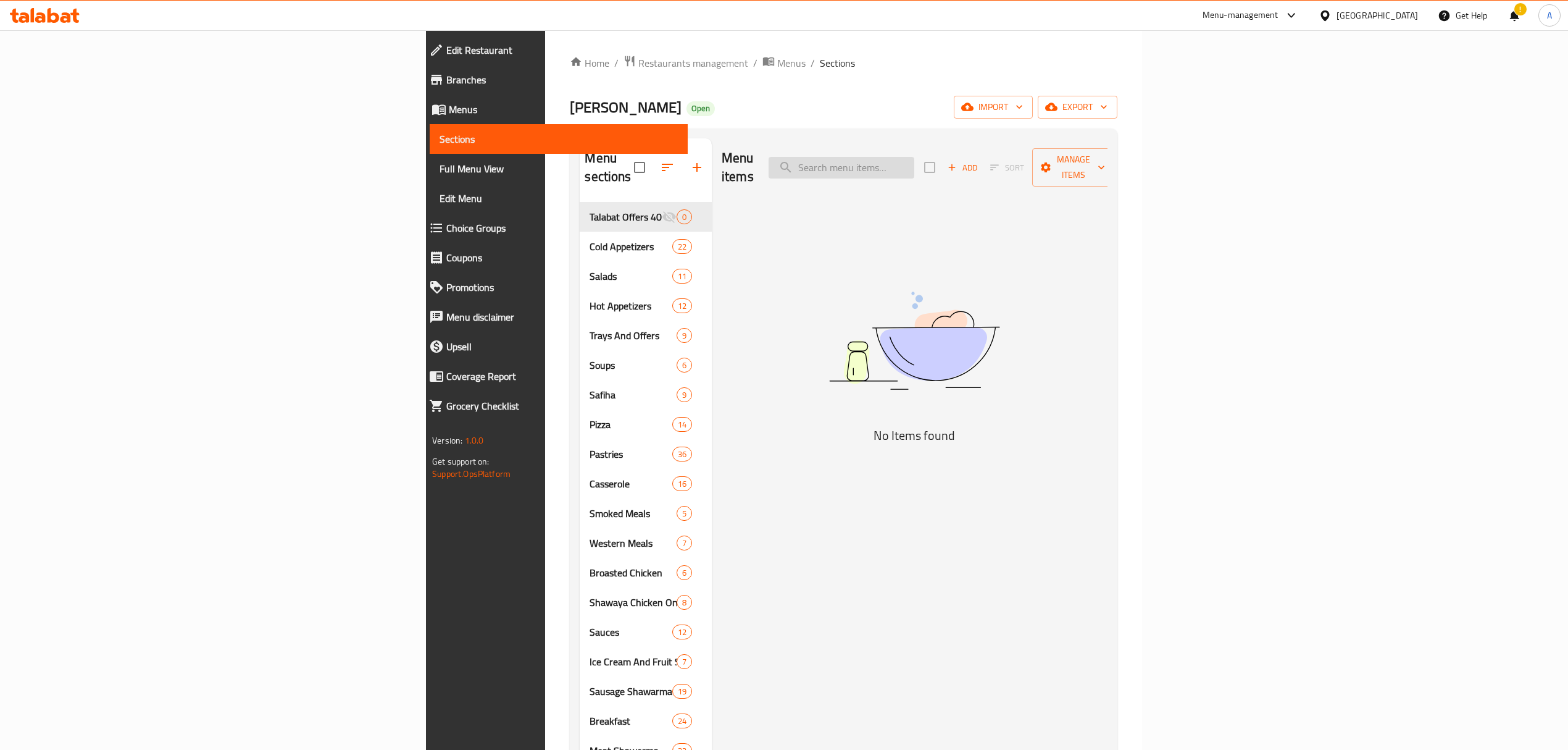
click at [914, 161] on input "search" at bounding box center [841, 167] width 146 height 21
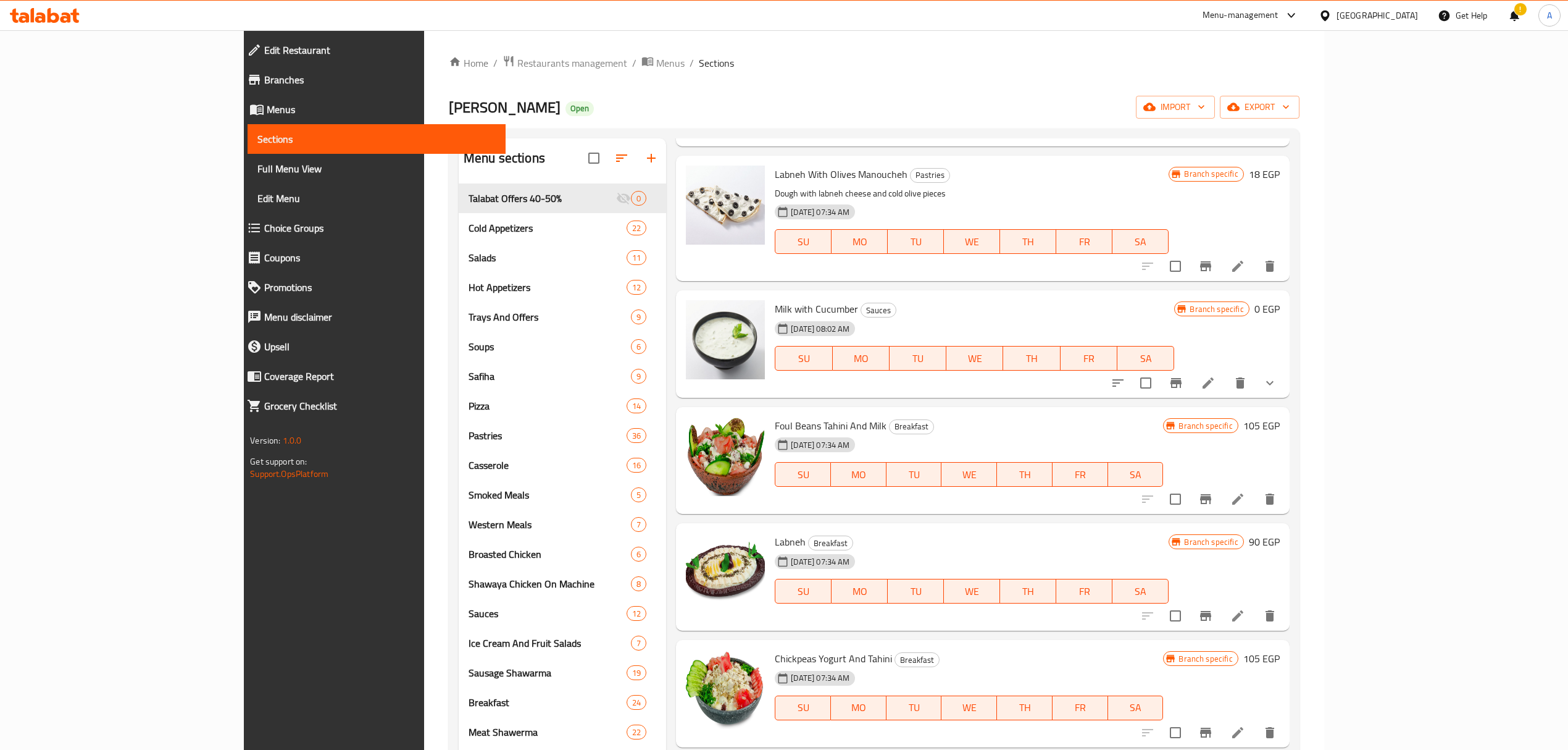
scroll to position [307, 0]
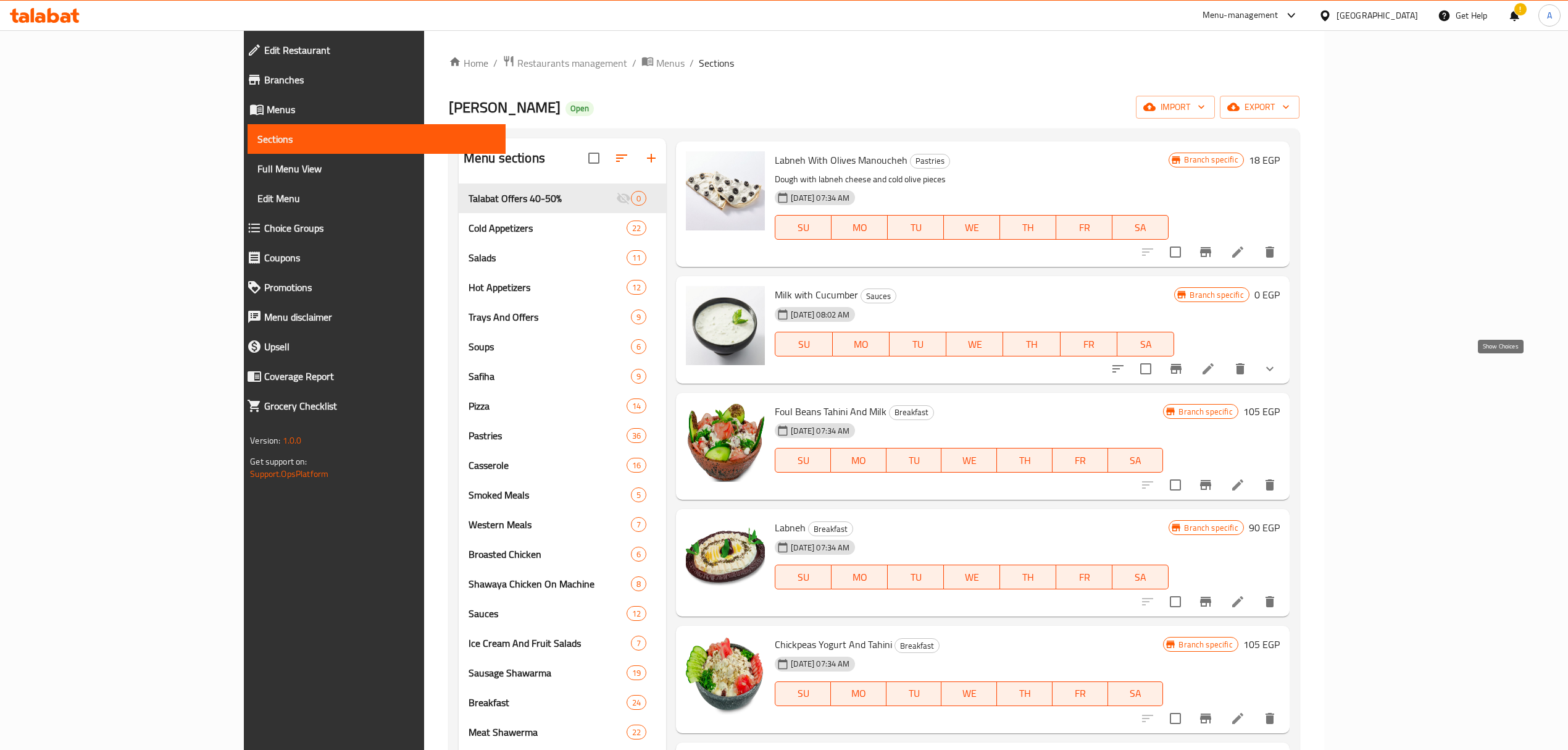
type input "لبن"
click at [1277, 368] on icon "show more" at bounding box center [1269, 368] width 15 height 15
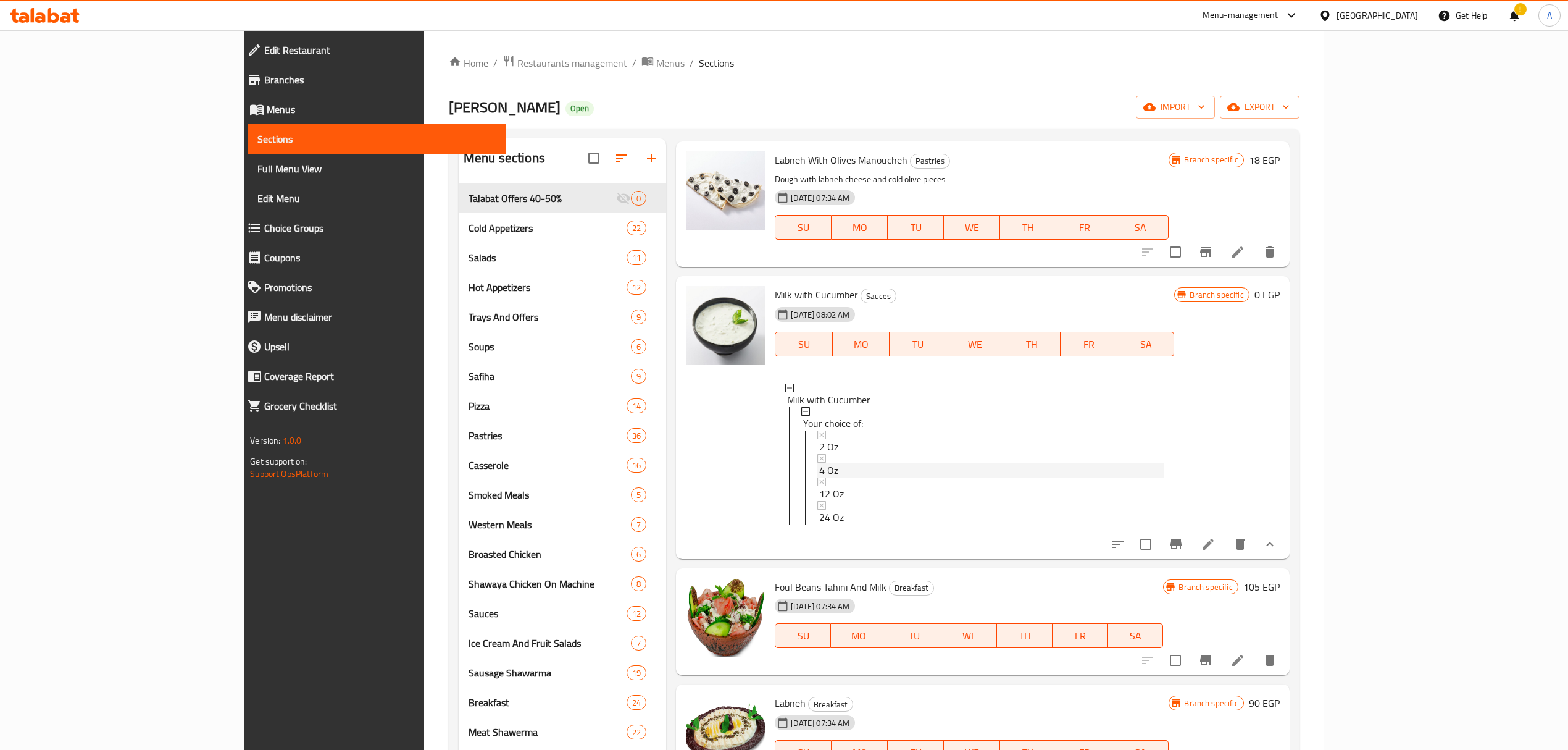
click at [819, 470] on div "4 Oz" at bounding box center [992, 470] width 345 height 15
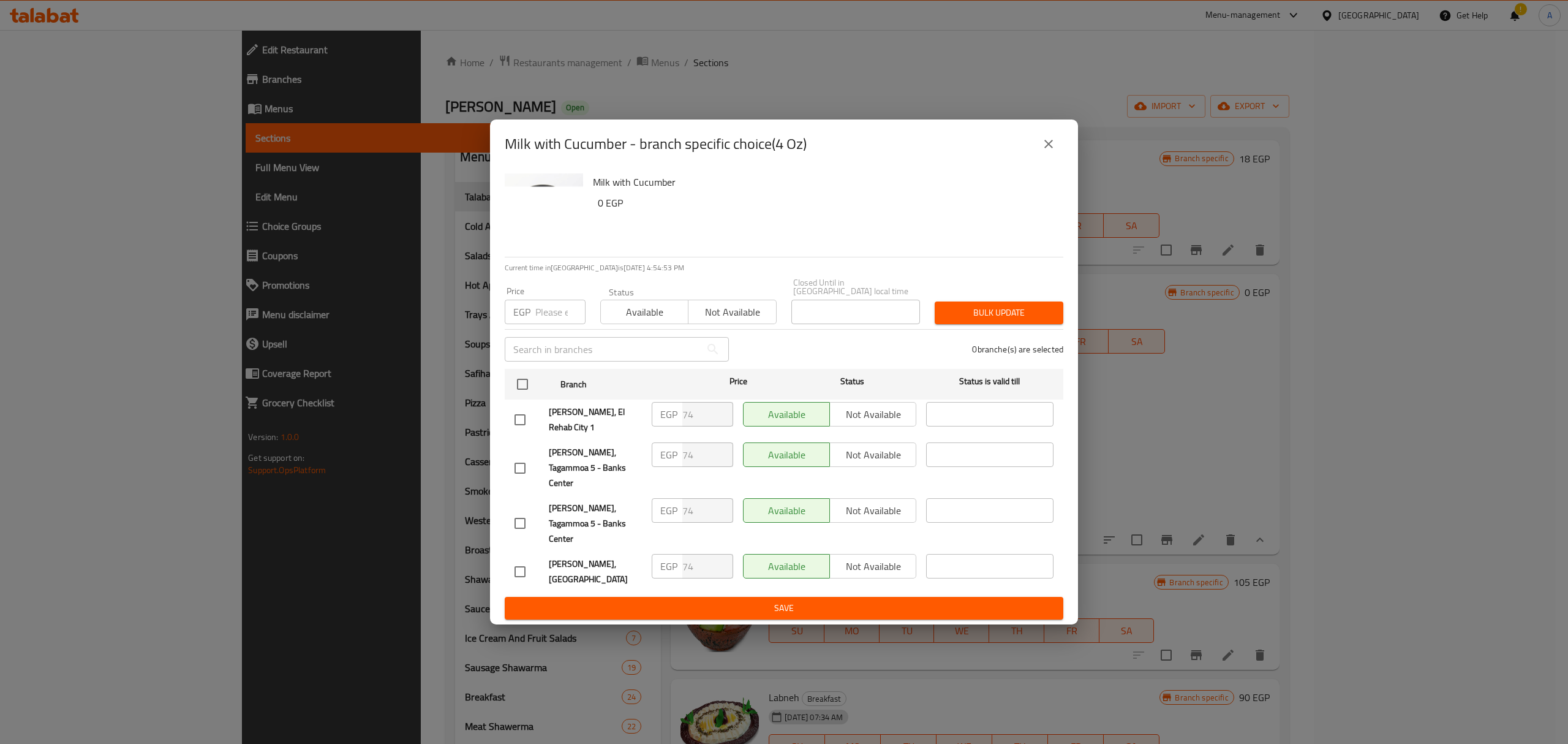
click at [538, 324] on input "number" at bounding box center [560, 312] width 50 height 25
type input "30"
click at [524, 397] on input "checkbox" at bounding box center [522, 384] width 26 height 26
checkbox input "true"
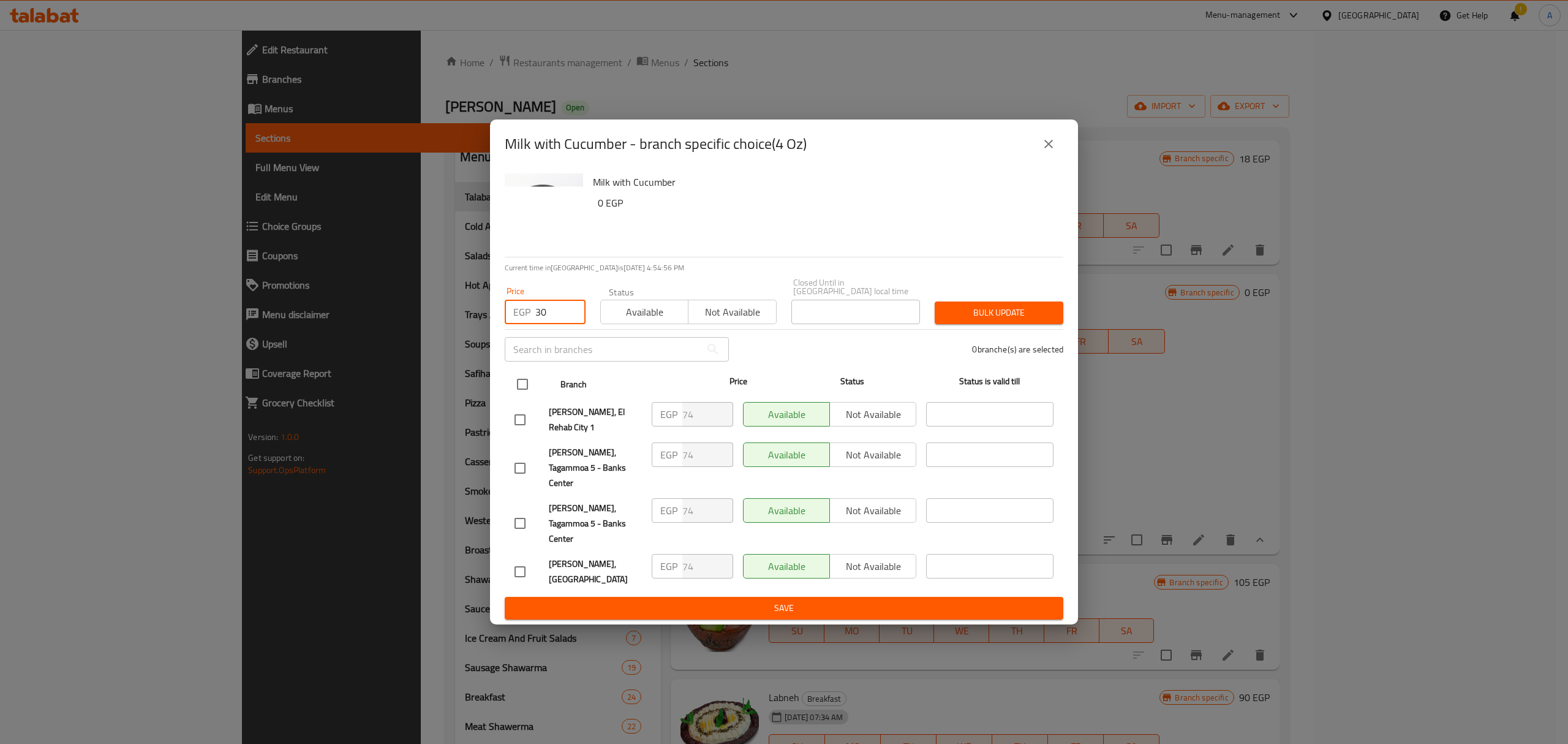
checkbox input "true"
click at [988, 320] on span "Bulk update" at bounding box center [999, 313] width 109 height 16
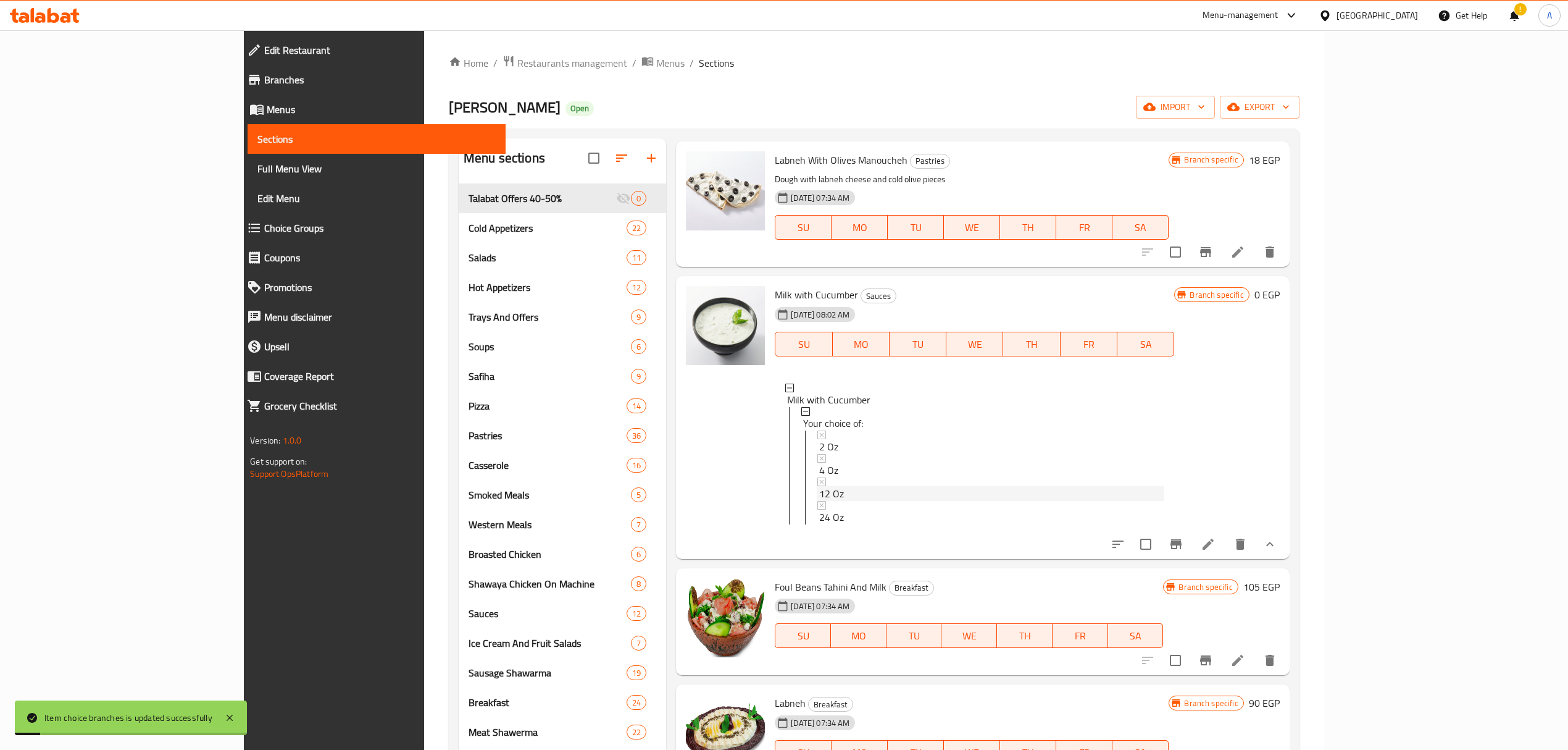
click at [819, 498] on span "12 Oz" at bounding box center [831, 493] width 25 height 15
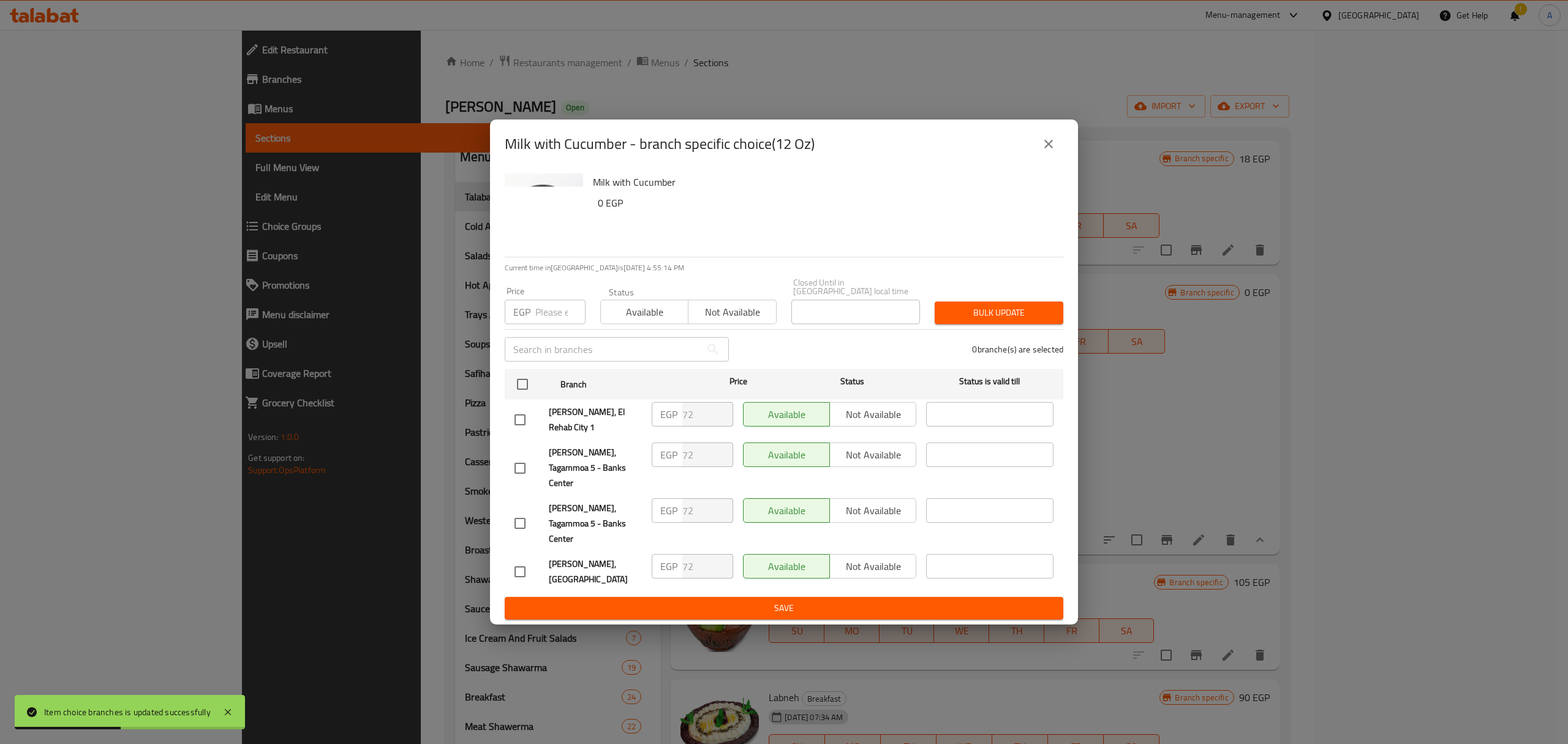
click at [544, 324] on input "number" at bounding box center [560, 312] width 50 height 25
type input "54"
click at [518, 397] on input "checkbox" at bounding box center [522, 384] width 26 height 26
checkbox input "true"
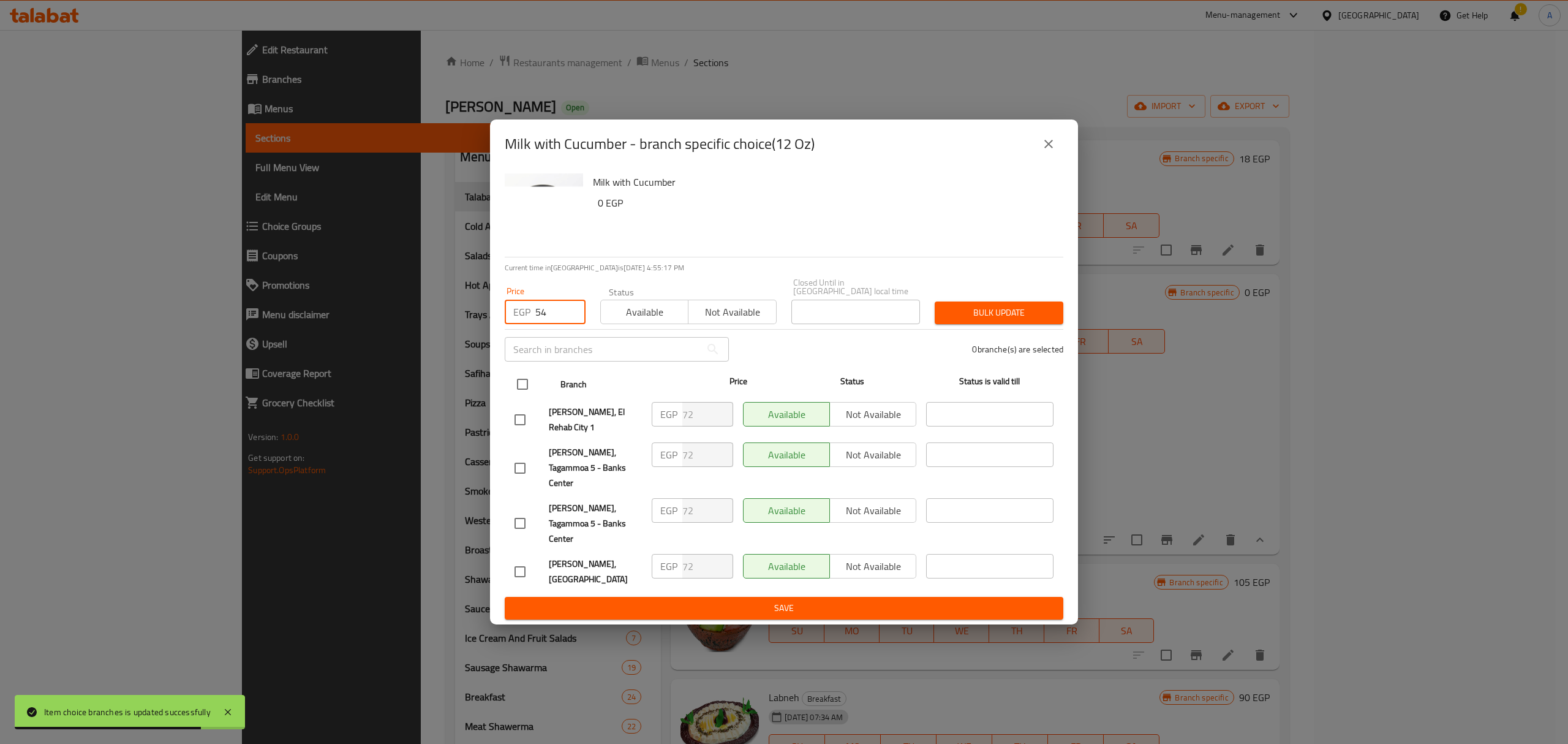
checkbox input "true"
click at [996, 320] on span "Bulk update" at bounding box center [999, 313] width 109 height 16
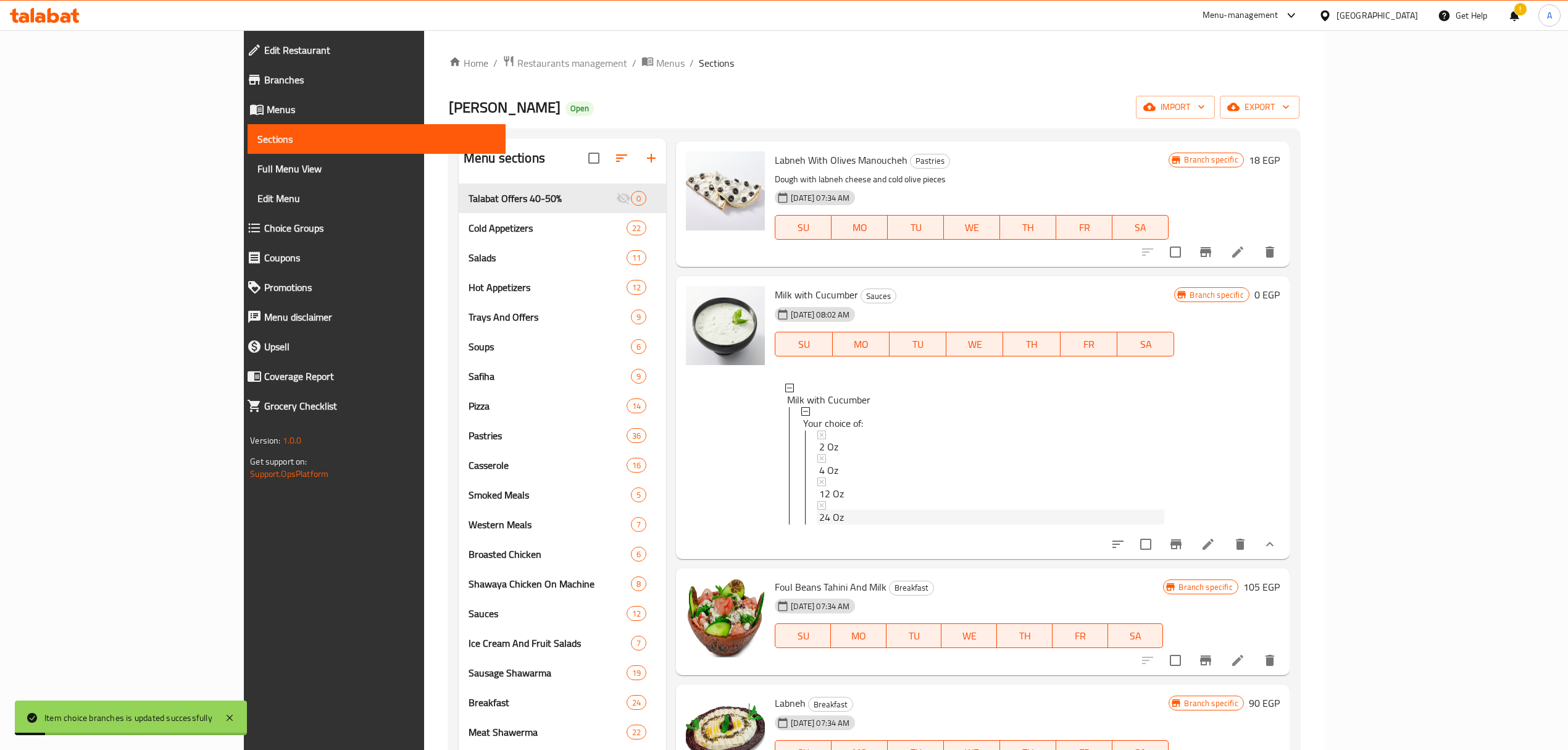
click at [819, 519] on div "24 Oz" at bounding box center [992, 517] width 345 height 15
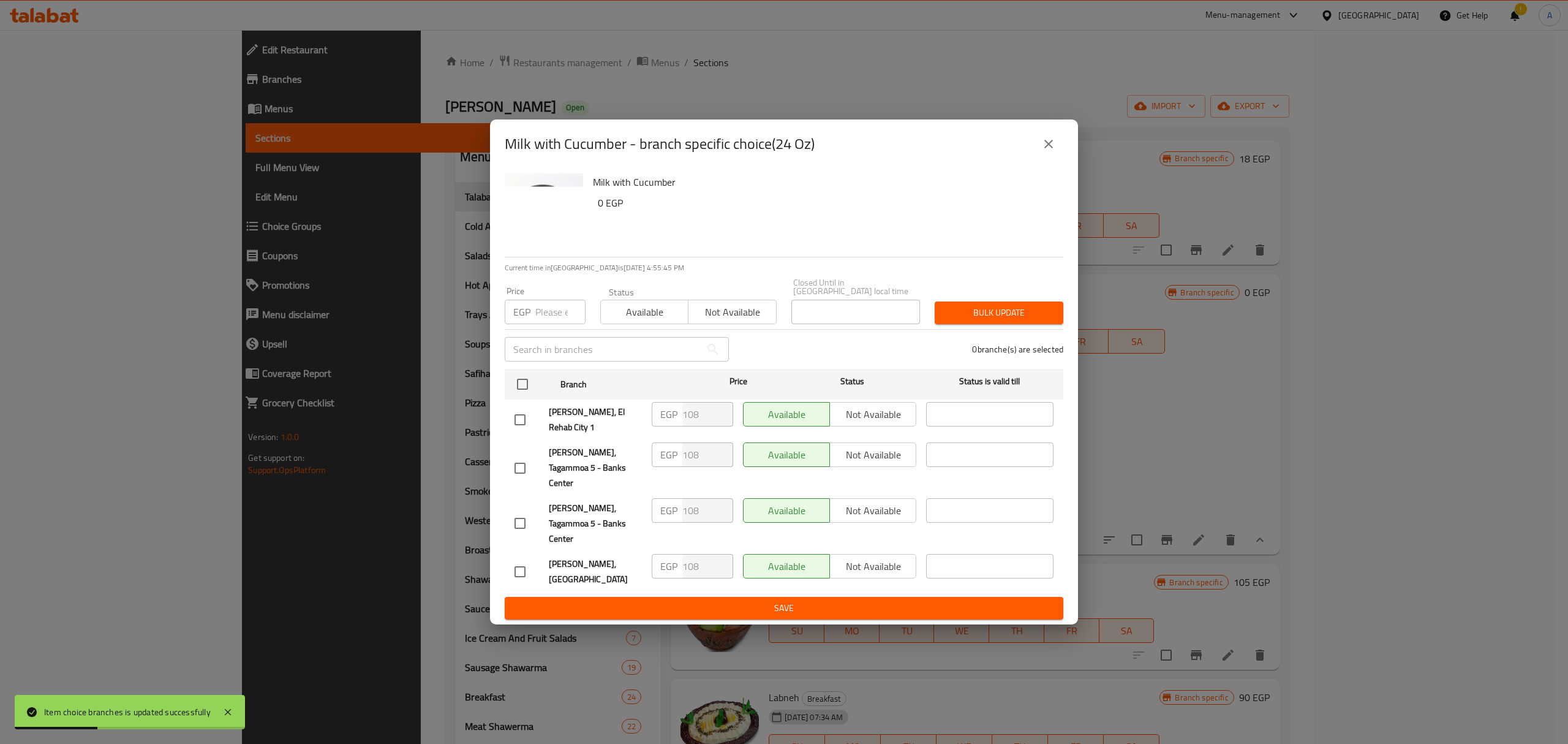
click at [552, 324] on input "number" at bounding box center [560, 312] width 50 height 25
type input "72"
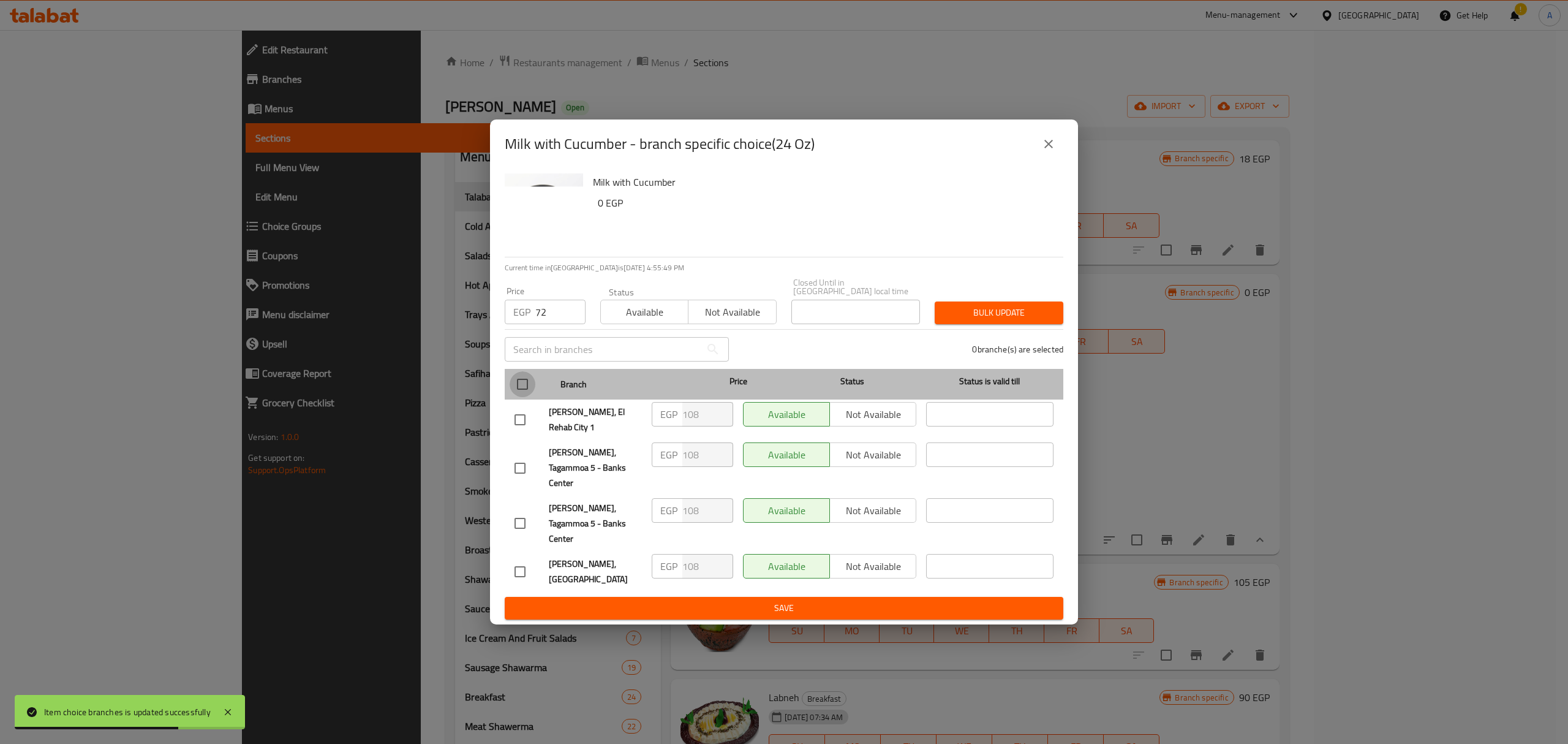
click at [518, 396] on input "checkbox" at bounding box center [522, 384] width 26 height 26
checkbox input "true"
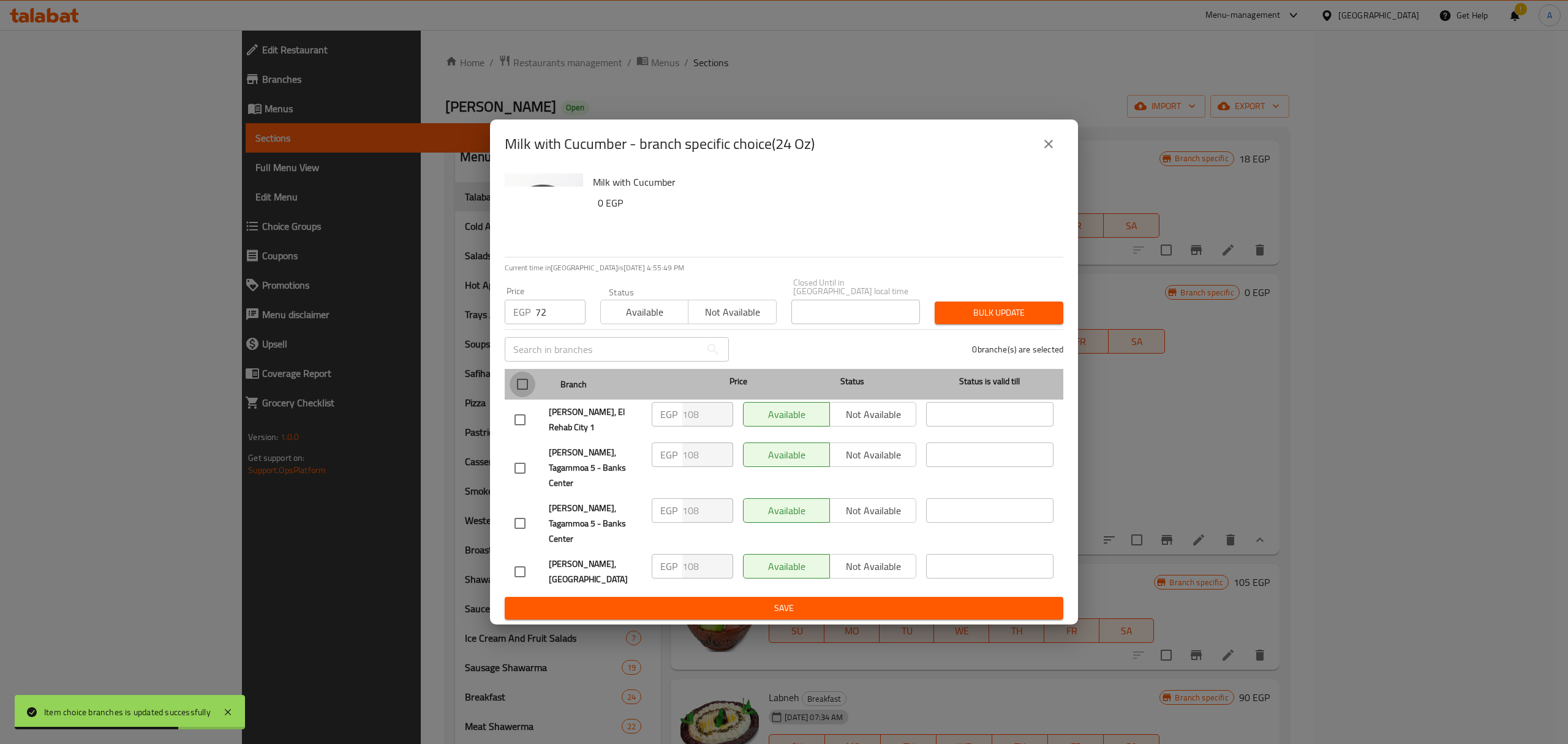
checkbox input "true"
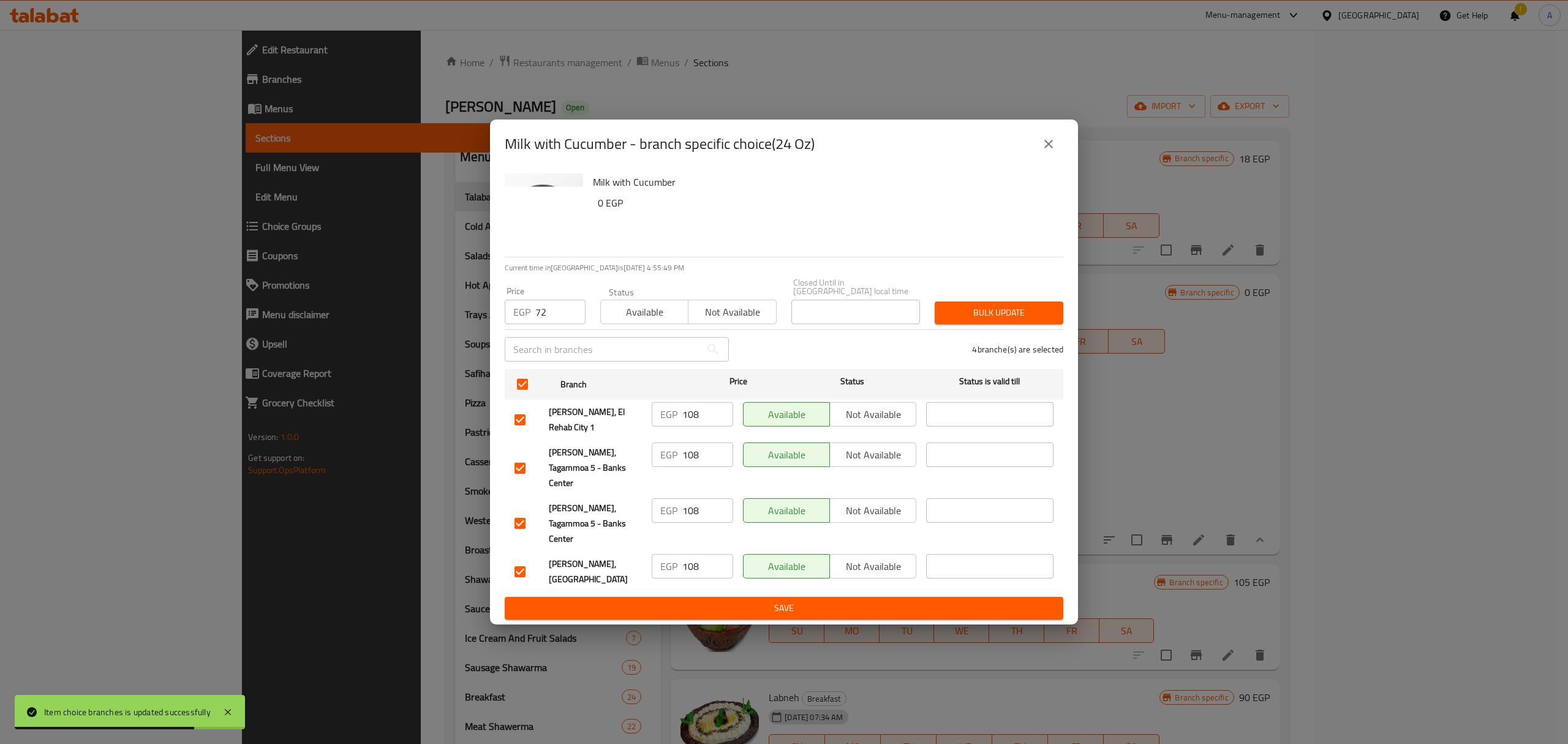
click at [957, 320] on span "Bulk update" at bounding box center [999, 313] width 109 height 16
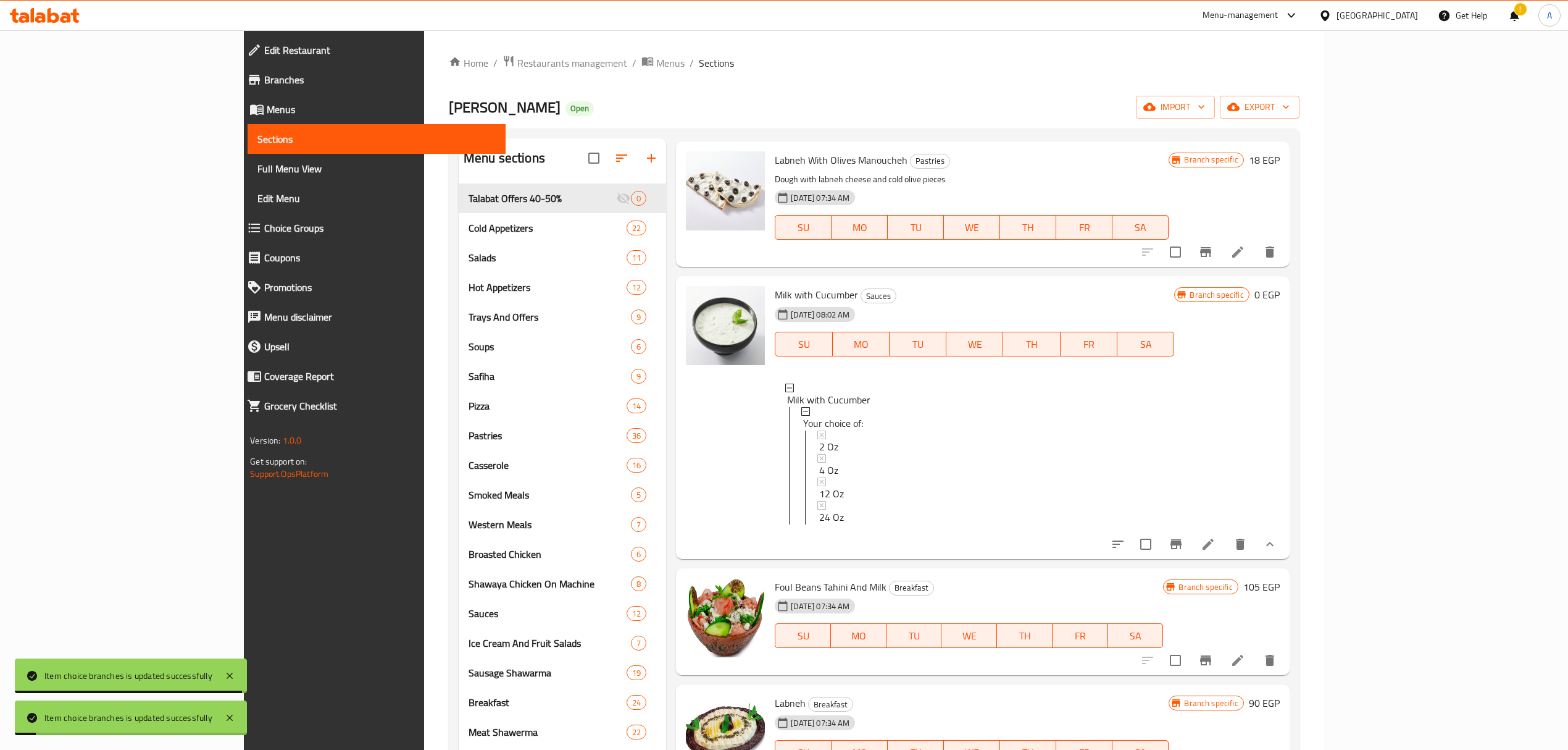
scroll to position [1, 0]
click at [1215, 551] on icon at bounding box center [1208, 544] width 15 height 15
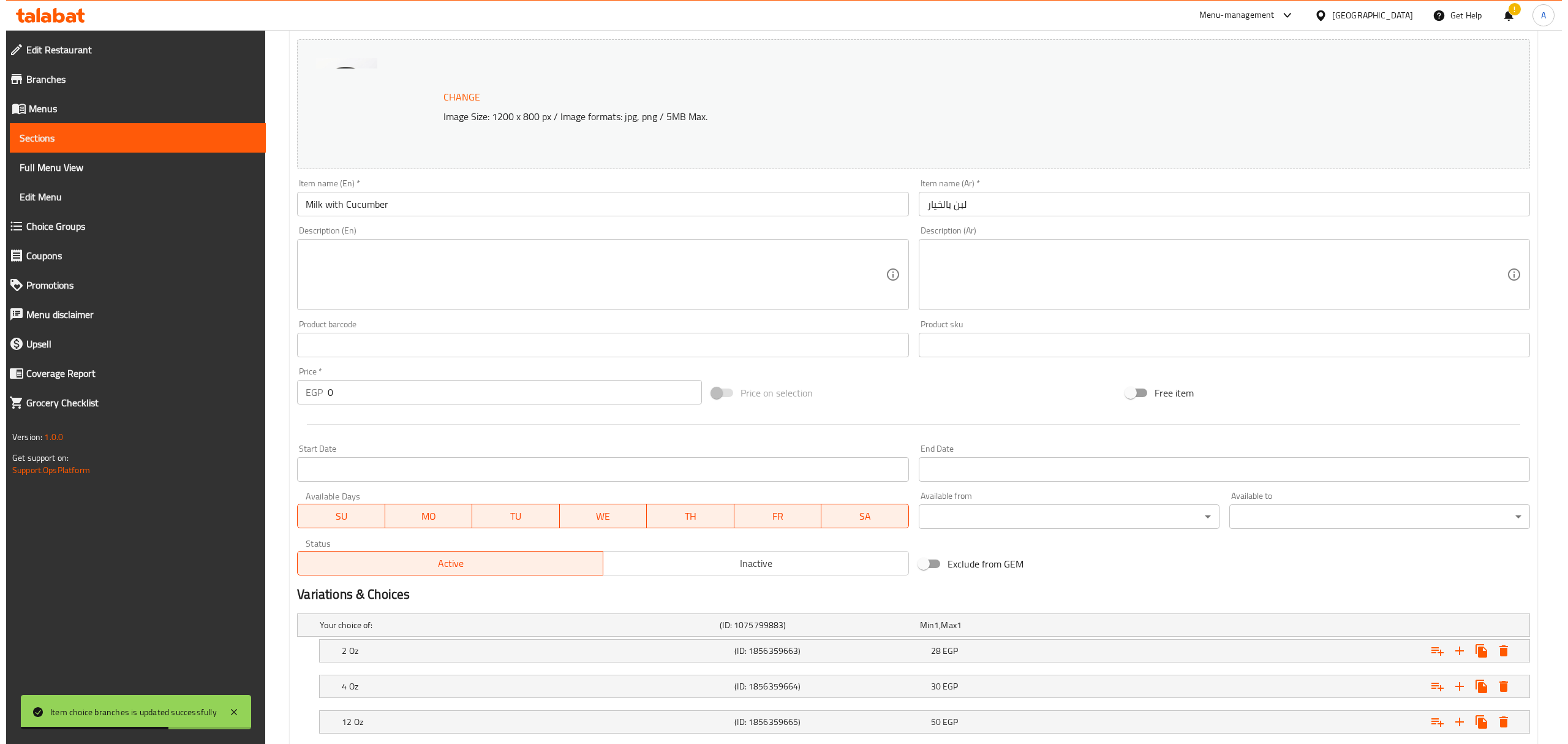
scroll to position [232, 0]
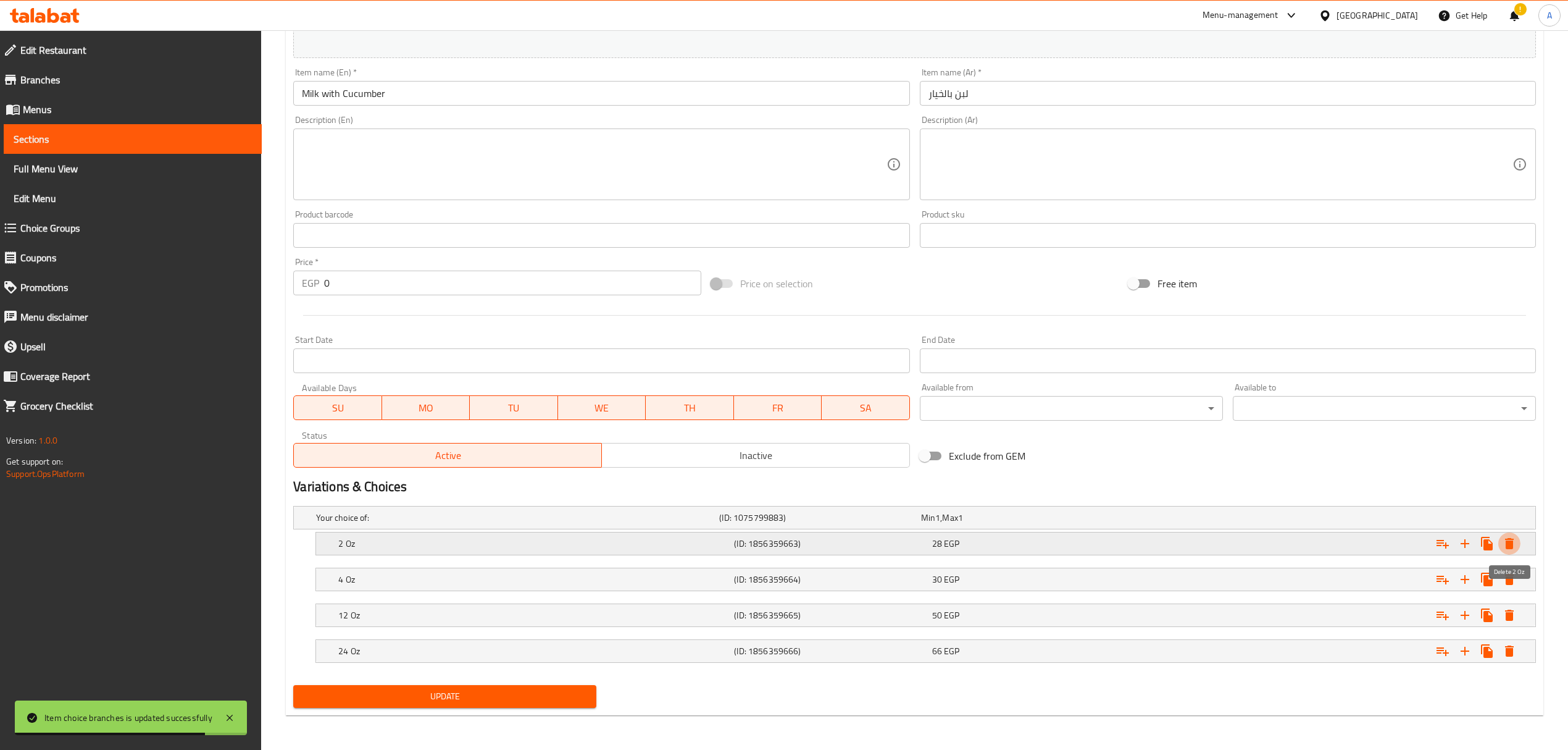
click at [1513, 544] on icon "Expand" at bounding box center [1509, 544] width 15 height 15
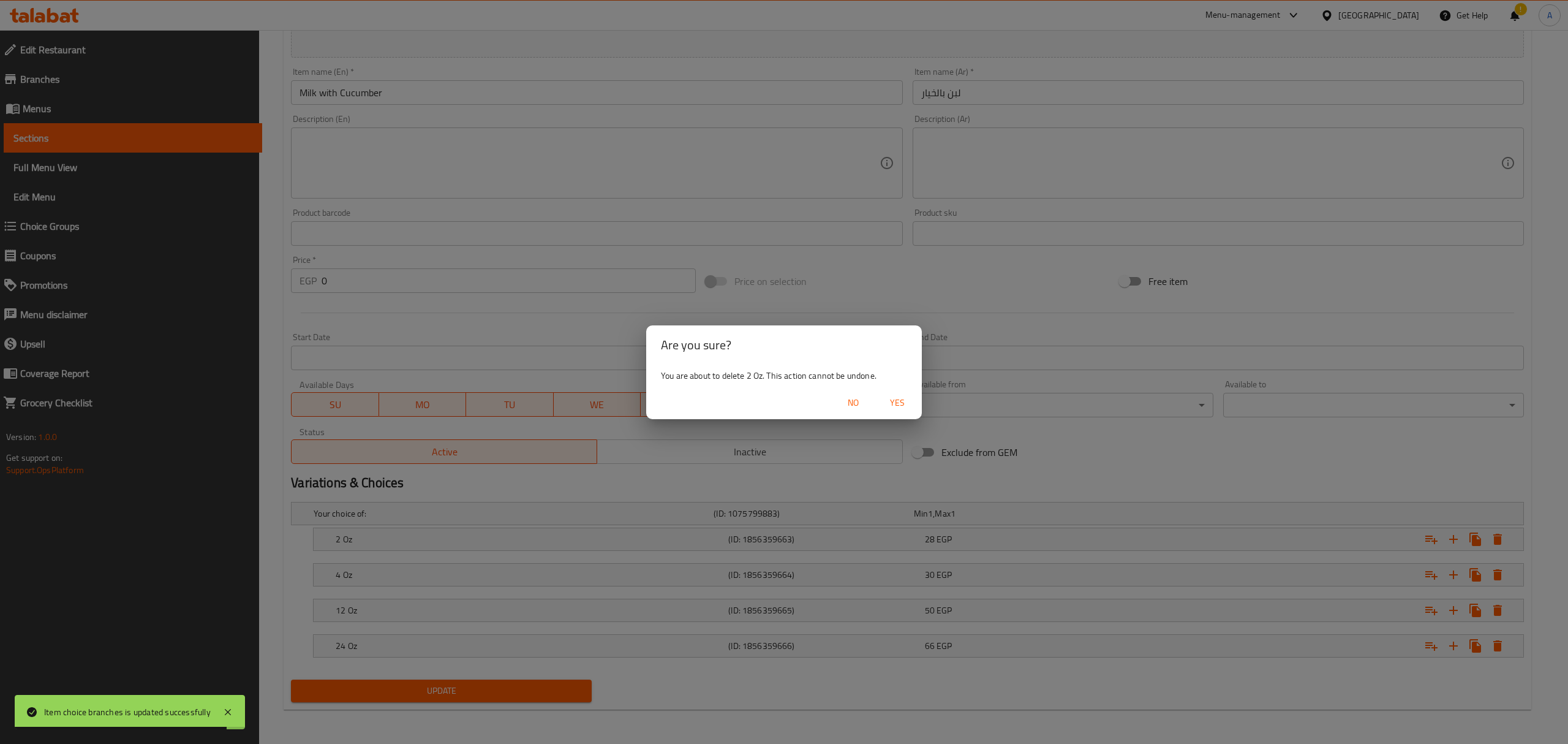
click at [892, 402] on span "Yes" at bounding box center [897, 403] width 30 height 16
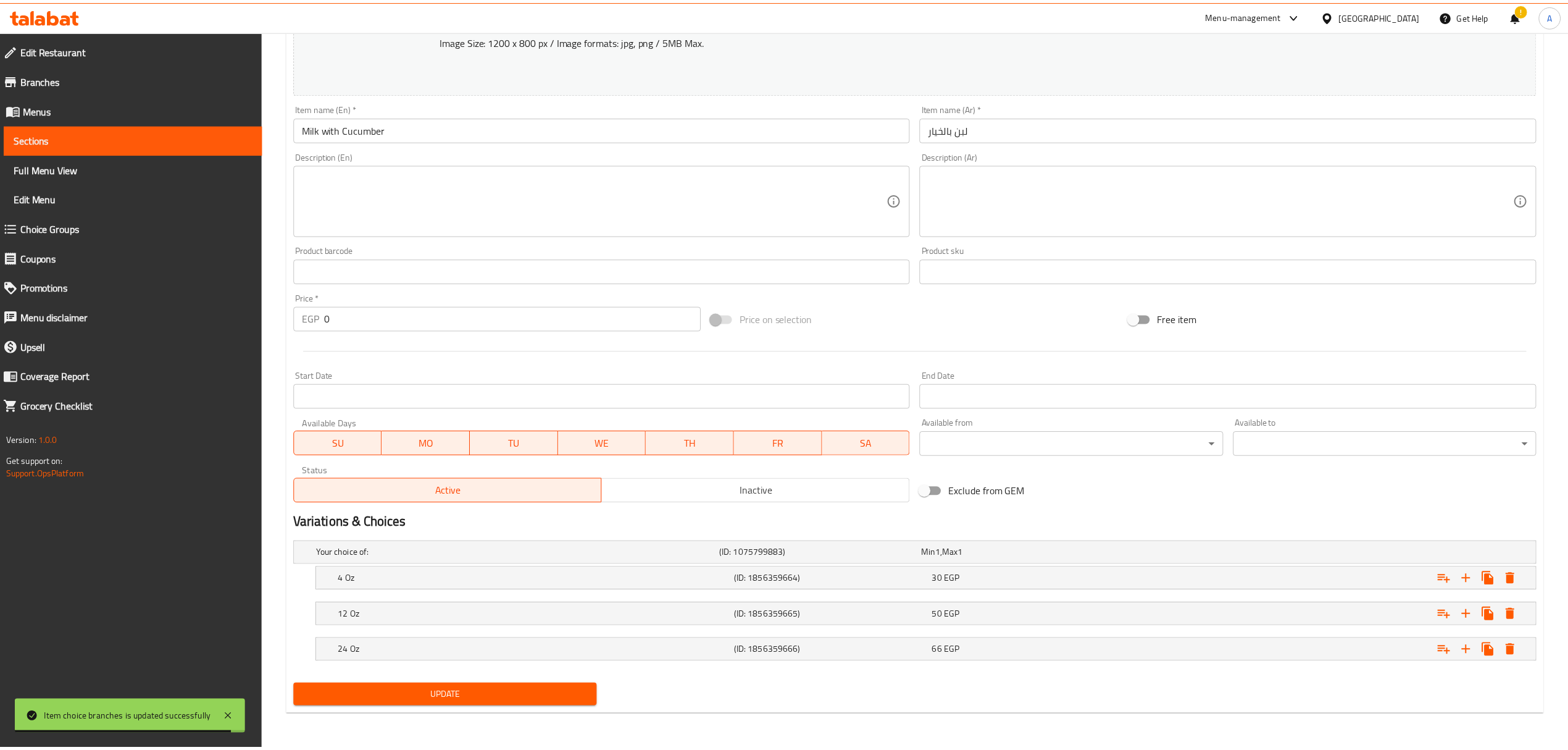
scroll to position [198, 0]
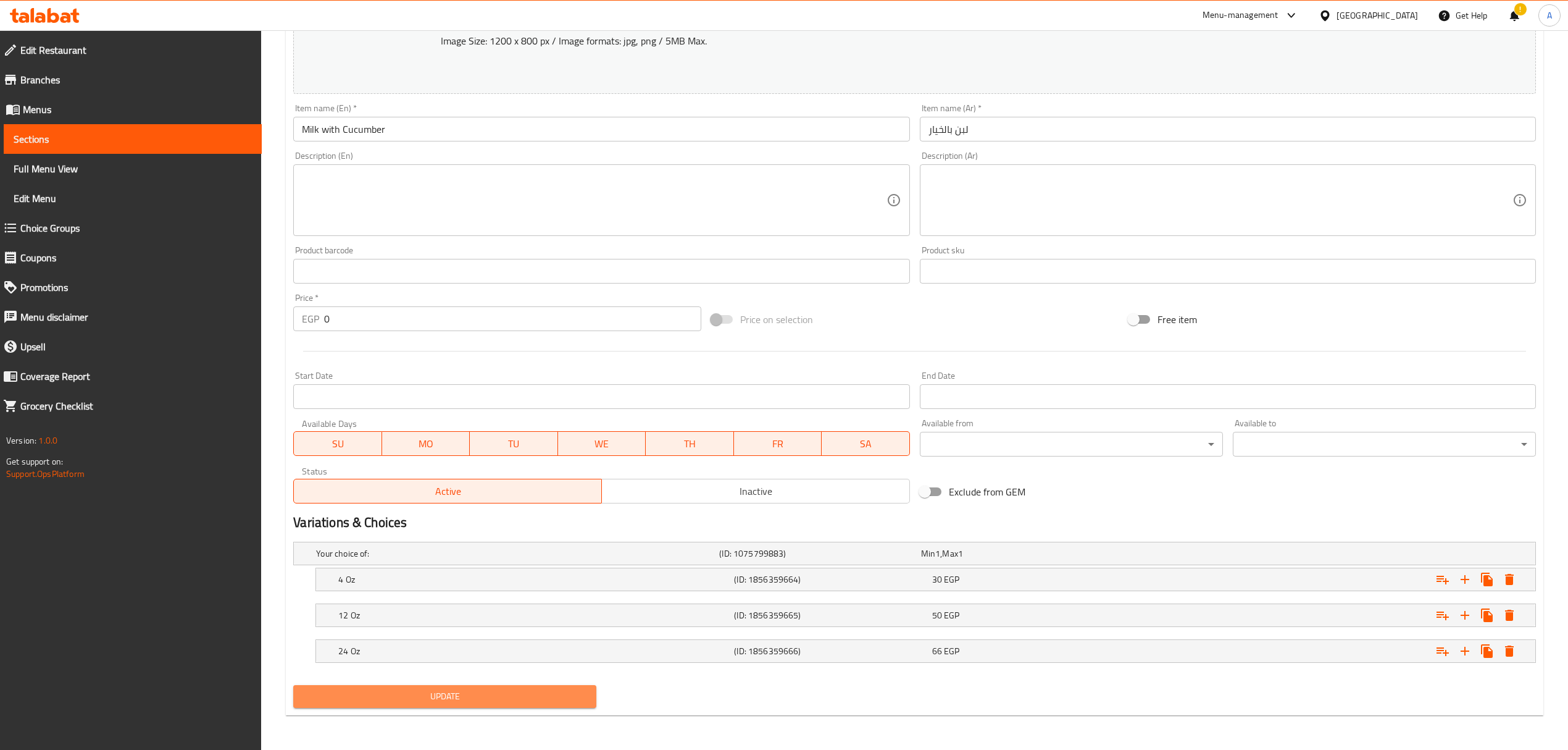
click at [530, 700] on span "Update" at bounding box center [444, 697] width 283 height 16
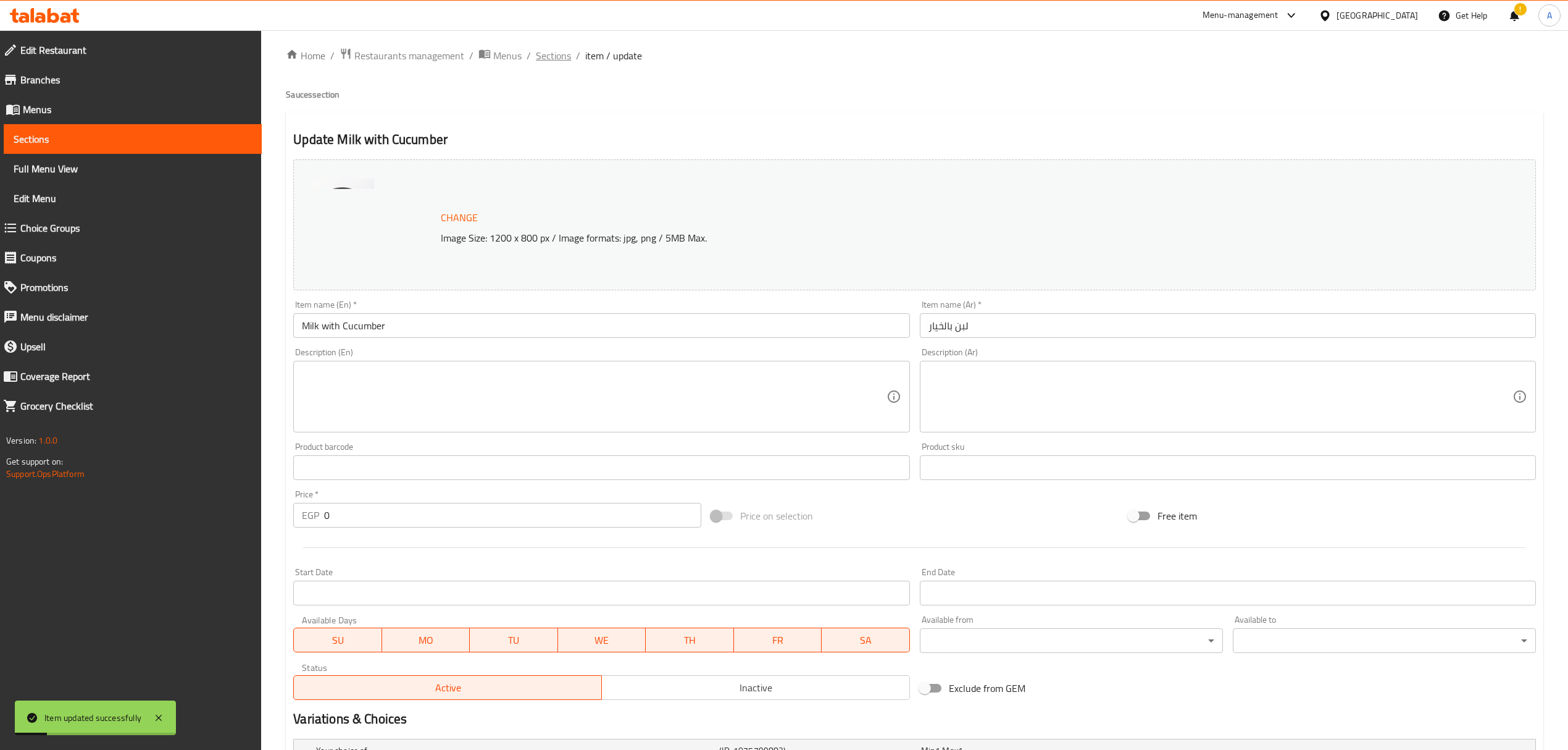
scroll to position [0, 0]
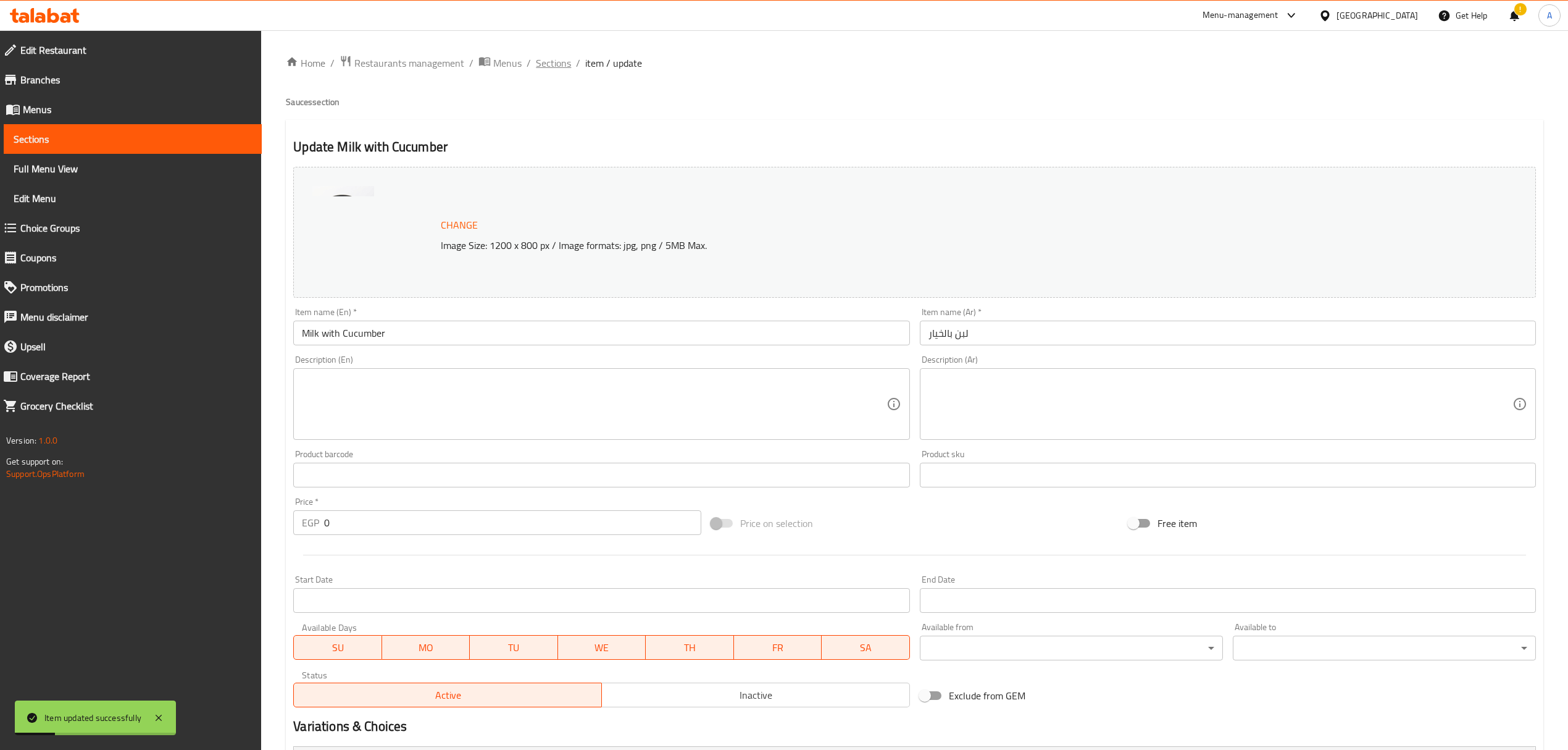
click at [553, 65] on span "Sections" at bounding box center [554, 62] width 35 height 15
